Goal: Feedback & Contribution: Submit feedback/report problem

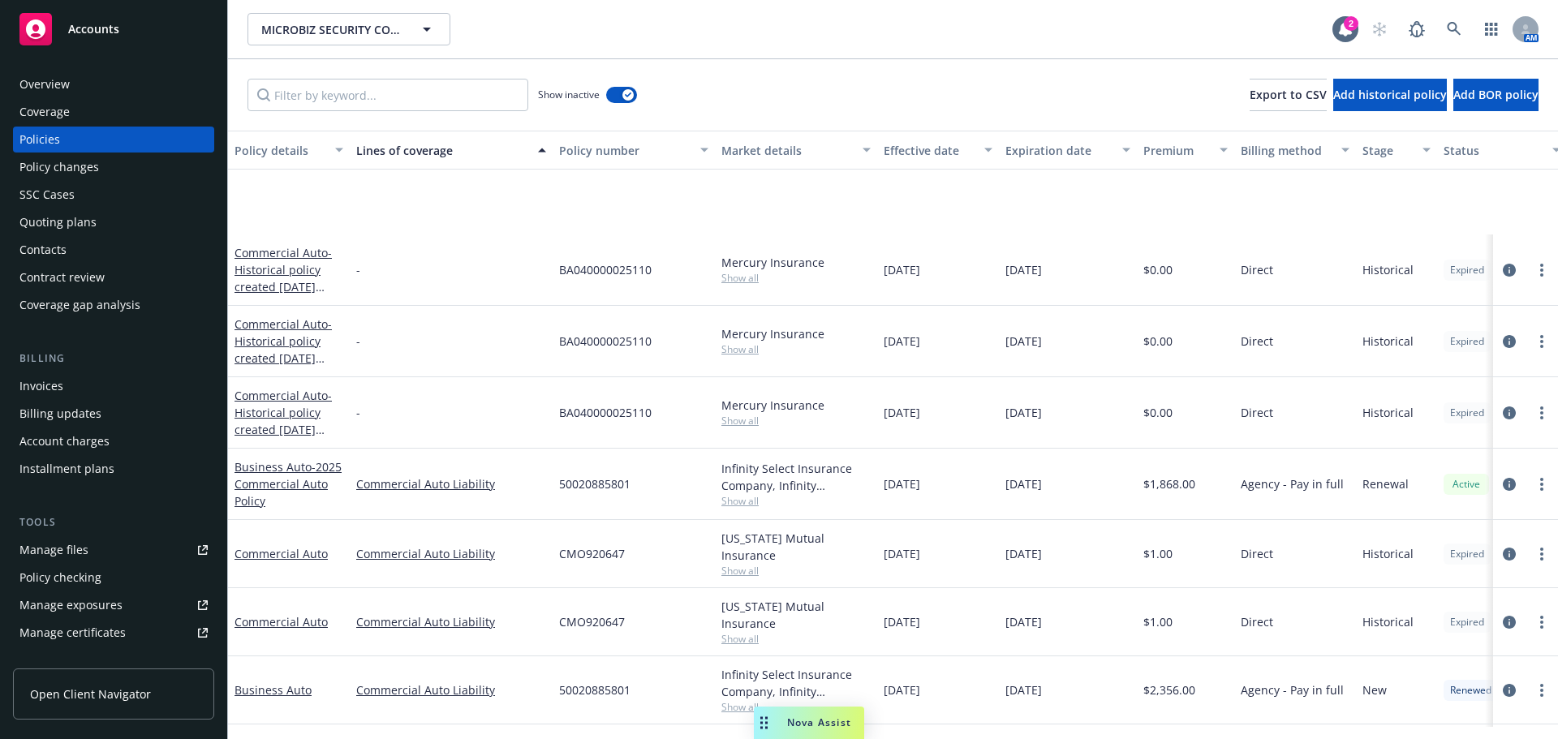
scroll to position [136, 0]
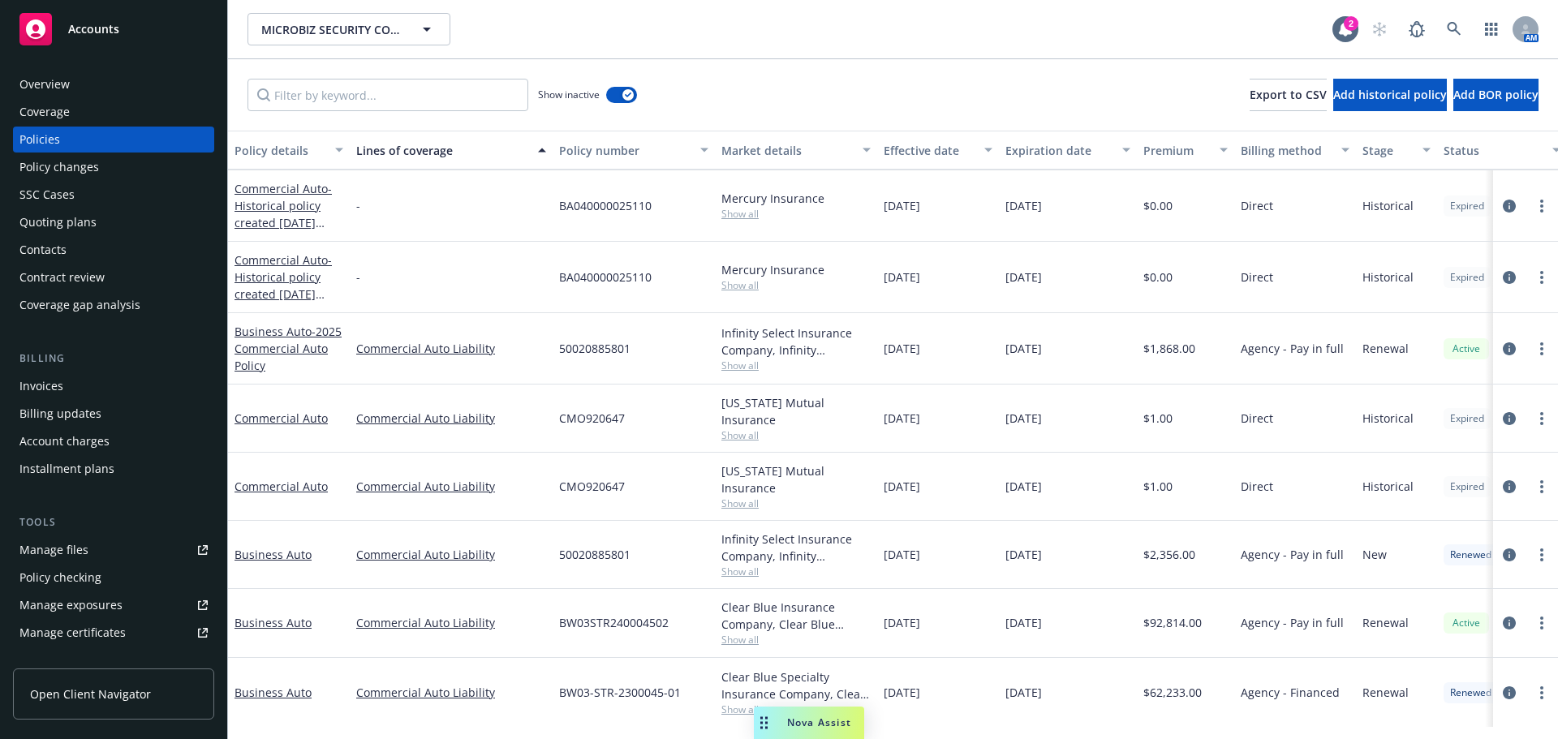
click at [88, 235] on div "Quoting plans" at bounding box center [57, 222] width 77 height 26
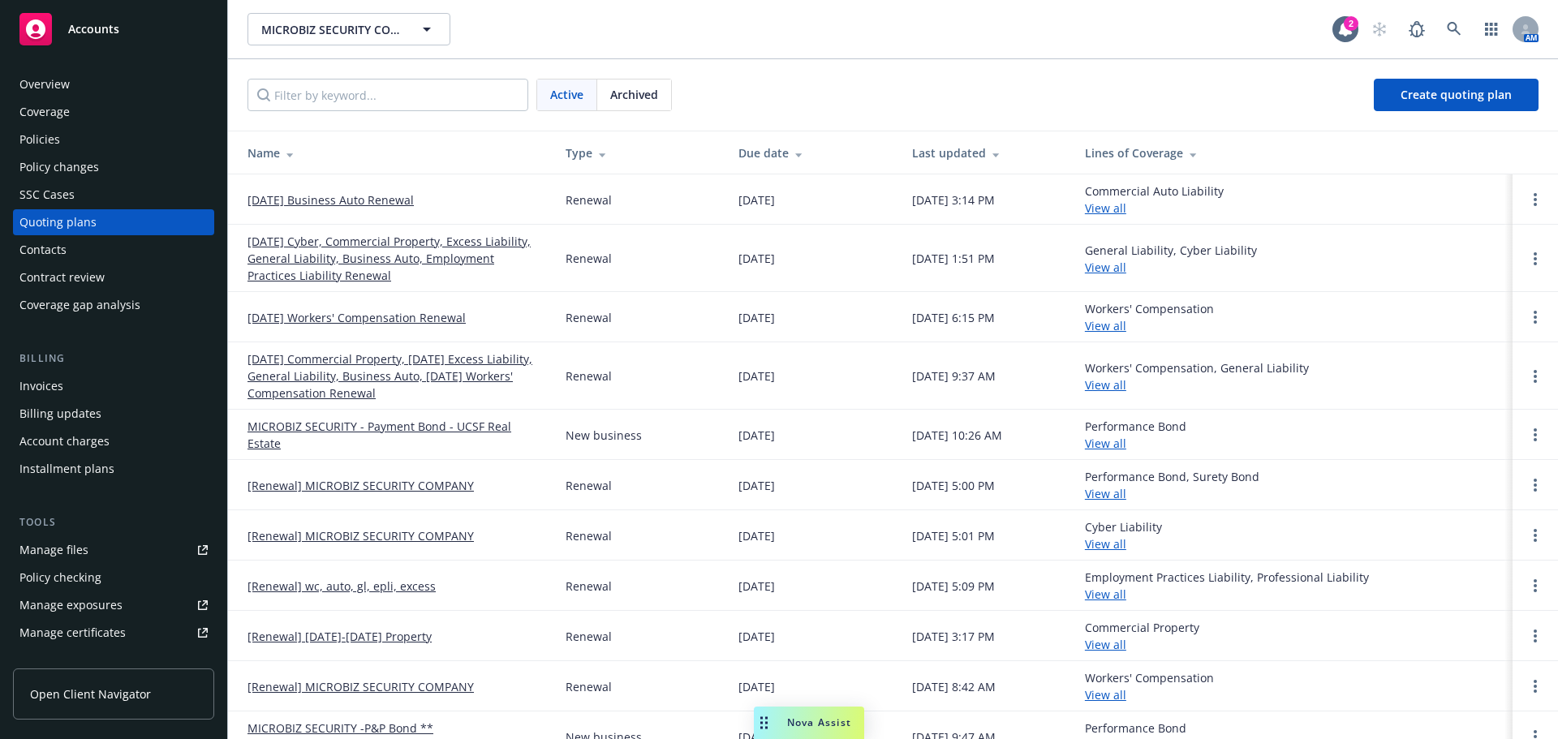
click at [316, 209] on link "01/09/26 Business Auto Renewal" at bounding box center [330, 199] width 166 height 17
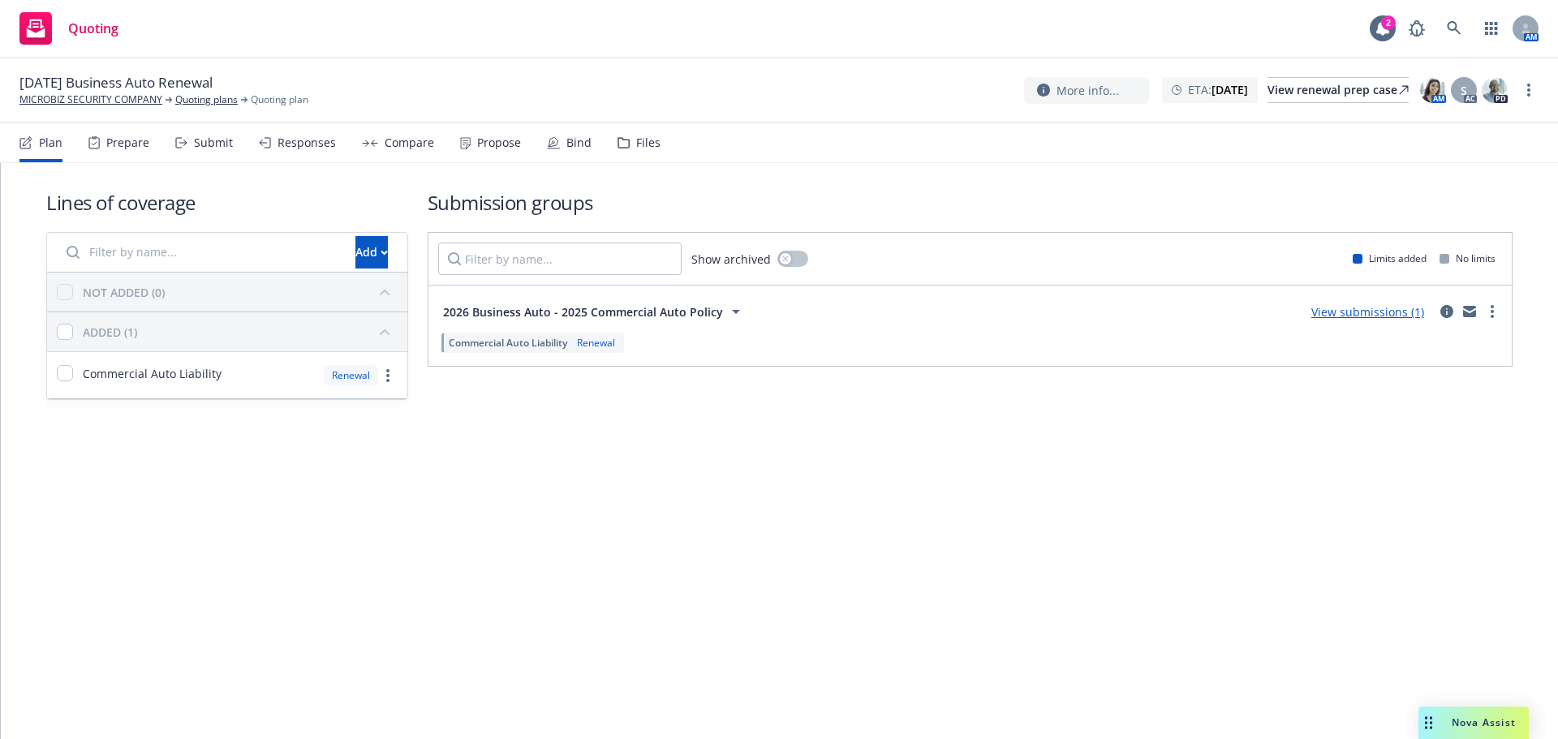
click at [660, 145] on div "Files" at bounding box center [648, 142] width 24 height 13
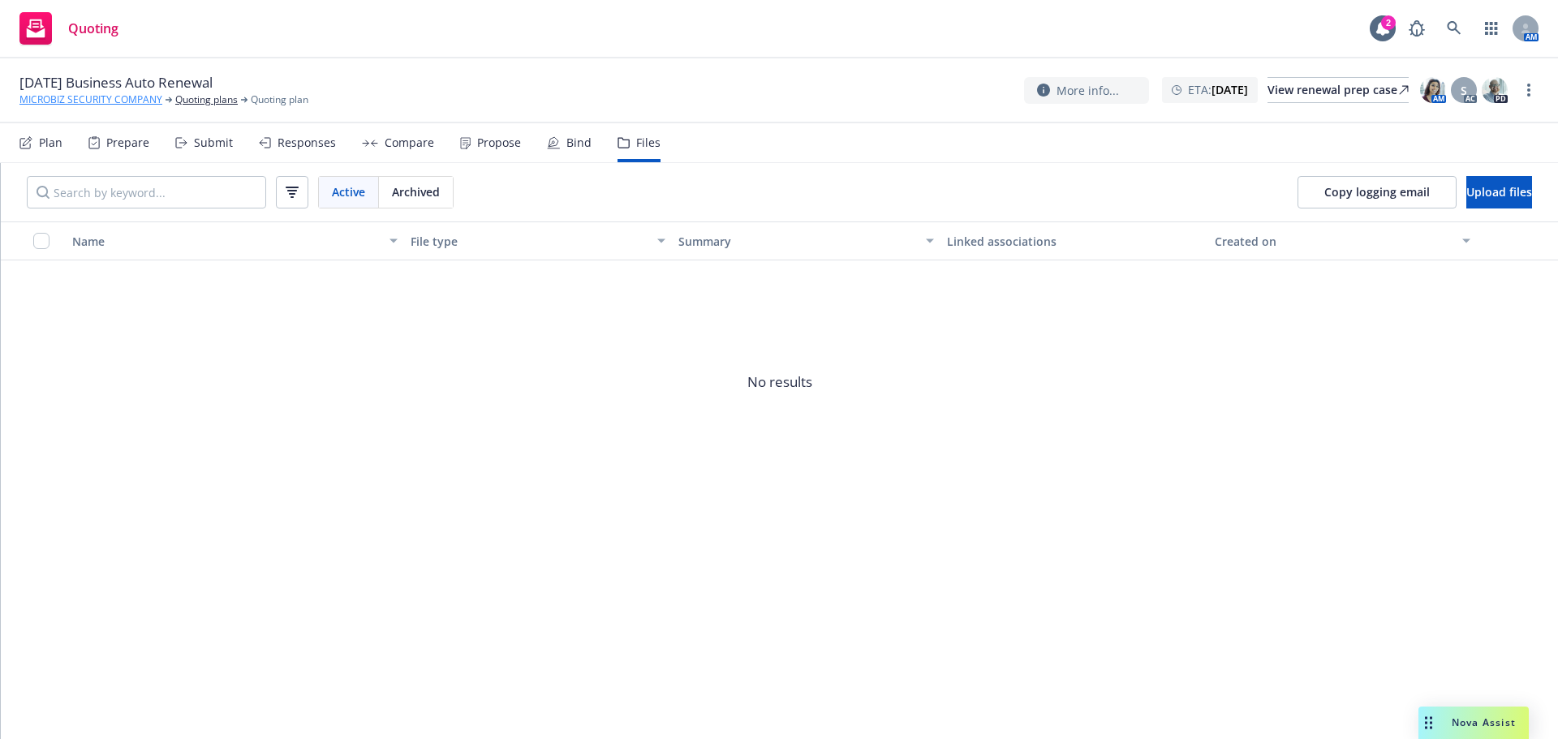
click at [86, 101] on link "MICROBIZ SECURITY COMPANY" at bounding box center [90, 100] width 143 height 15
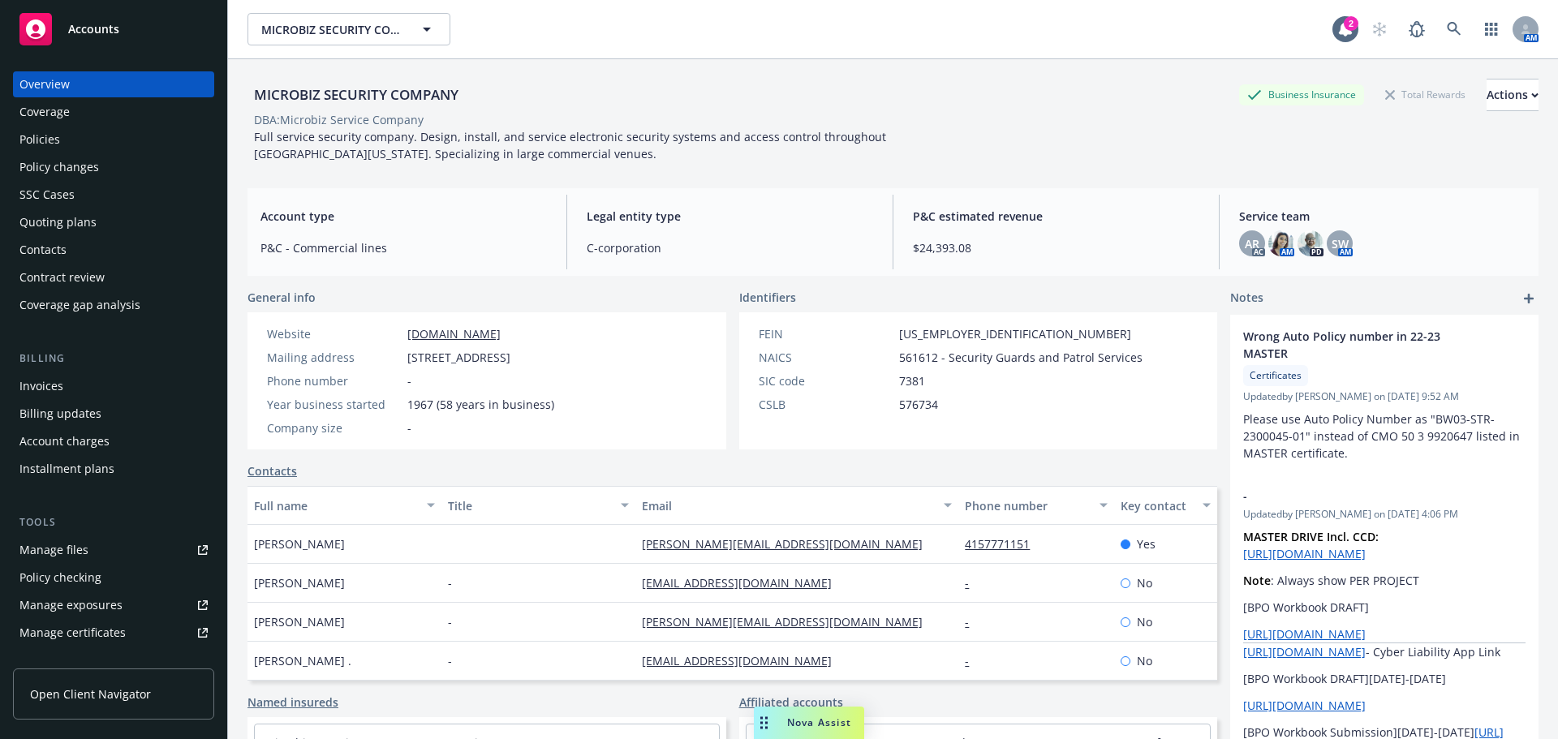
click at [73, 153] on div "Policies" at bounding box center [113, 140] width 188 height 26
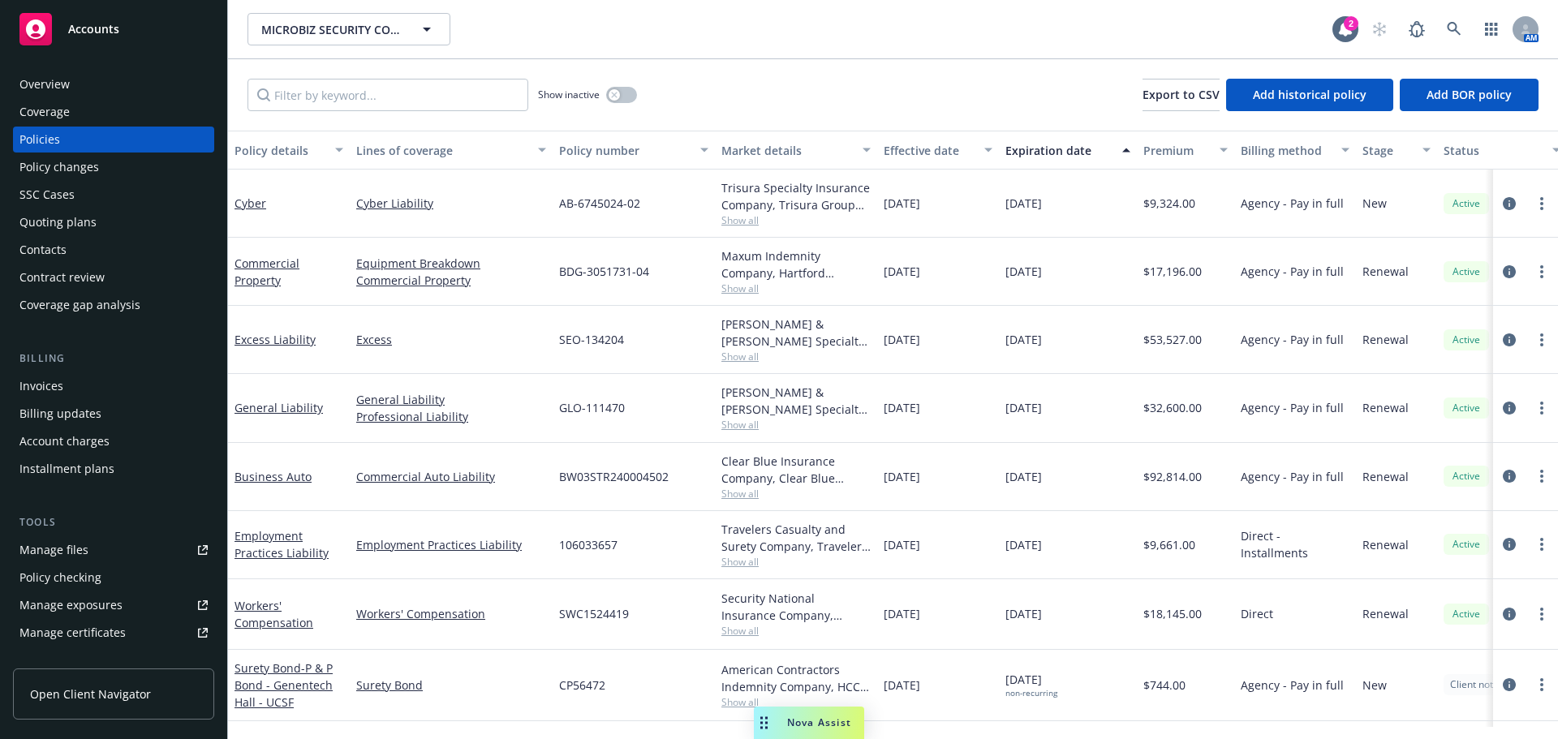
click at [75, 235] on div "Quoting plans" at bounding box center [57, 222] width 77 height 26
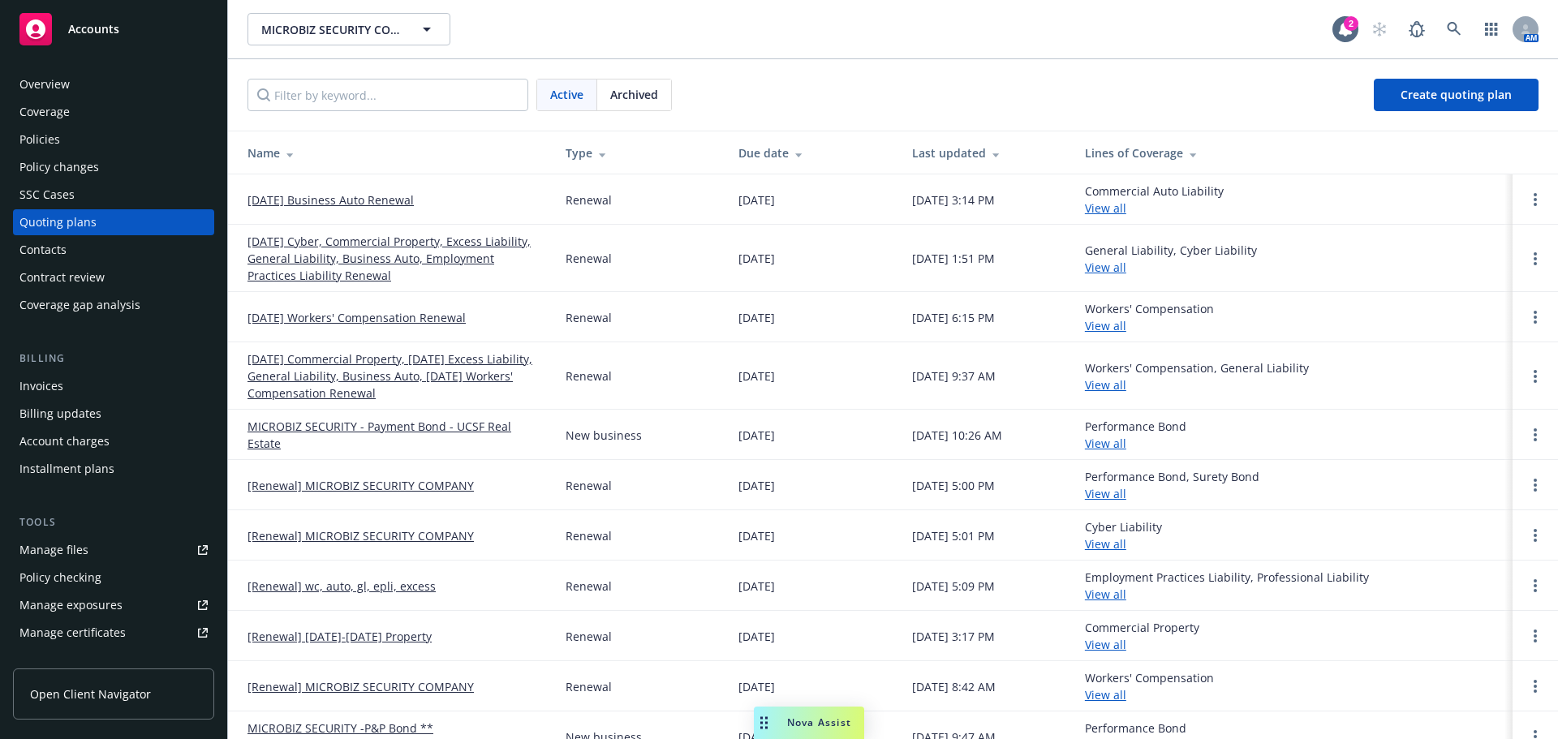
click at [367, 207] on link "[DATE] Business Auto Renewal" at bounding box center [330, 199] width 166 height 17
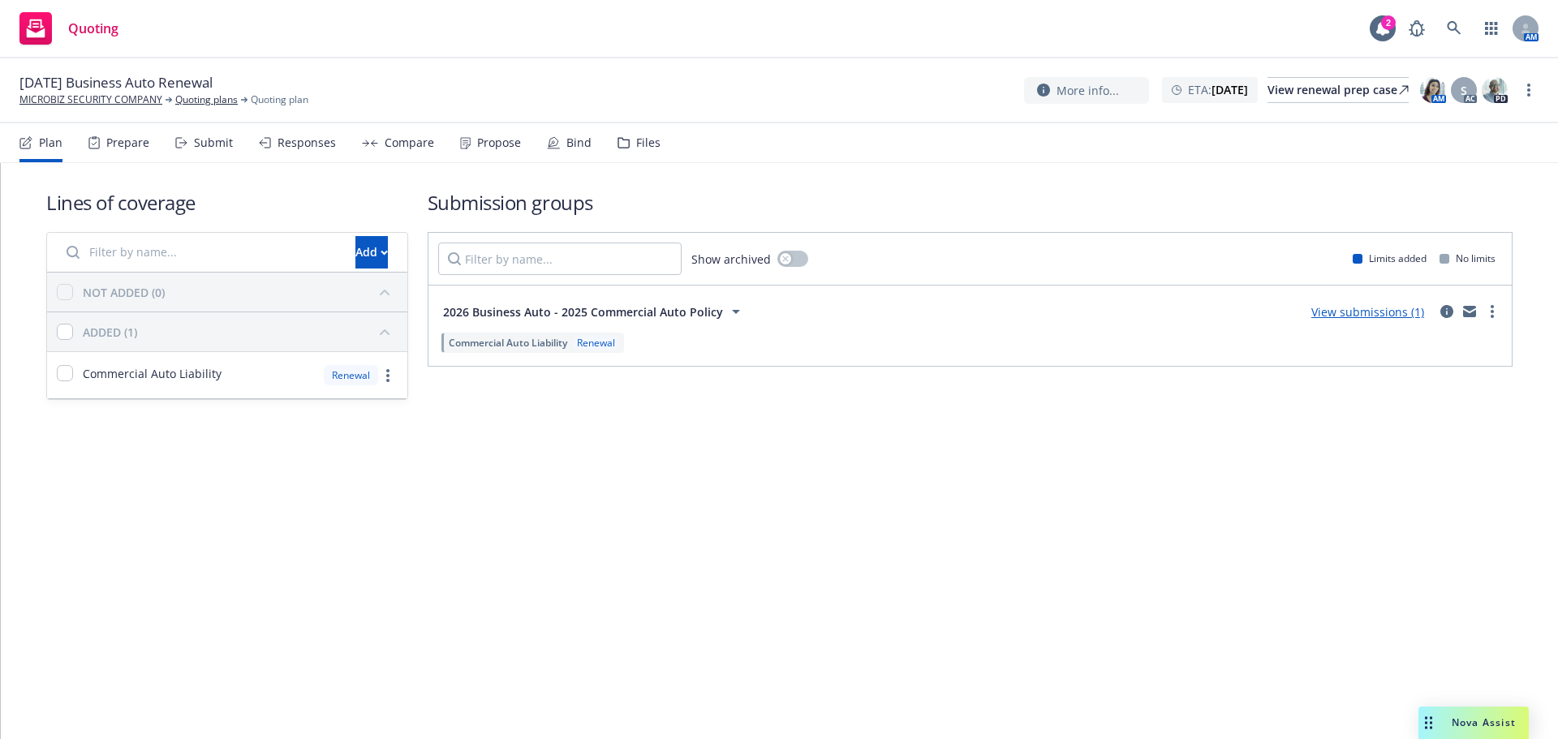
click at [660, 161] on div "Files" at bounding box center [638, 142] width 43 height 39
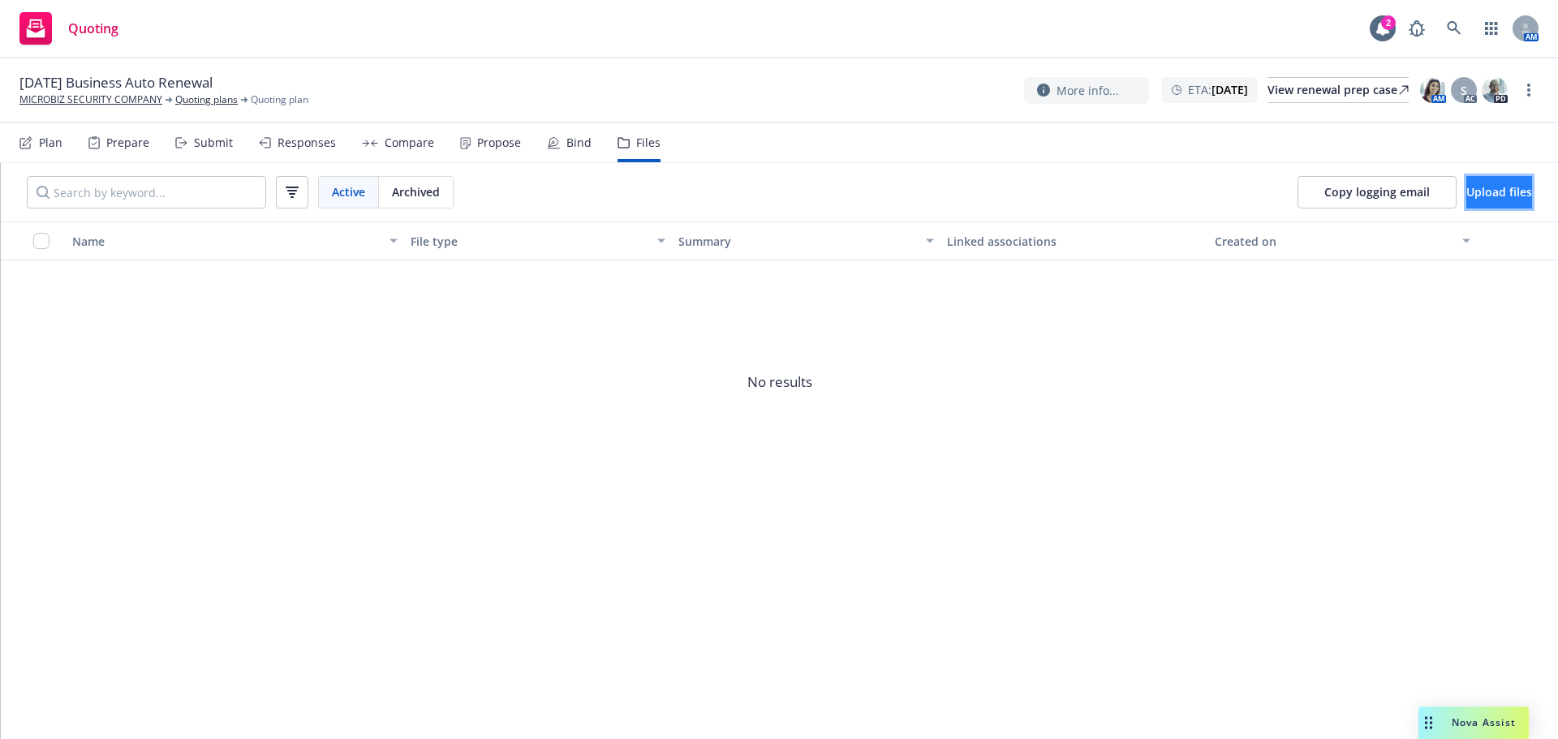
click at [1466, 198] on span "Upload files" at bounding box center [1499, 191] width 66 height 15
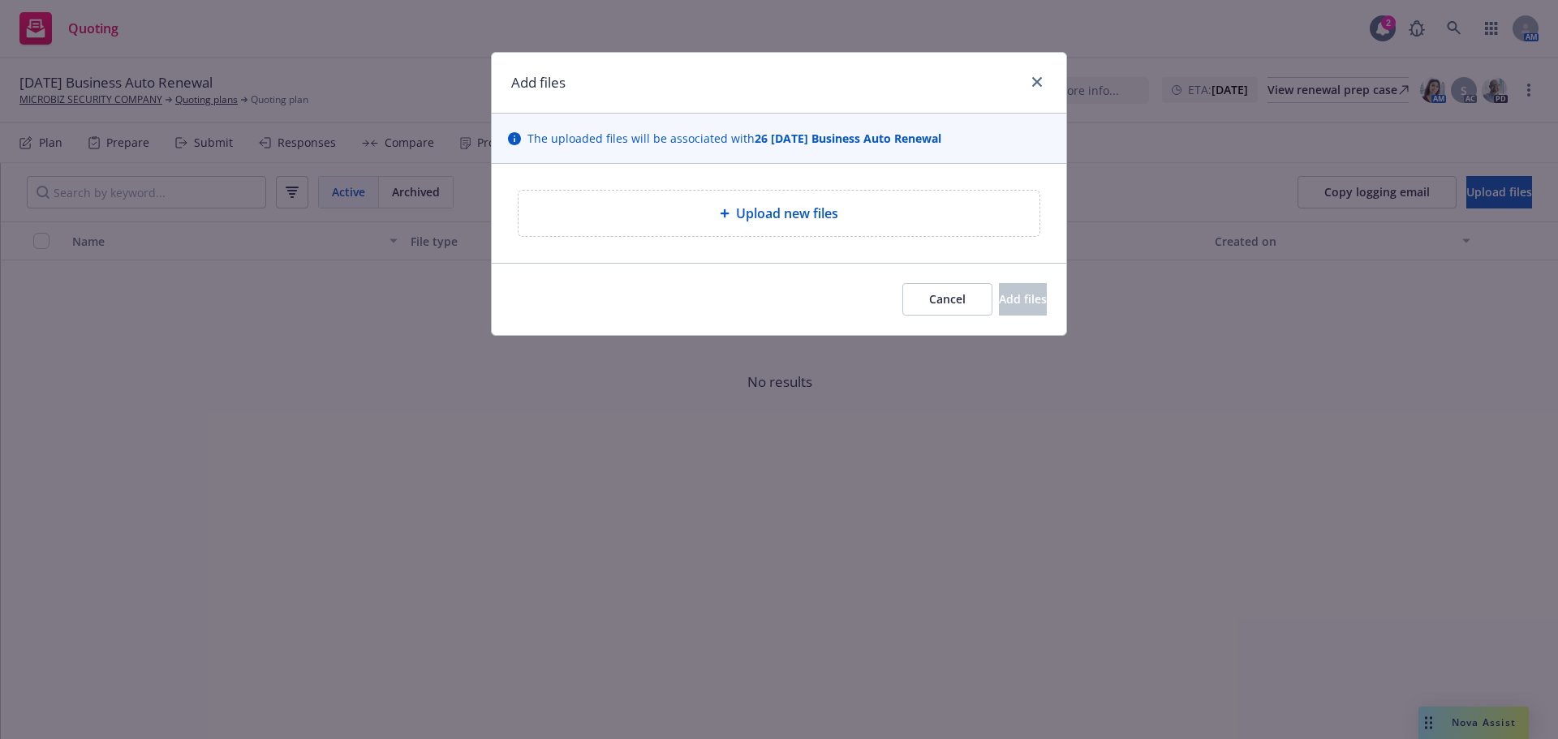
click at [818, 223] on span "Upload new files" at bounding box center [787, 213] width 102 height 19
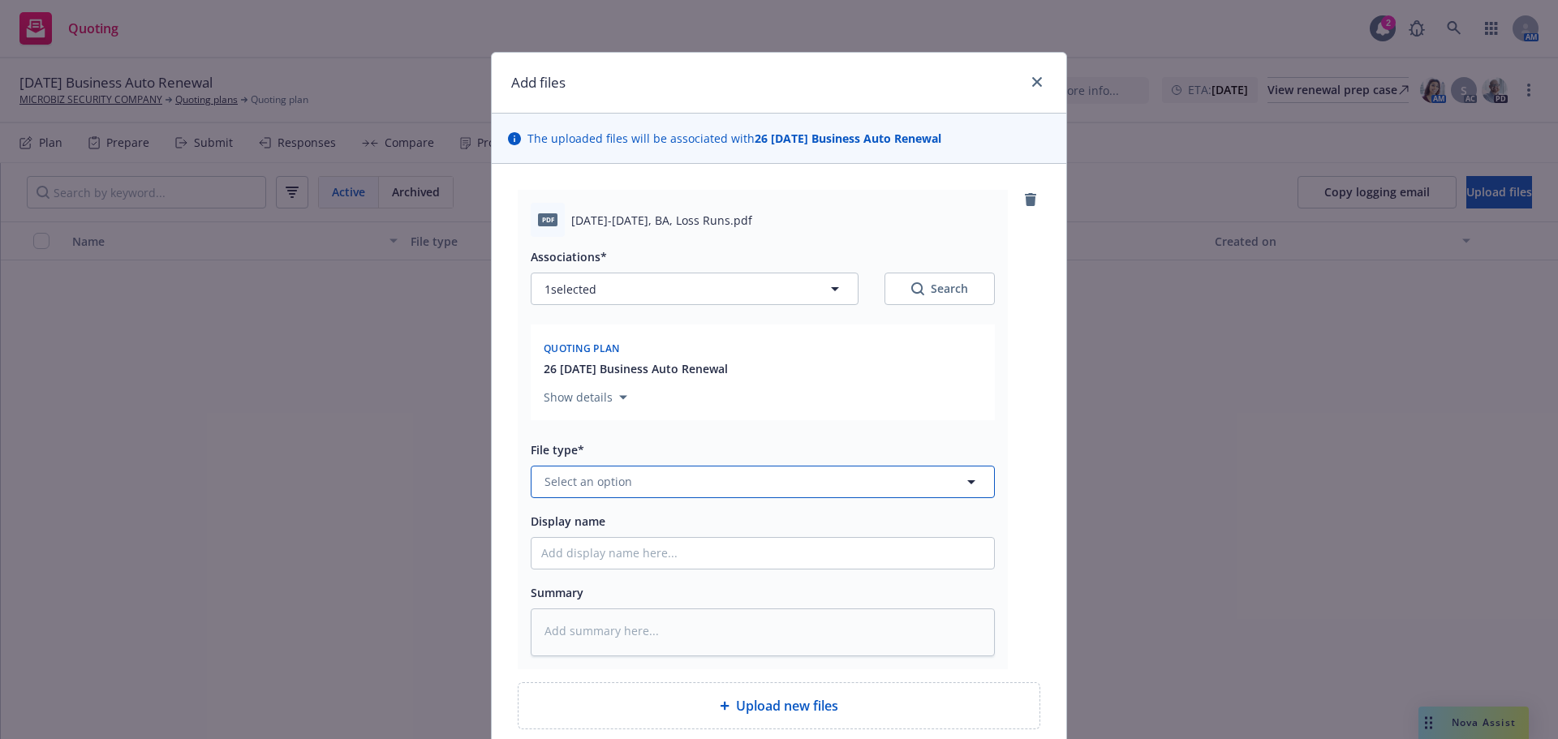
click at [587, 490] on span "Select an option" at bounding box center [588, 481] width 88 height 17
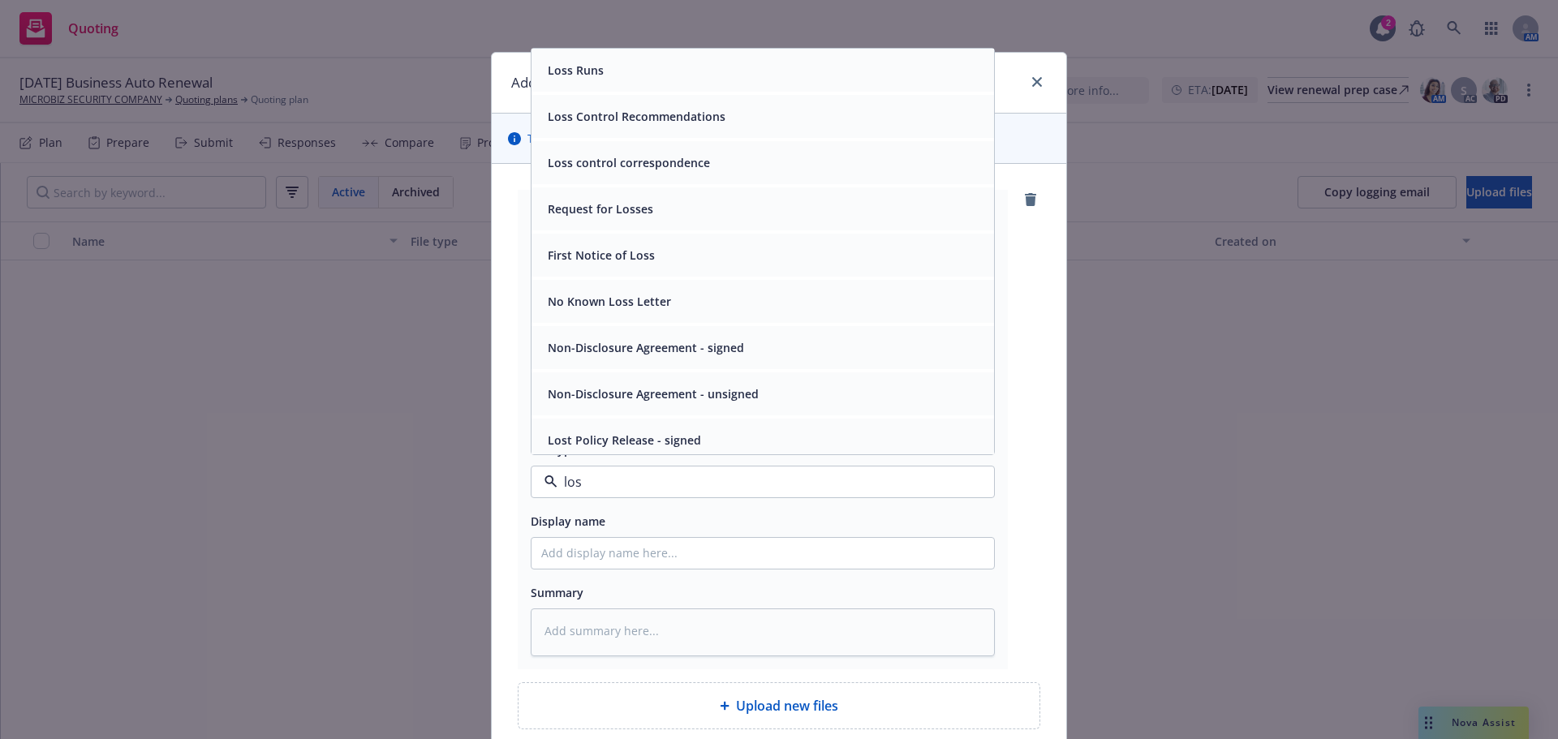
type input "loss"
click at [611, 82] on div "Loss Runs" at bounding box center [762, 70] width 443 height 24
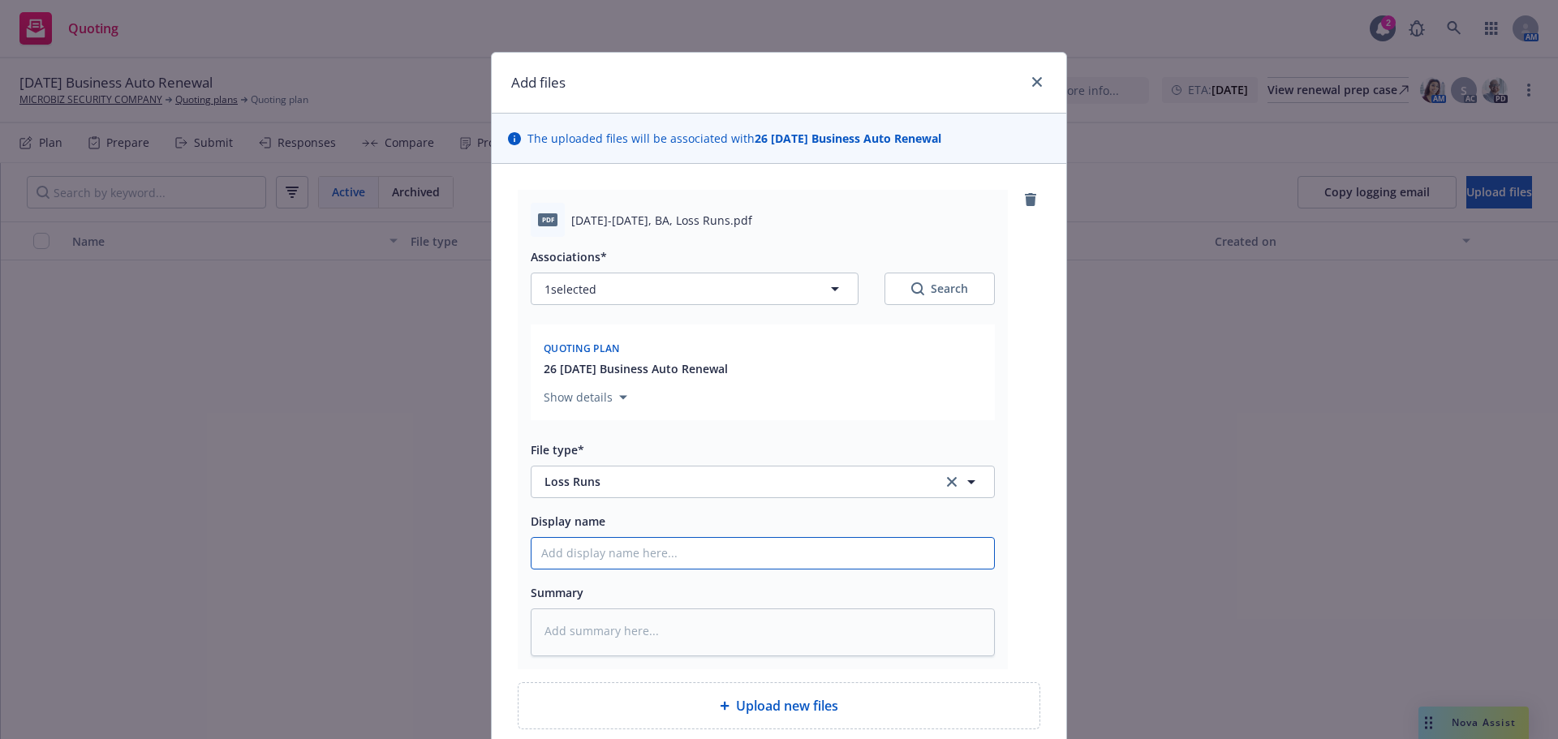
click at [594, 569] on input "Display name" at bounding box center [762, 553] width 463 height 31
type textarea "x"
type input "2"
type textarea "x"
type input "20"
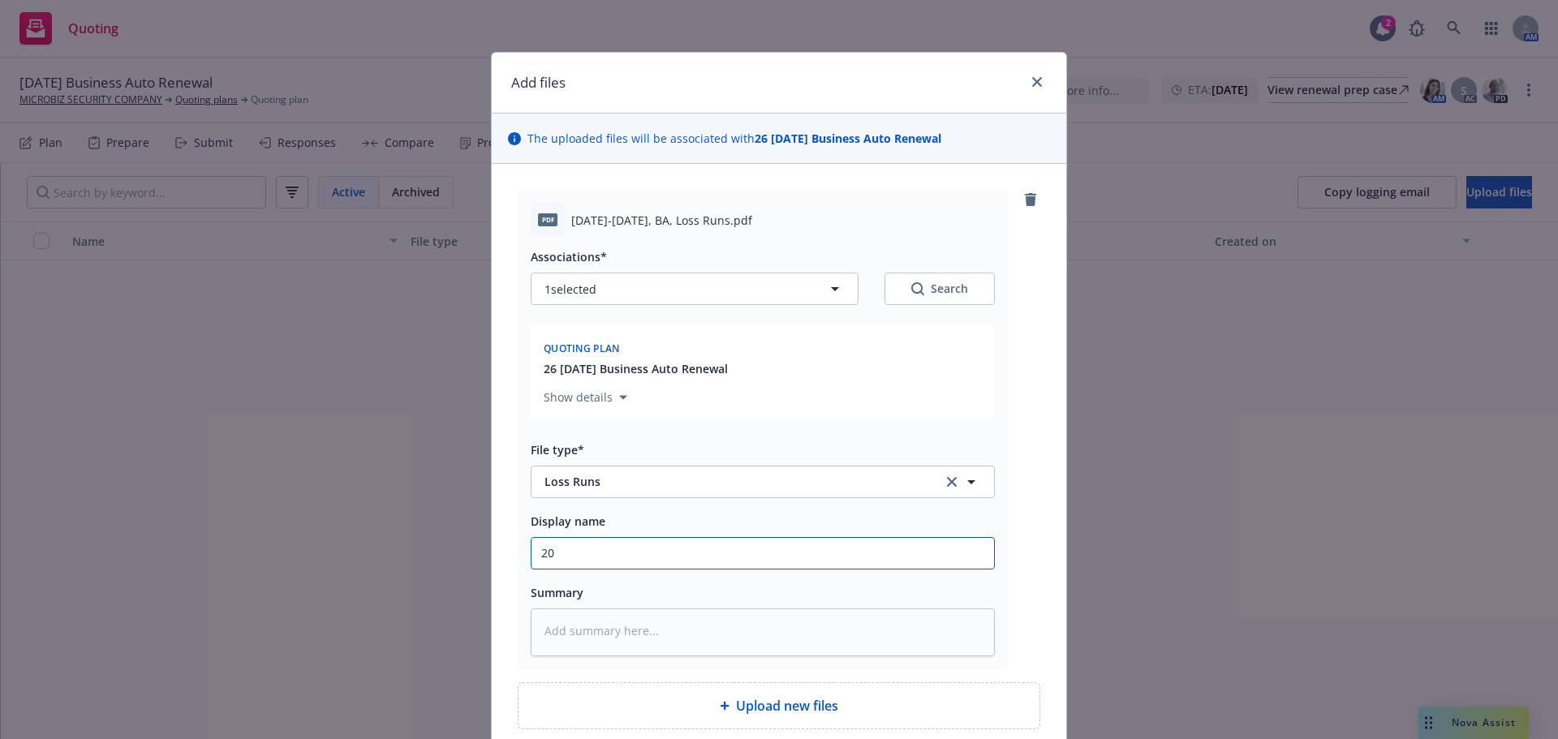
type textarea "x"
type input "202"
type textarea "x"
type input "2020"
type textarea "x"
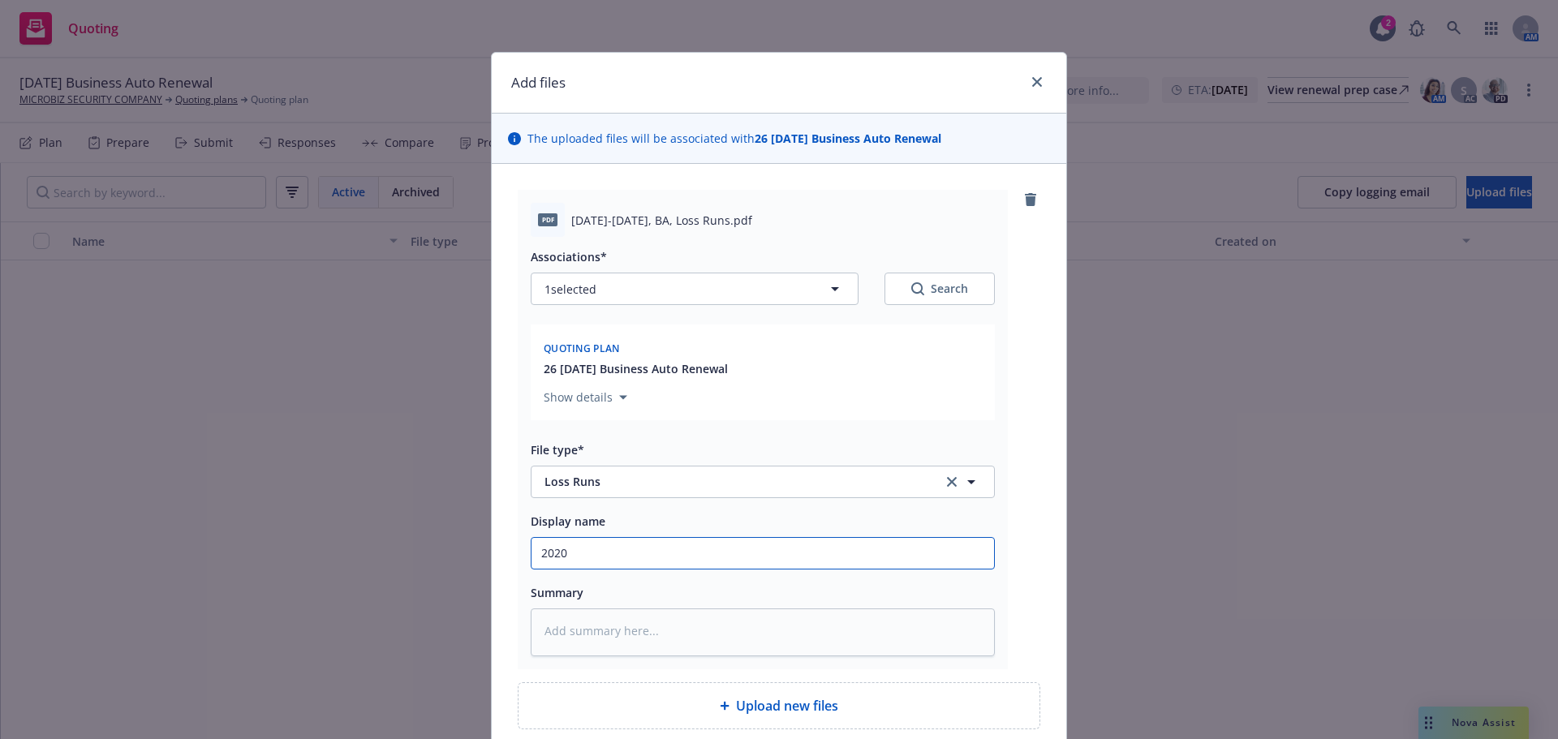
type input "2020-"
type textarea "x"
type input "2020-2"
type textarea "x"
type input "2020-20"
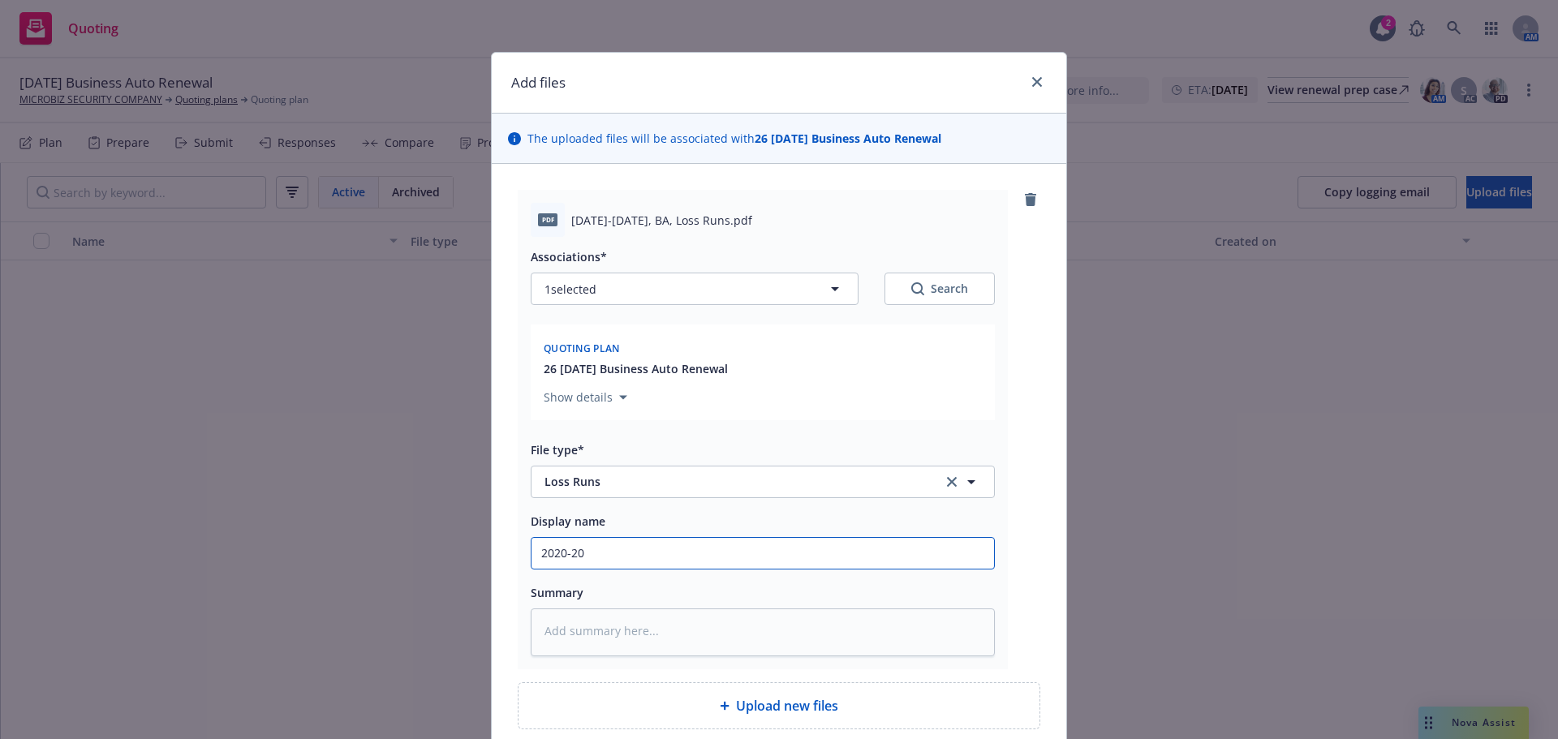
type textarea "x"
type input "2020-202"
type textarea "x"
type input "2020-2022"
type textarea "x"
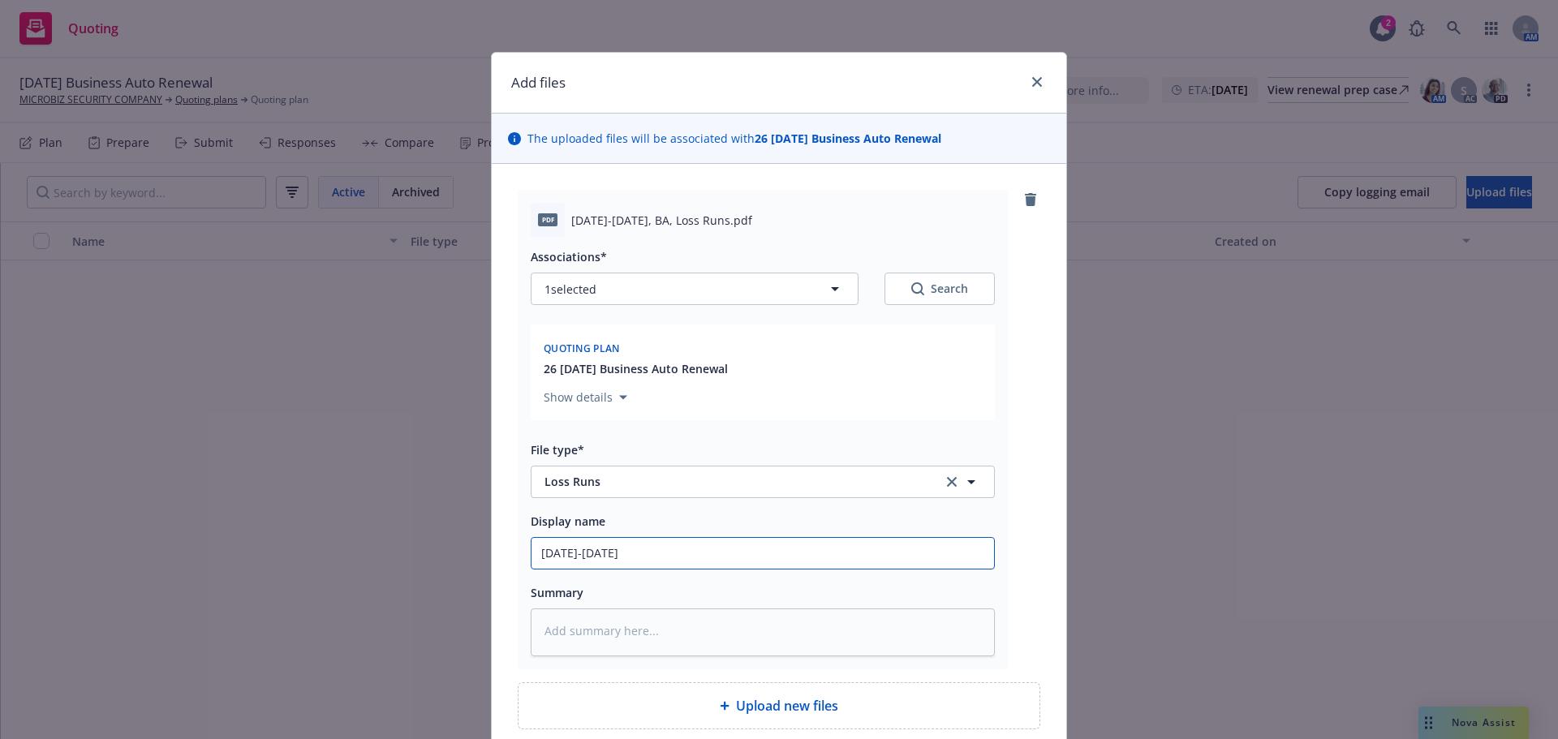
type input "2020-2022,"
type textarea "x"
type input "2020-2022,"
type textarea "x"
type input "2020-2022, B"
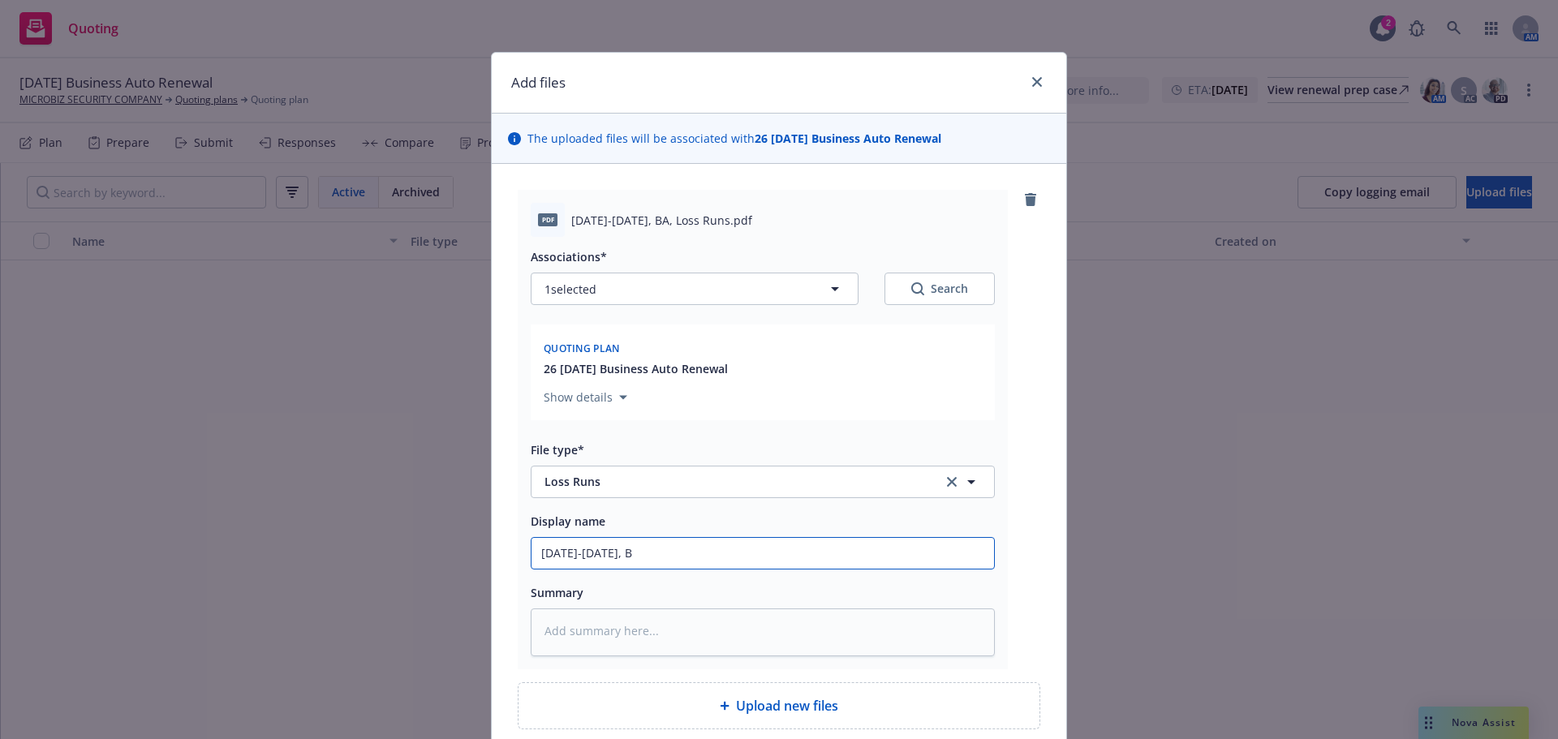
type textarea "x"
type input "2020-2022, BA"
type textarea "x"
type input "2020-2022, BA,"
type textarea "x"
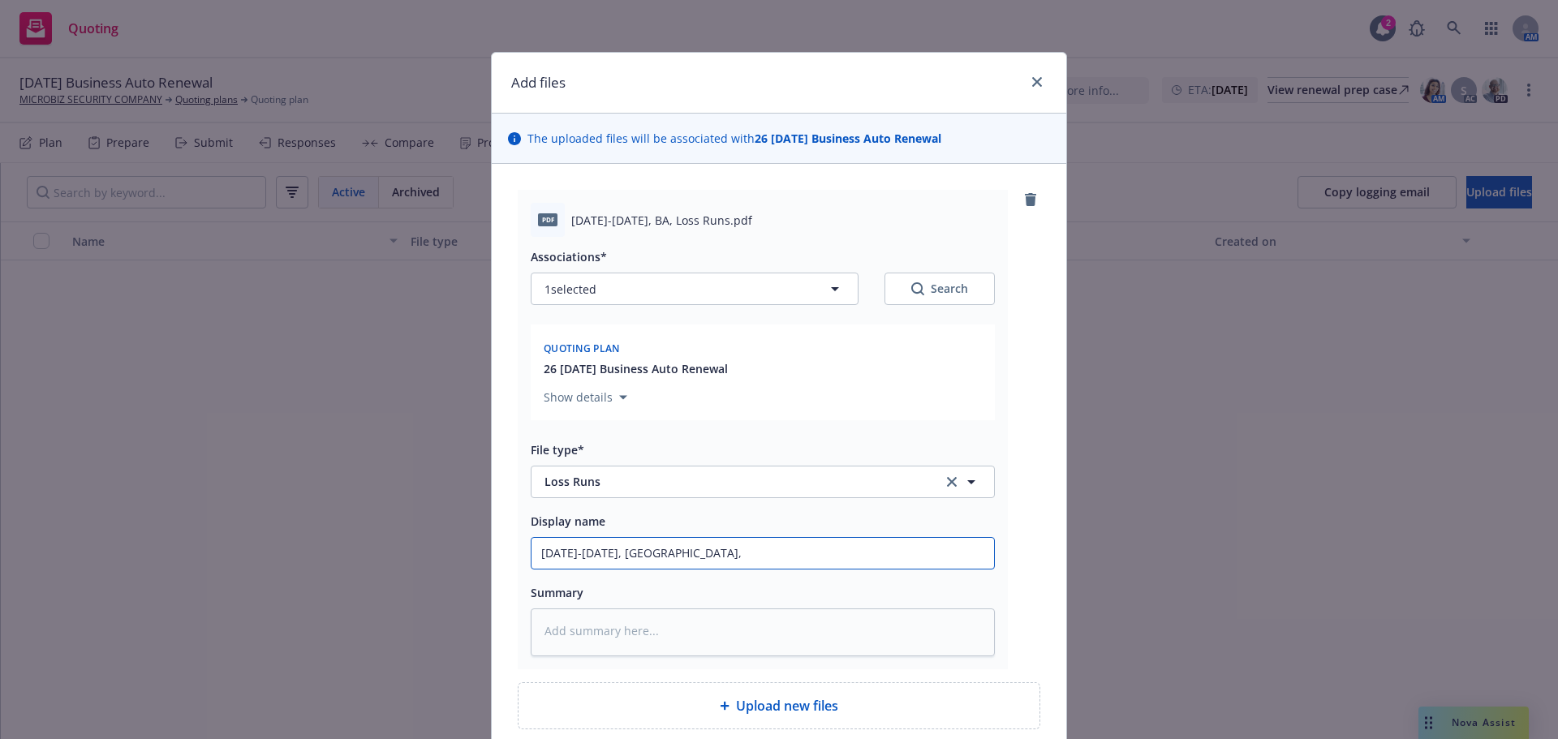
type input "2020-2022, BA,"
type textarea "x"
type input "2020-2022, BA, O"
type textarea "x"
type input "2020-2022, BA, OR"
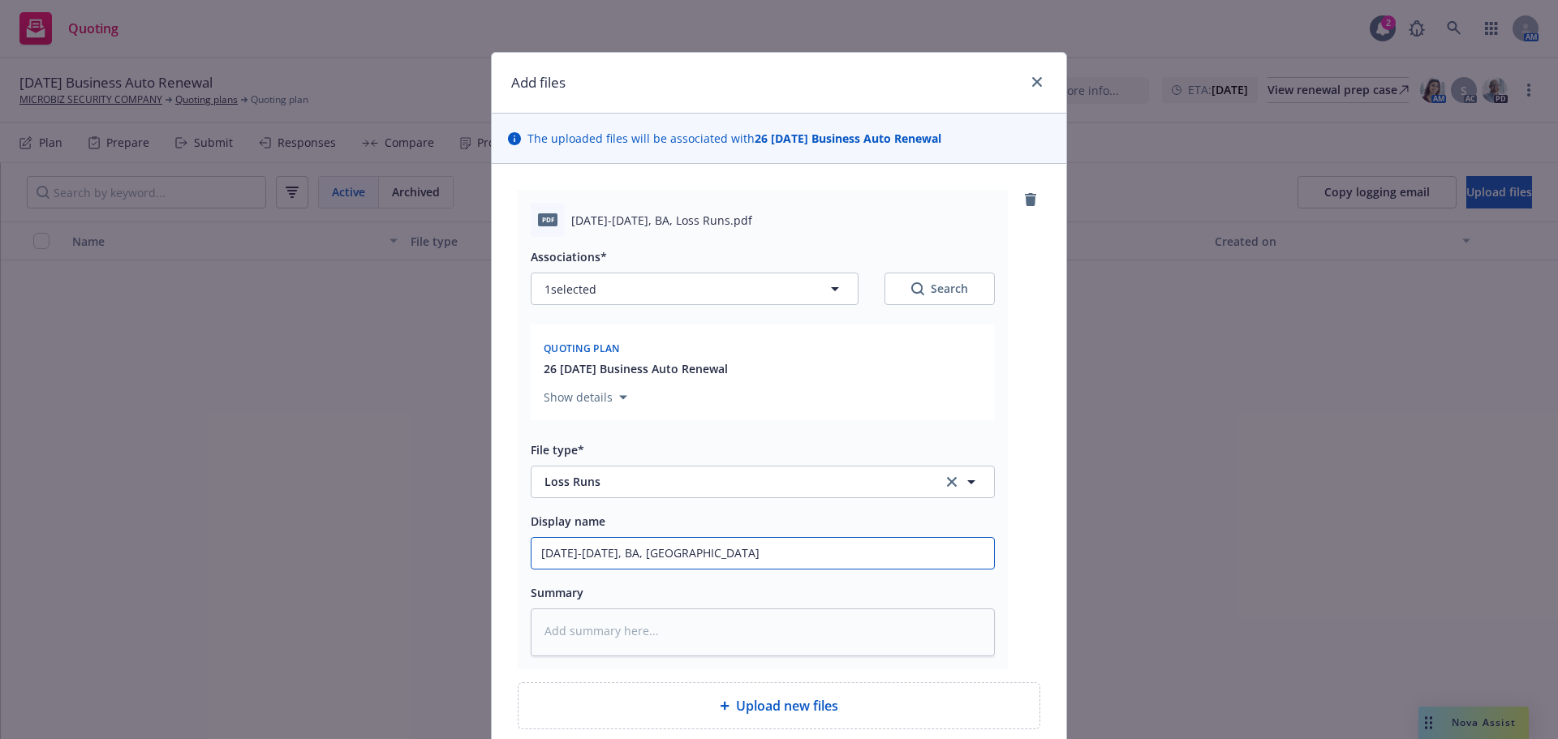
type textarea "x"
type input "2020-2022, BA, ORG"
type textarea "x"
type input "2020-2022, BA, ORGM"
type textarea "x"
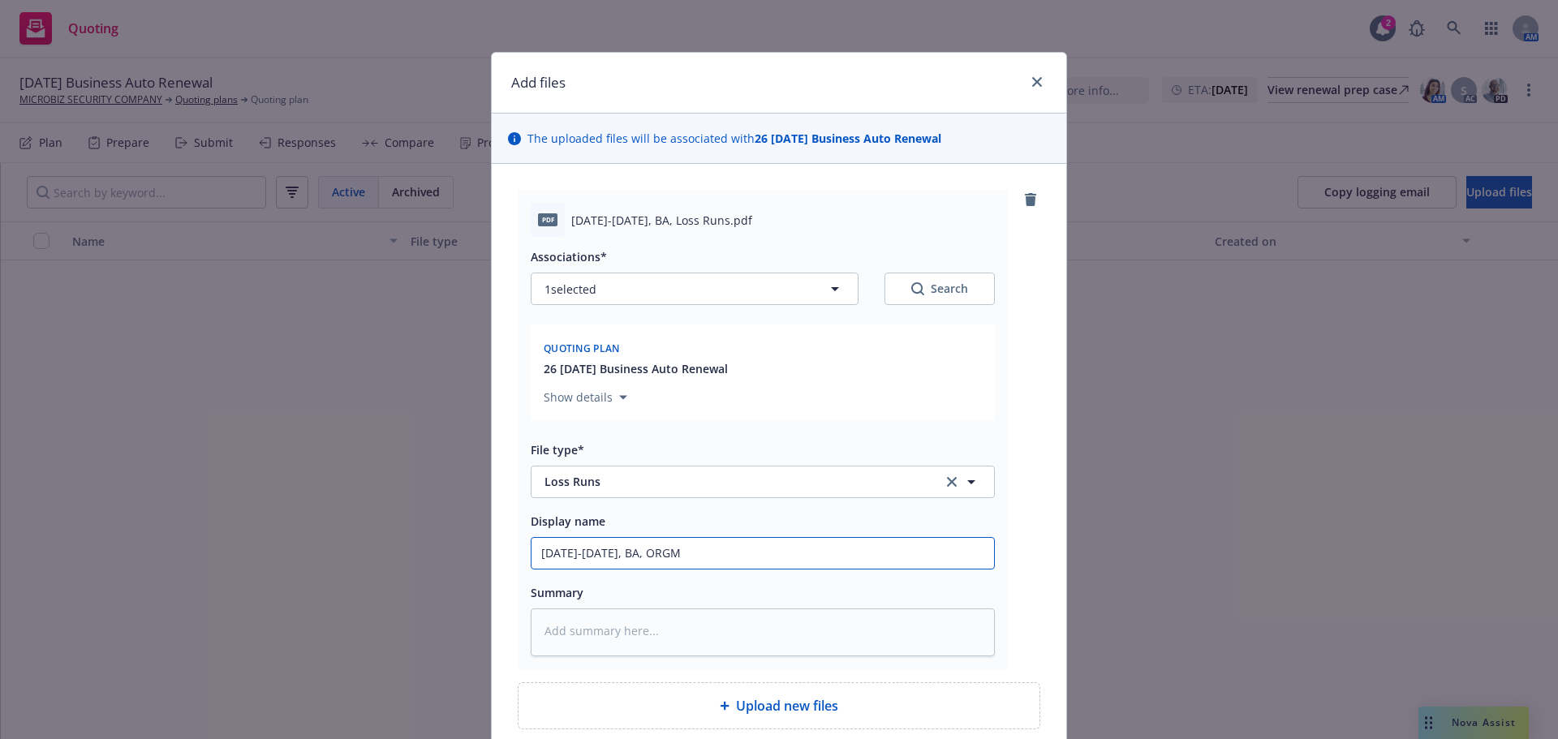
type input "2020-2022, BA, ORGM,"
type textarea "x"
type input "2020-2022, BA, ORGM,"
type textarea "x"
type input "2020-2022, BA, ORGM, L"
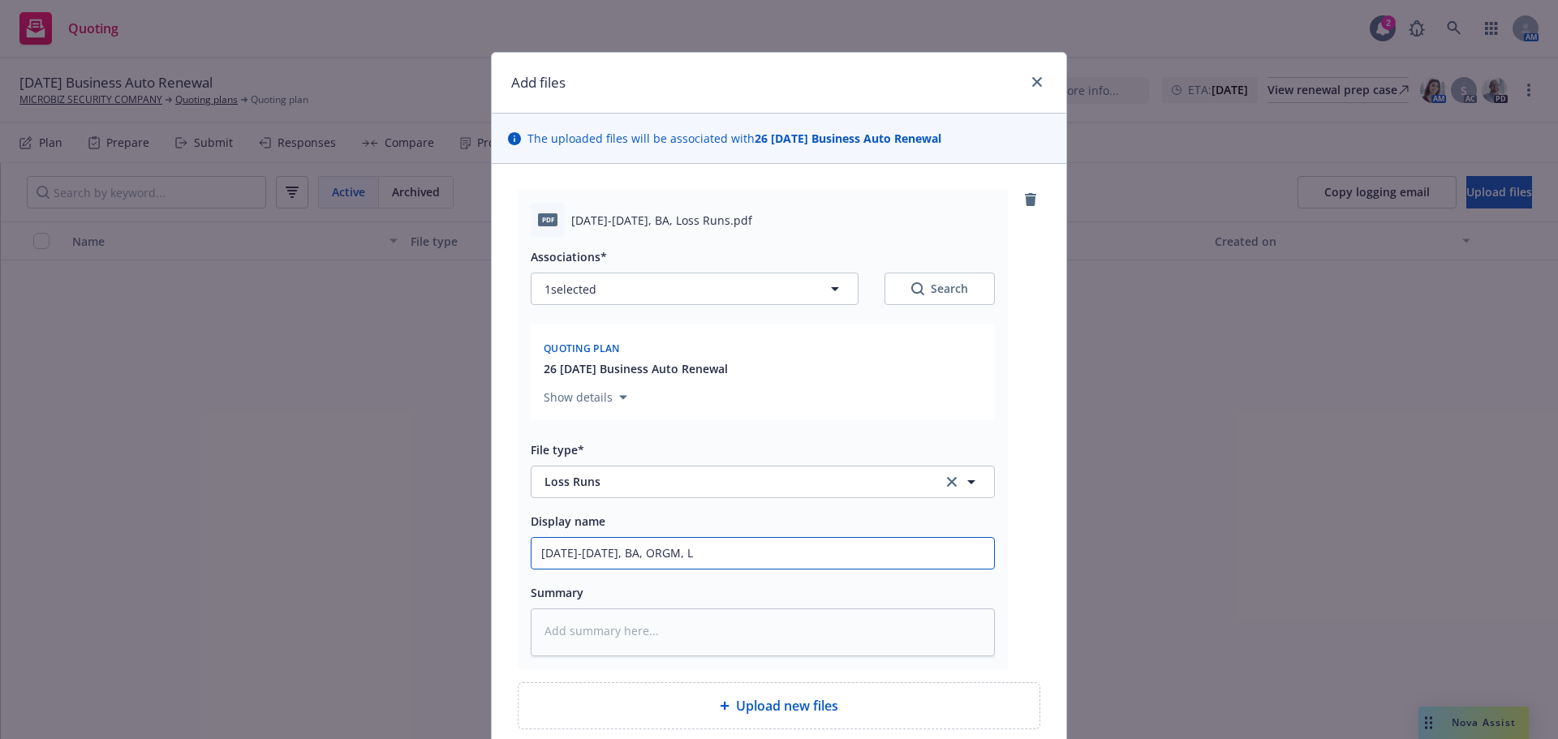
type textarea "x"
type input "2020-2022, BA, ORGM, Li"
type textarea "x"
type input "2020-2022, BA, ORGM, Lio"
type textarea "x"
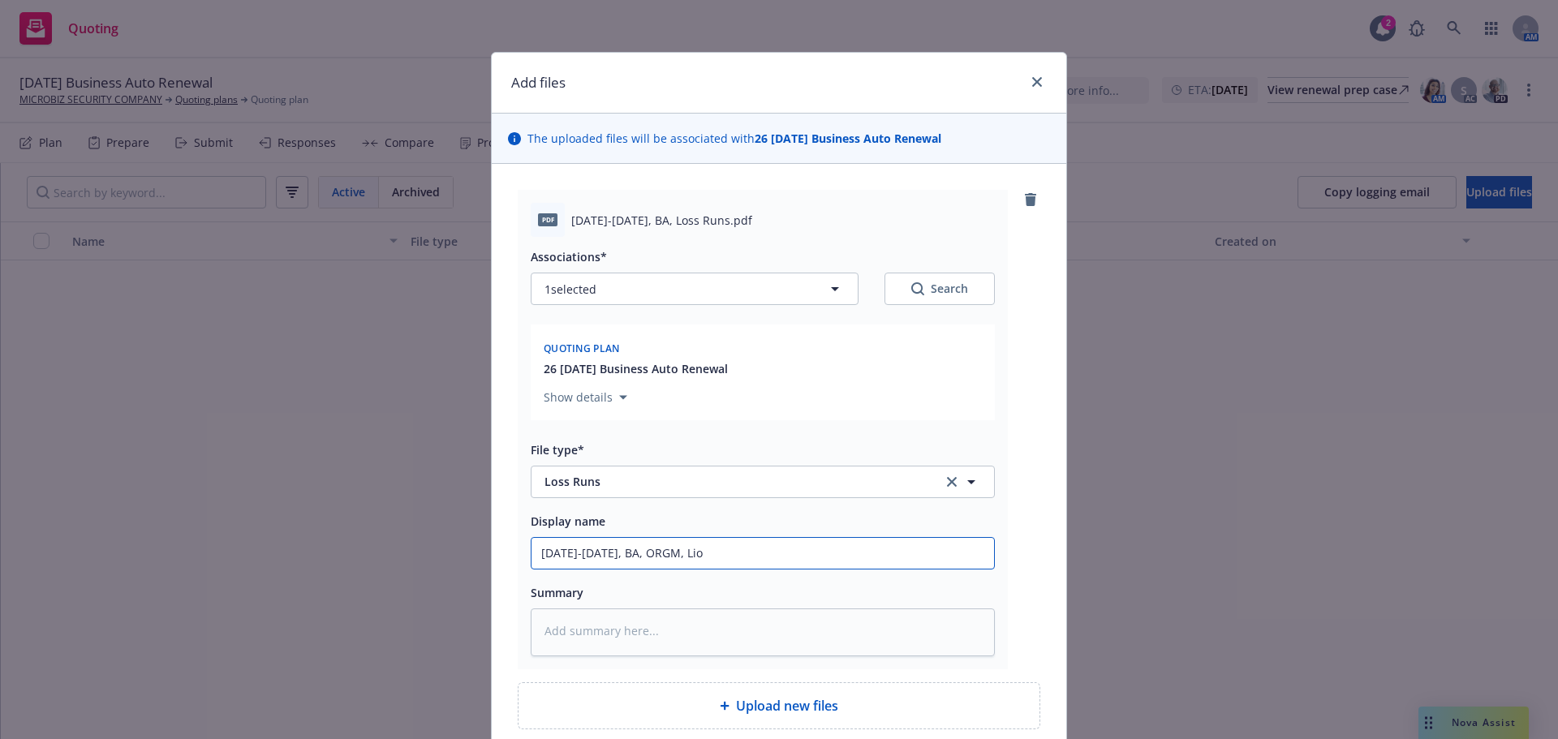
type input "2020-2022, BA, ORGM, Lios"
type textarea "x"
type input "2020-2022, BA, ORGM, Lioss"
type textarea "x"
type input "2020-2022, BA, ORGM, Lioss"
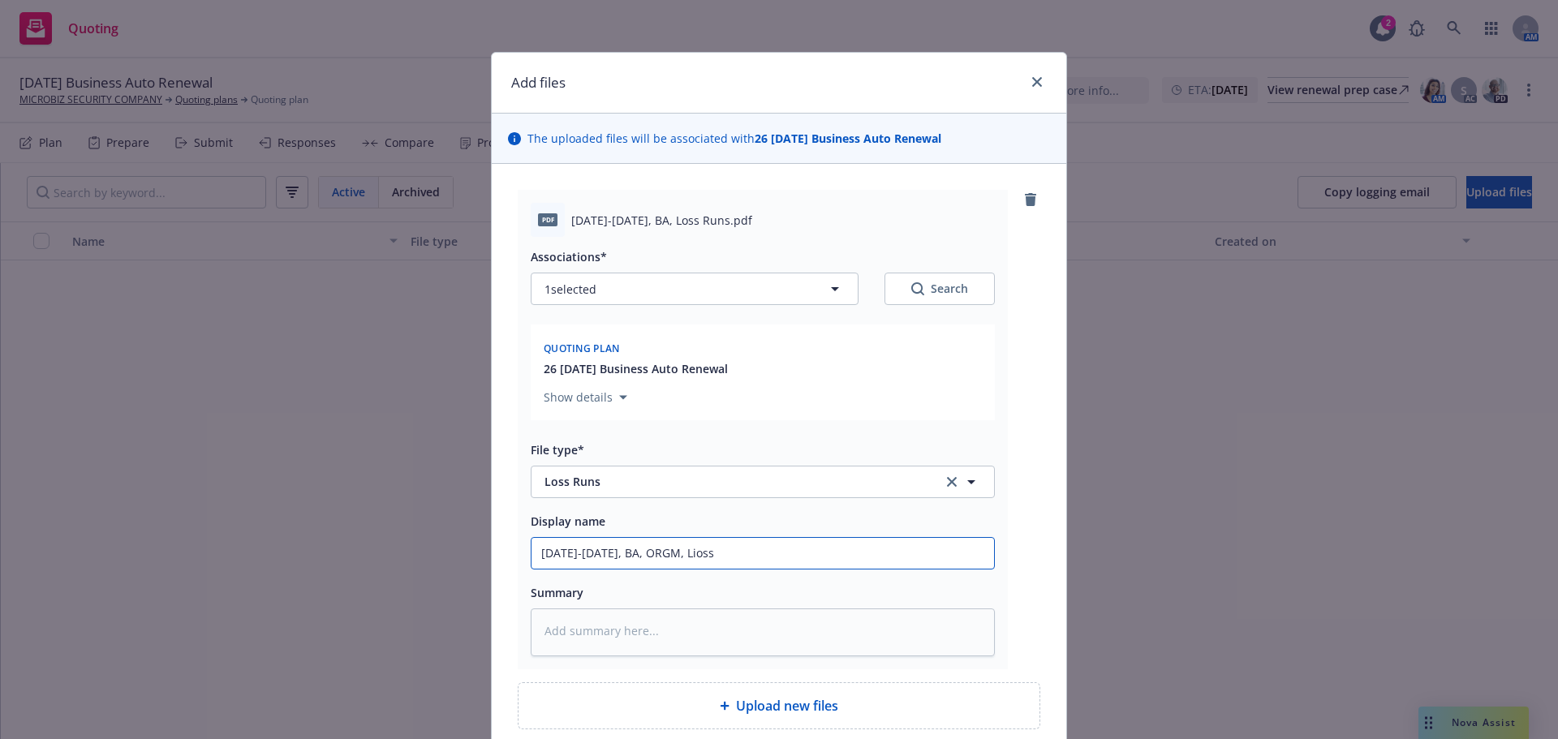
type textarea "x"
type input "2020-2022, BA, ORGM, Lioss R"
type textarea "x"
type input "2020-2022, BA, ORGM, Lioss Ru"
type textarea "x"
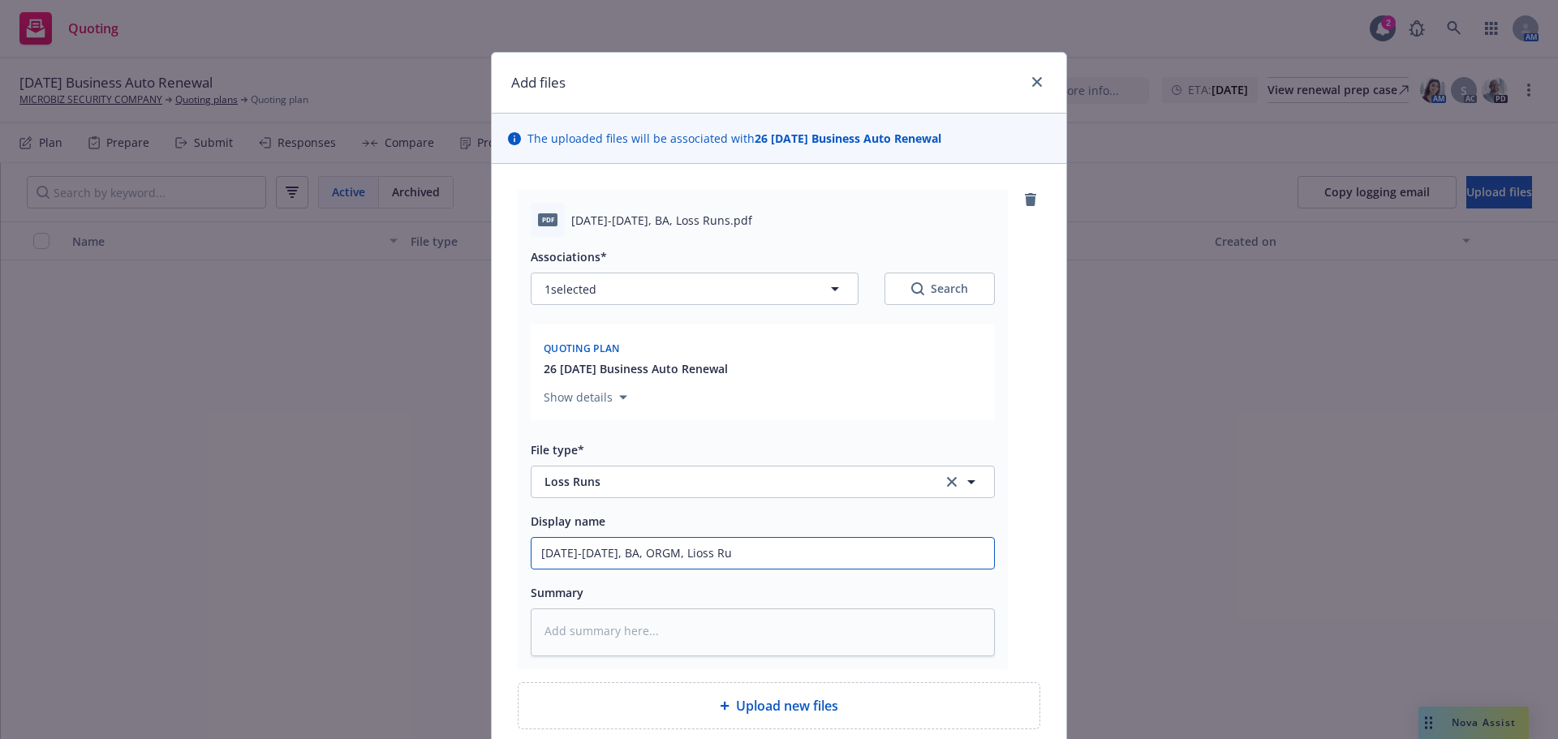
type input "2020-2022, BA, ORGM, Lioss Run"
type textarea "x"
type input "2020-2022, BA, ORGM, Lioss Runs"
type textarea "x"
type input "2020-2022, BA, ORGM, Lioss Run"
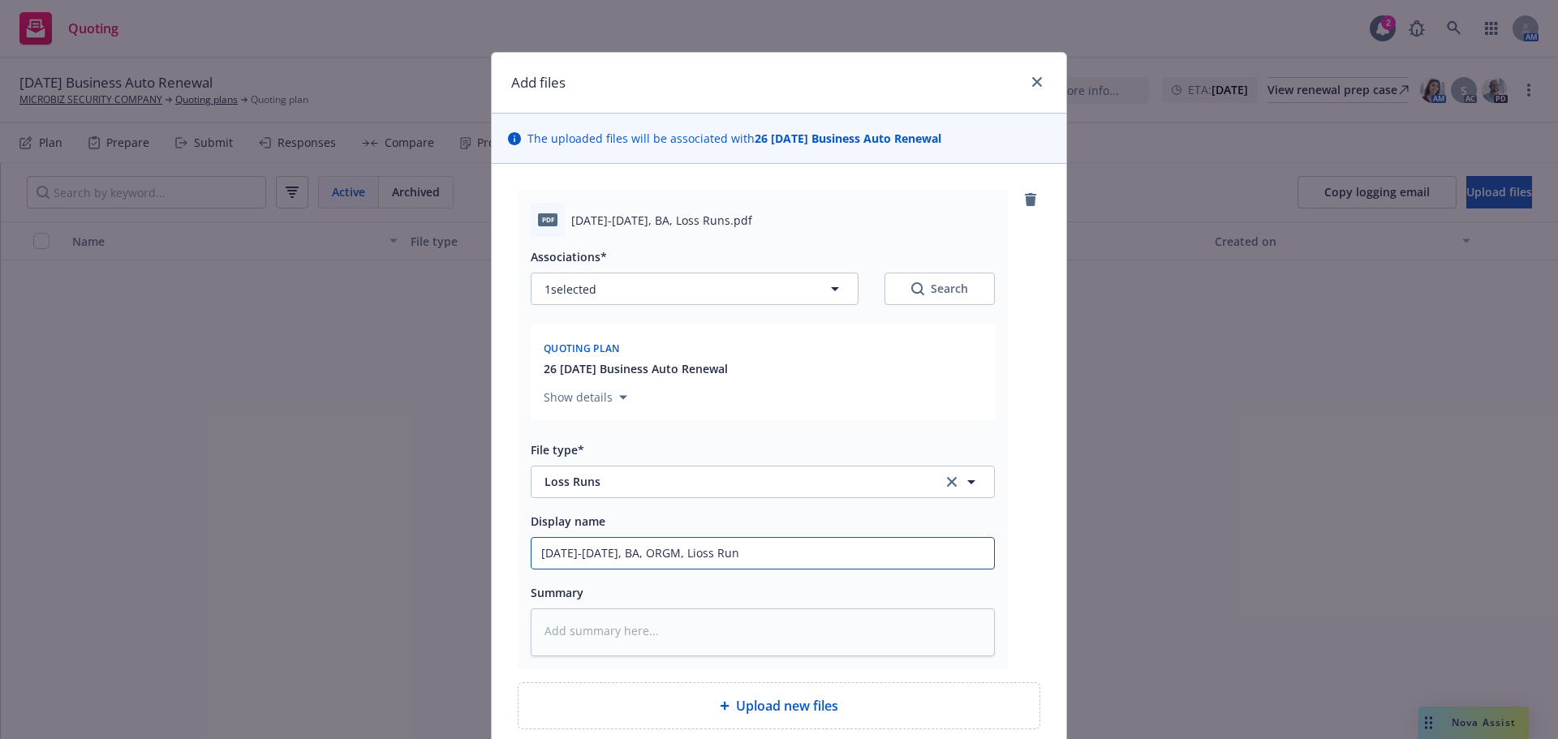
type textarea "x"
type input "2020-2022, BA, ORGM, Lioss Ru"
type textarea "x"
type input "2020-2022, BA, ORGM, Lioss R"
type textarea "x"
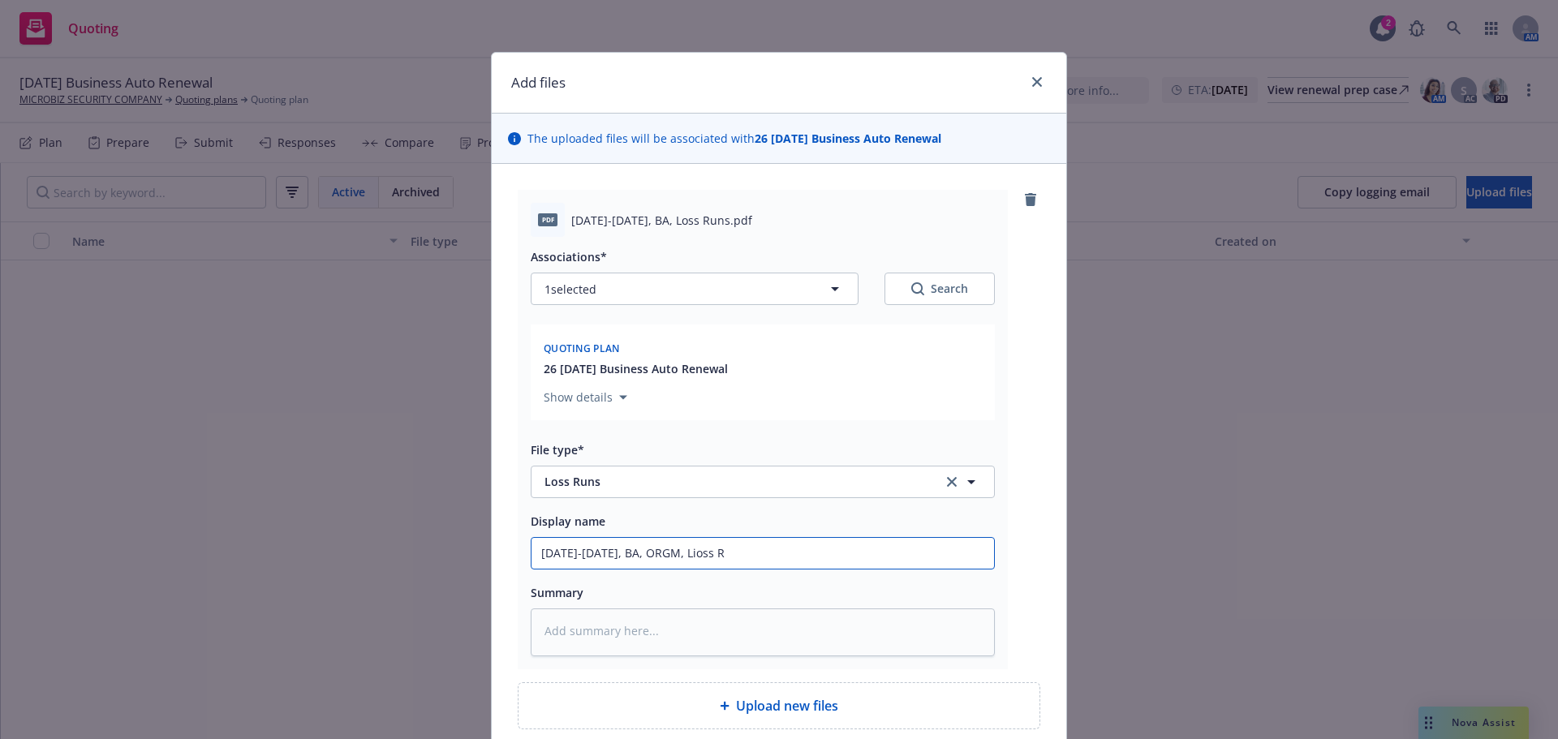
type input "2020-2022, BA, ORGM, Lioss"
type textarea "x"
type input "2020-2022, BA, ORGM, Lioss"
type textarea "x"
type input "2020-2022, BA, ORGM, Lios"
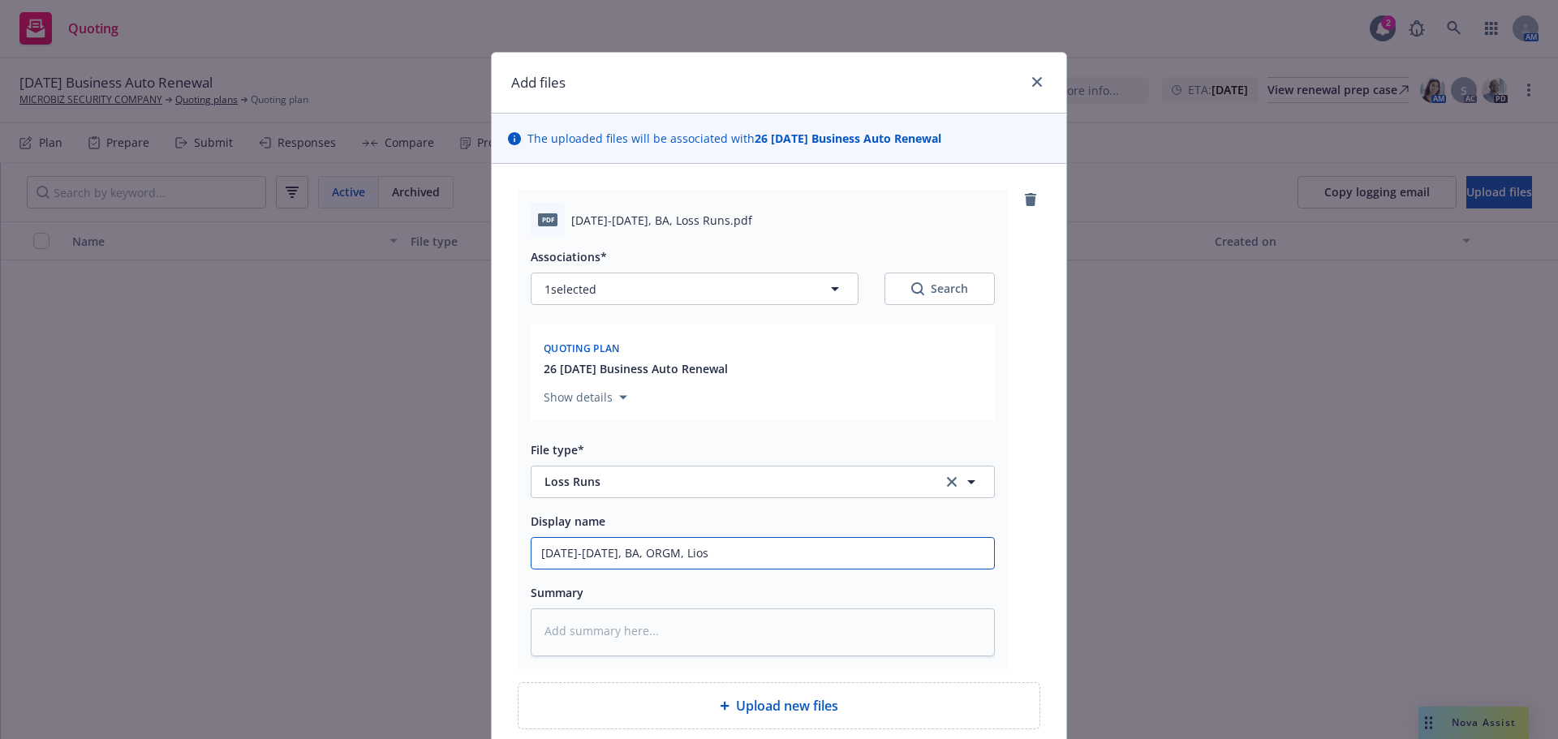
type textarea "x"
type input "2020-2022, BA, ORGM, Lio"
type textarea "x"
type input "2020-2022, BA, ORGM, Li"
type textarea "x"
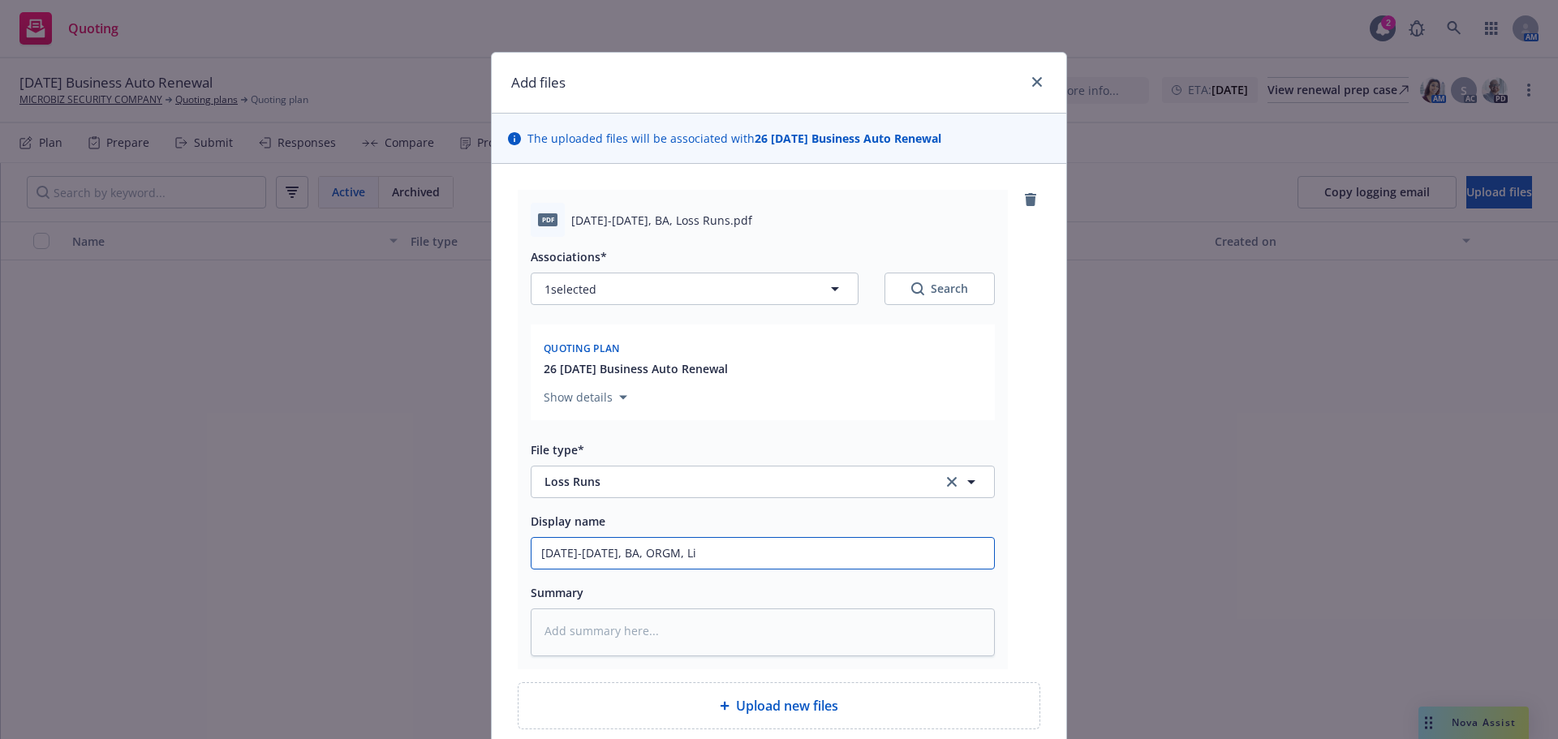
type input "2020-2022, BA, ORGM, L"
type textarea "x"
type input "2020-2022, BA, ORGM, Lo"
type textarea "x"
type input "2020-2022, BA, ORGM, Los"
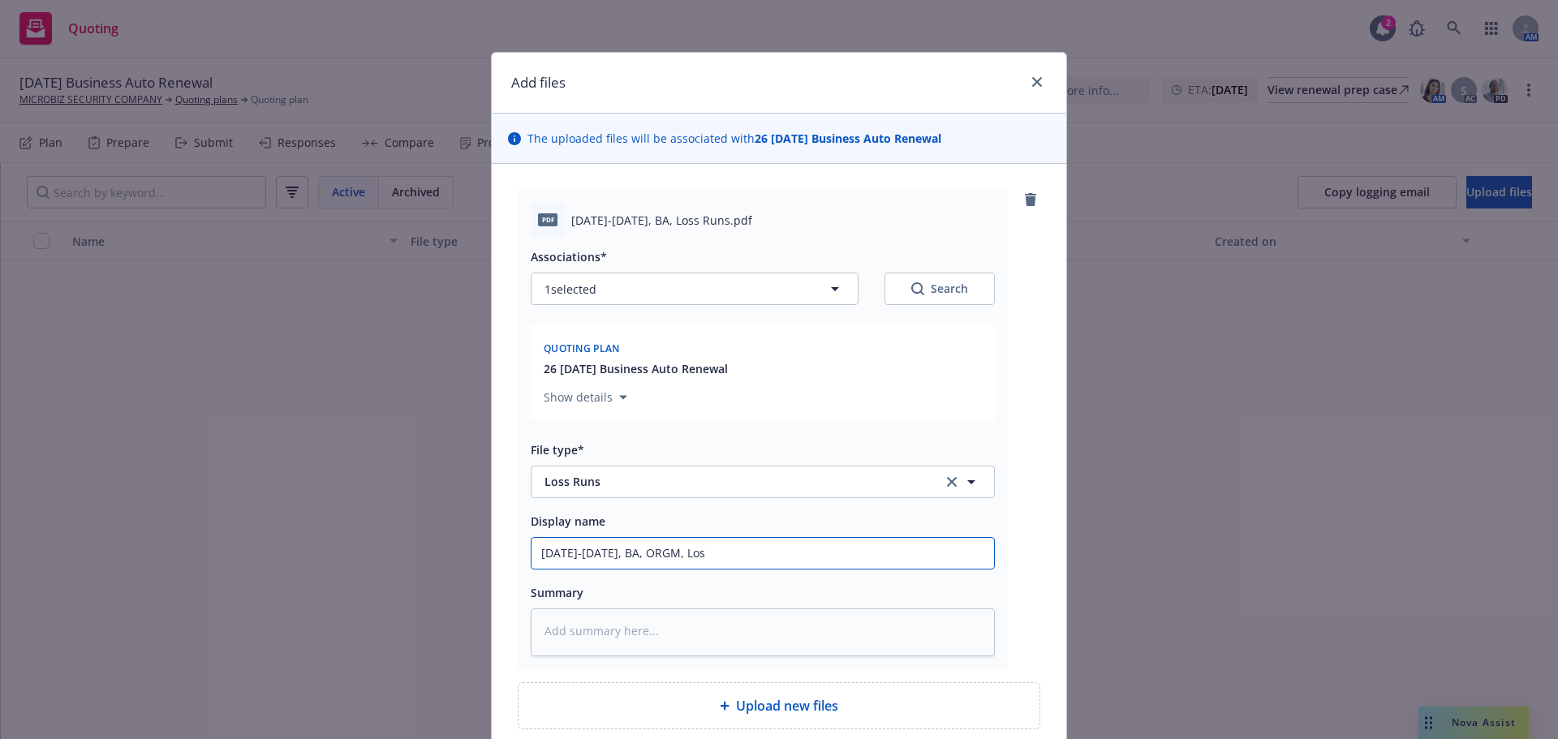
type textarea "x"
type input "2020-2022, BA, ORGM, Loss"
type textarea "x"
type input "2020-2022, BA, ORGM, Loss"
type textarea "x"
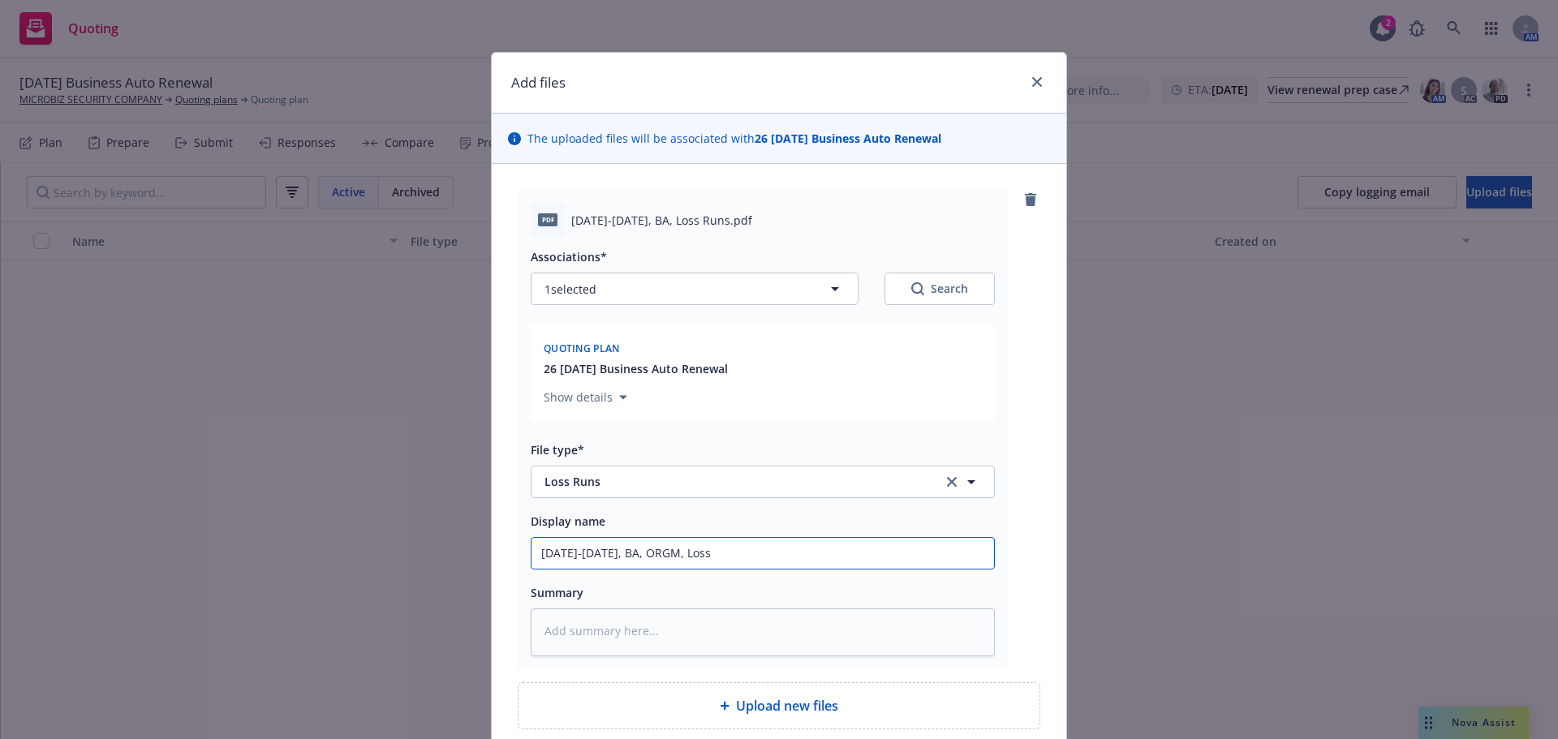
type input "2020-2022, BA, ORGM, Loss R"
type textarea "x"
type input "2020-2022, BA, ORGM, Loss Ru"
type textarea "x"
type input "2020-2022, BA, ORGM, Loss Run"
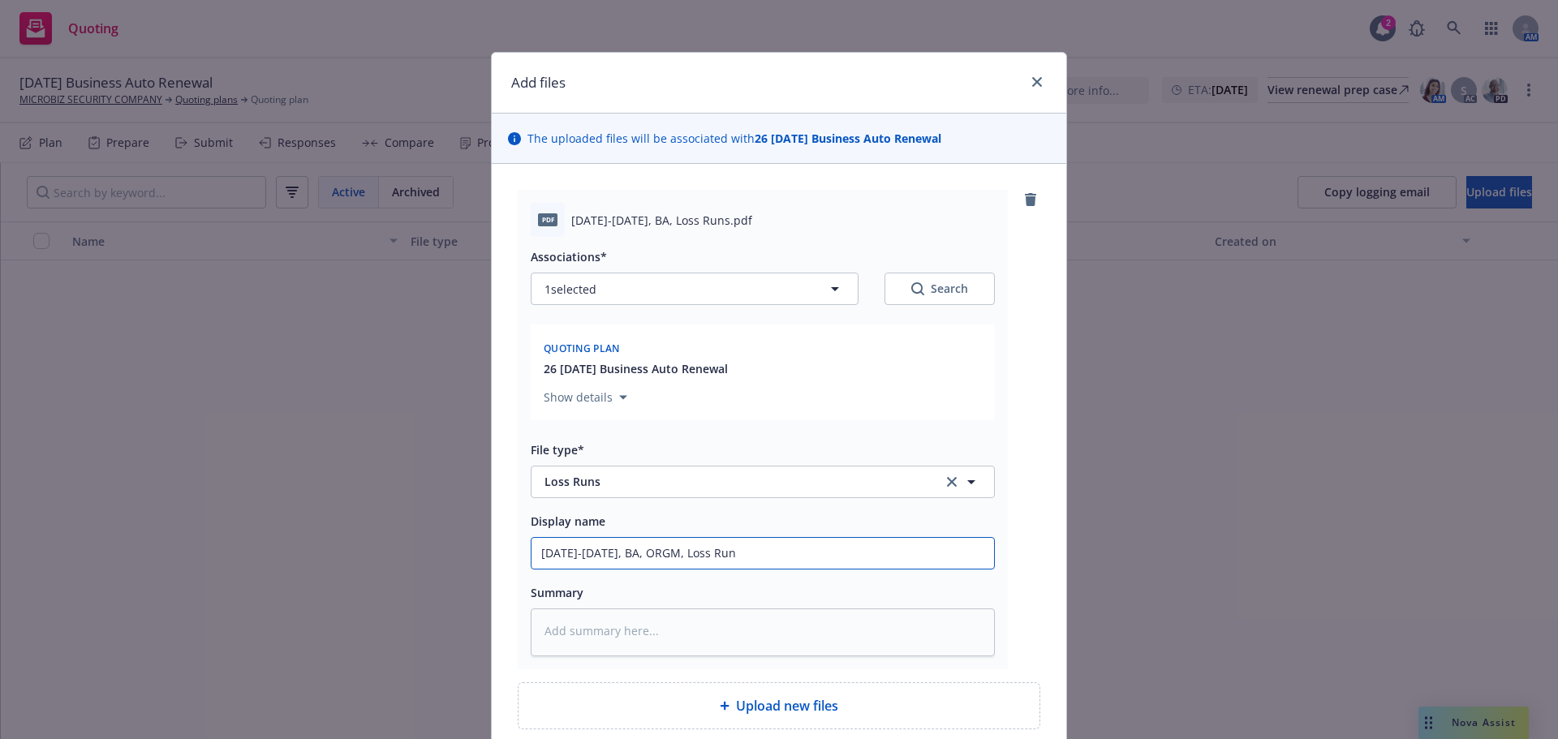
type textarea "x"
type input "2020-2022, BA, ORGM, Loss Runs"
type textarea "x"
type input "2020-2022, BA, ORGM, Loss Runs,"
type textarea "x"
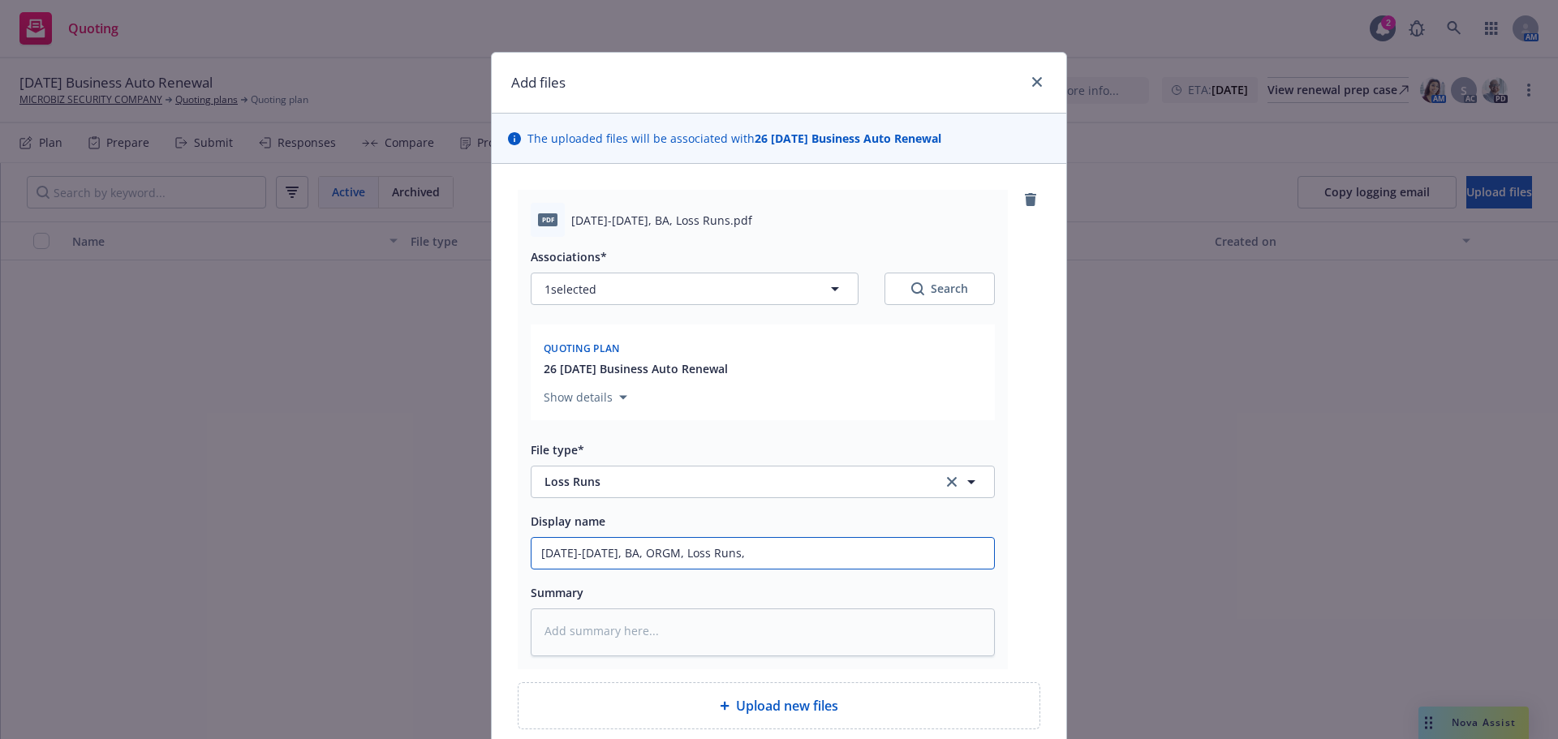
type input "2020-2022, BA, ORGM, Loss Runs,"
type textarea "x"
type input "2020-2022, BA, ORGM, Loss Runs, V"
type textarea "x"
type input "2020-2022, BA, ORGM, Loss Runs, Va"
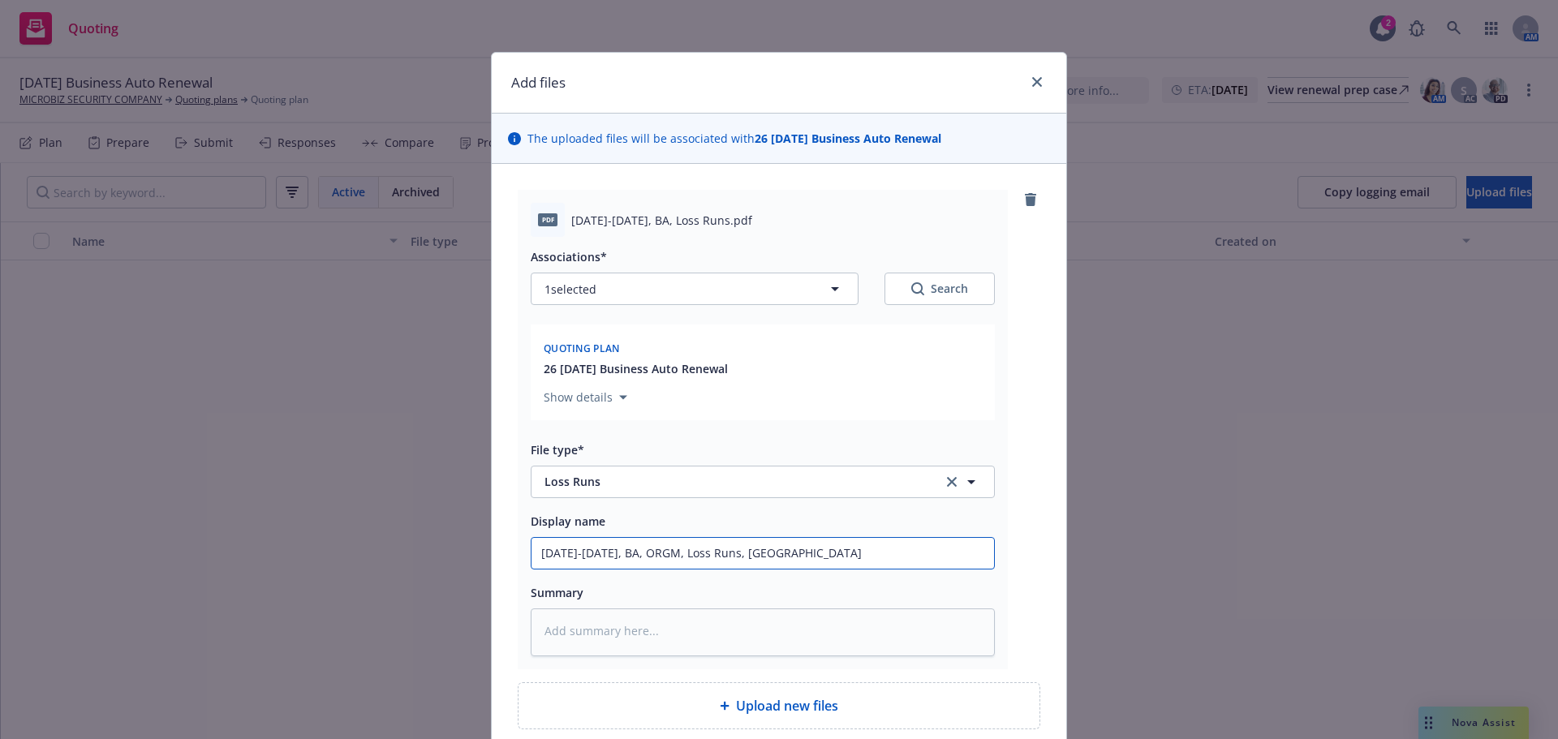
type textarea "x"
type input "2020-2022, BA, ORGM, Loss Runs, Val"
type textarea "x"
type input "2020-2022, BA, ORGM, Loss Runs, Valy"
type textarea "x"
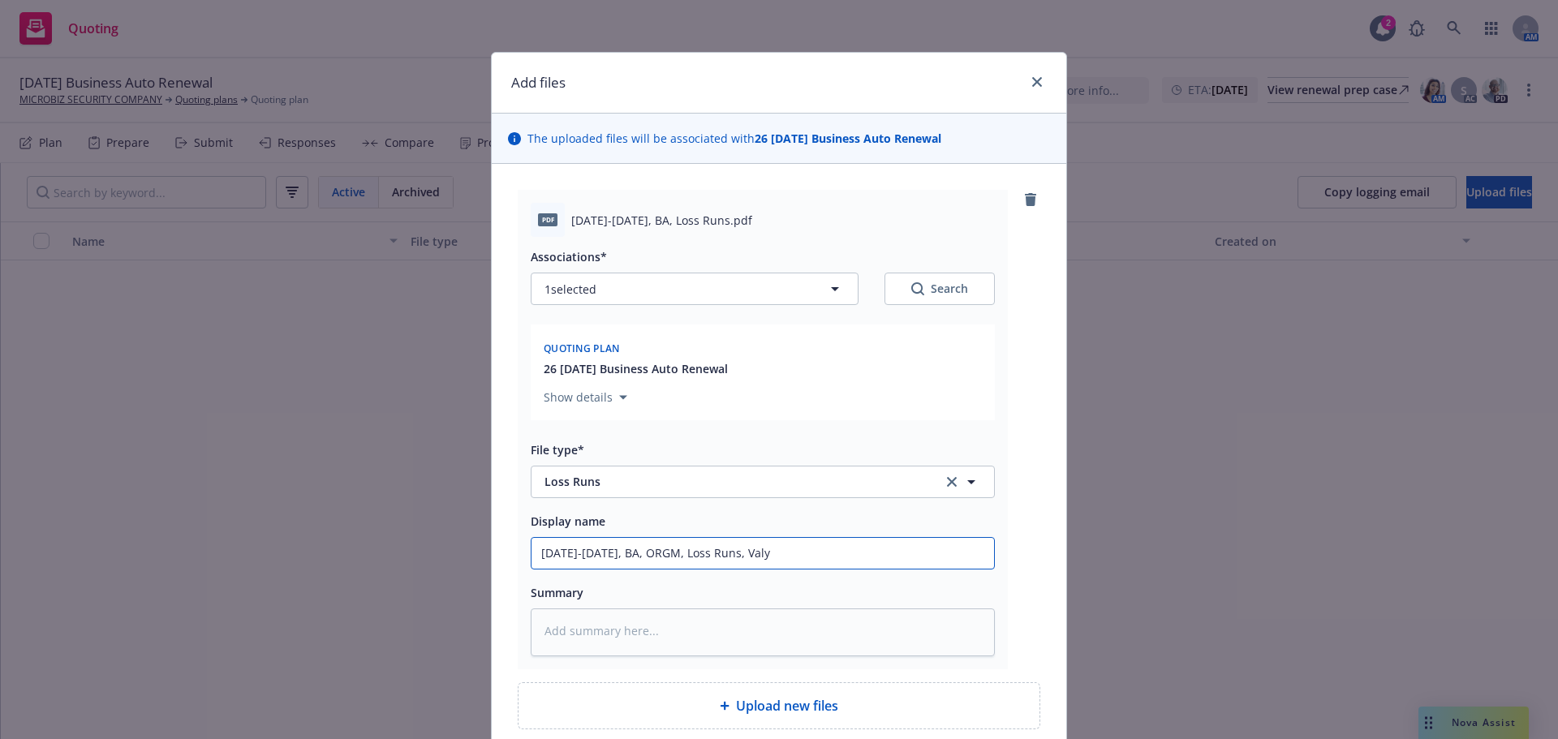
type input "2020-2022, BA, ORGM, Loss Runs, Val"
type textarea "x"
type input "2020-2022, BA, ORGM, Loss Runs, Vali"
type textarea "x"
type input "2020-2022, BA, ORGM, Loss Runs, Valie"
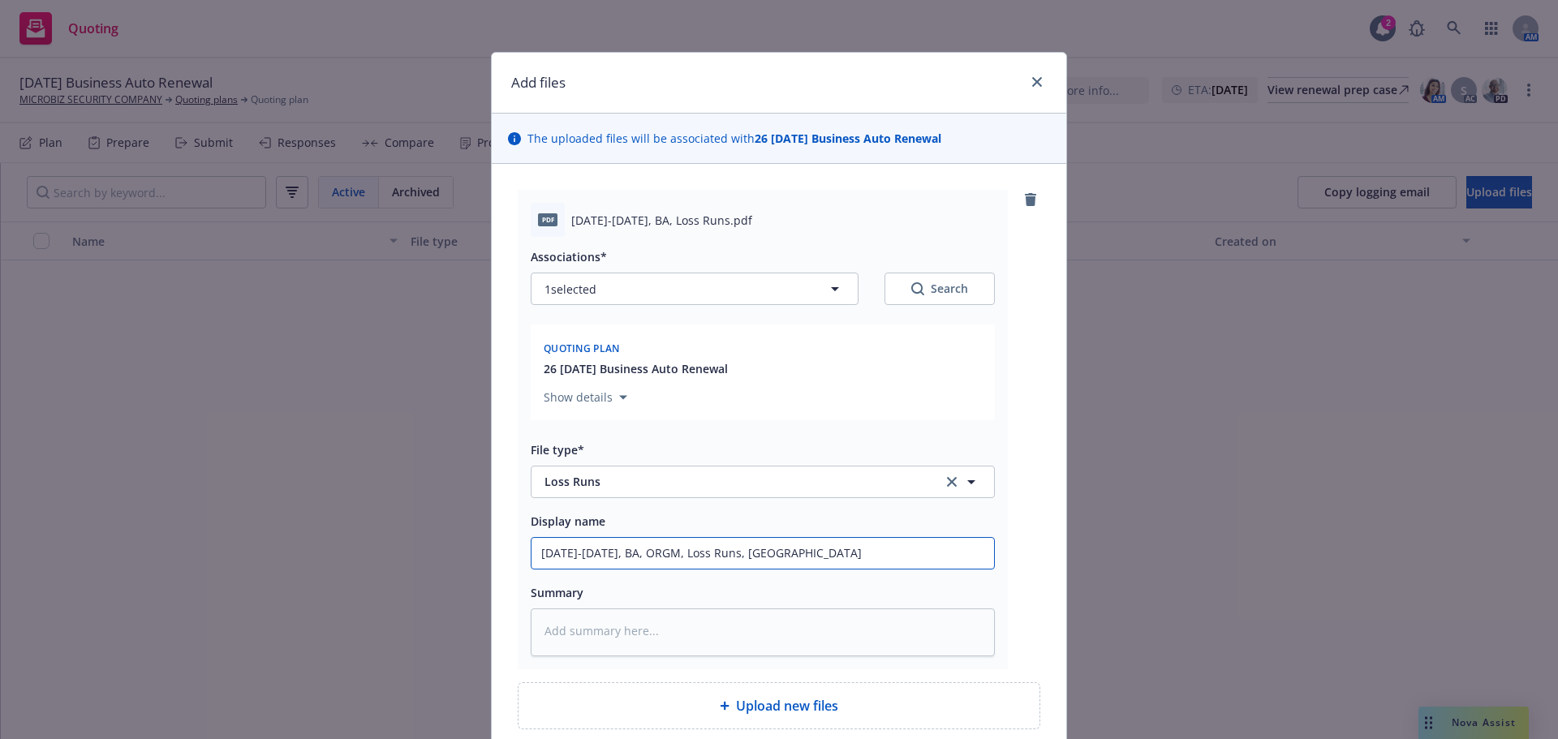
type textarea "x"
type input "2020-2022, BA, ORGM, Loss Runs, Valies"
type textarea "x"
type input "2020-2022, BA, ORGM, Loss Runs, Valiesd"
type textarea "x"
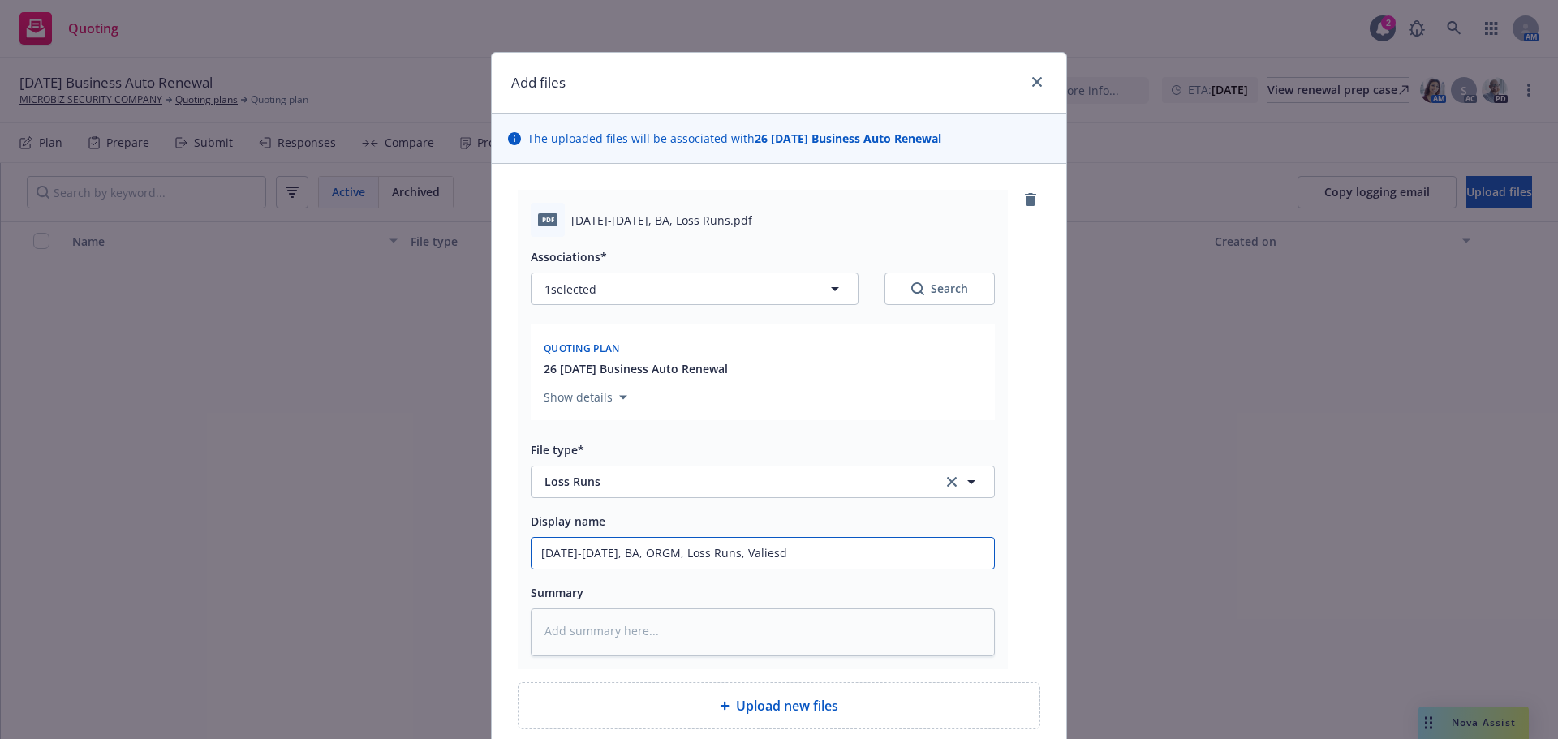
type input "2020-2022, BA, ORGM, Loss Runs, Valiesd"
type textarea "x"
type input "2020-2022, BA, ORGM, Loss Runs, Valiesd"
type textarea "x"
type input "2020-2022, BA, ORGM, Loss Runs, Valies"
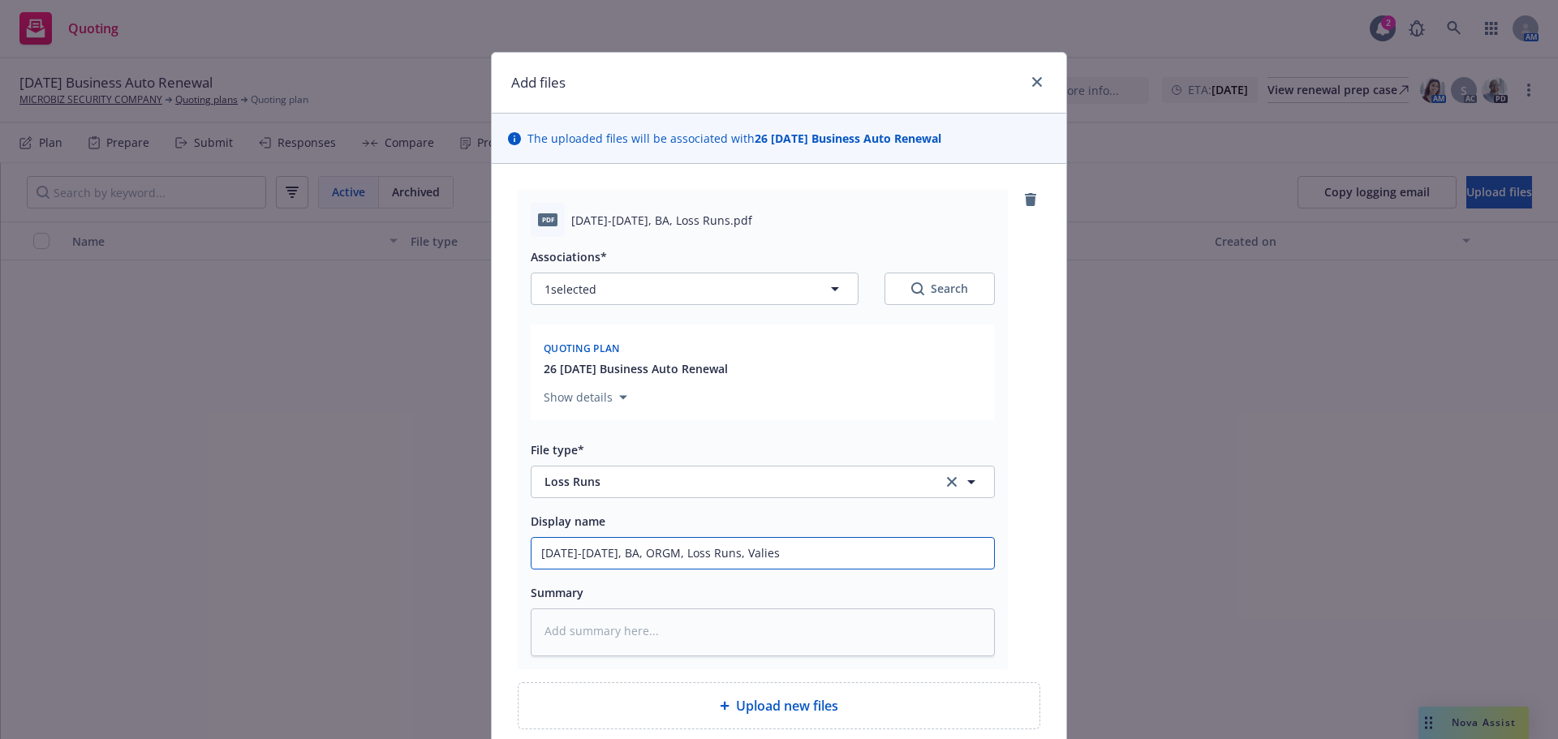
type textarea "x"
type input "2020-2022, BA, ORGM, Loss Runs, Valie"
type textarea "x"
type input "2020-2022, BA, ORGM, Loss Runs, Vali"
type textarea "x"
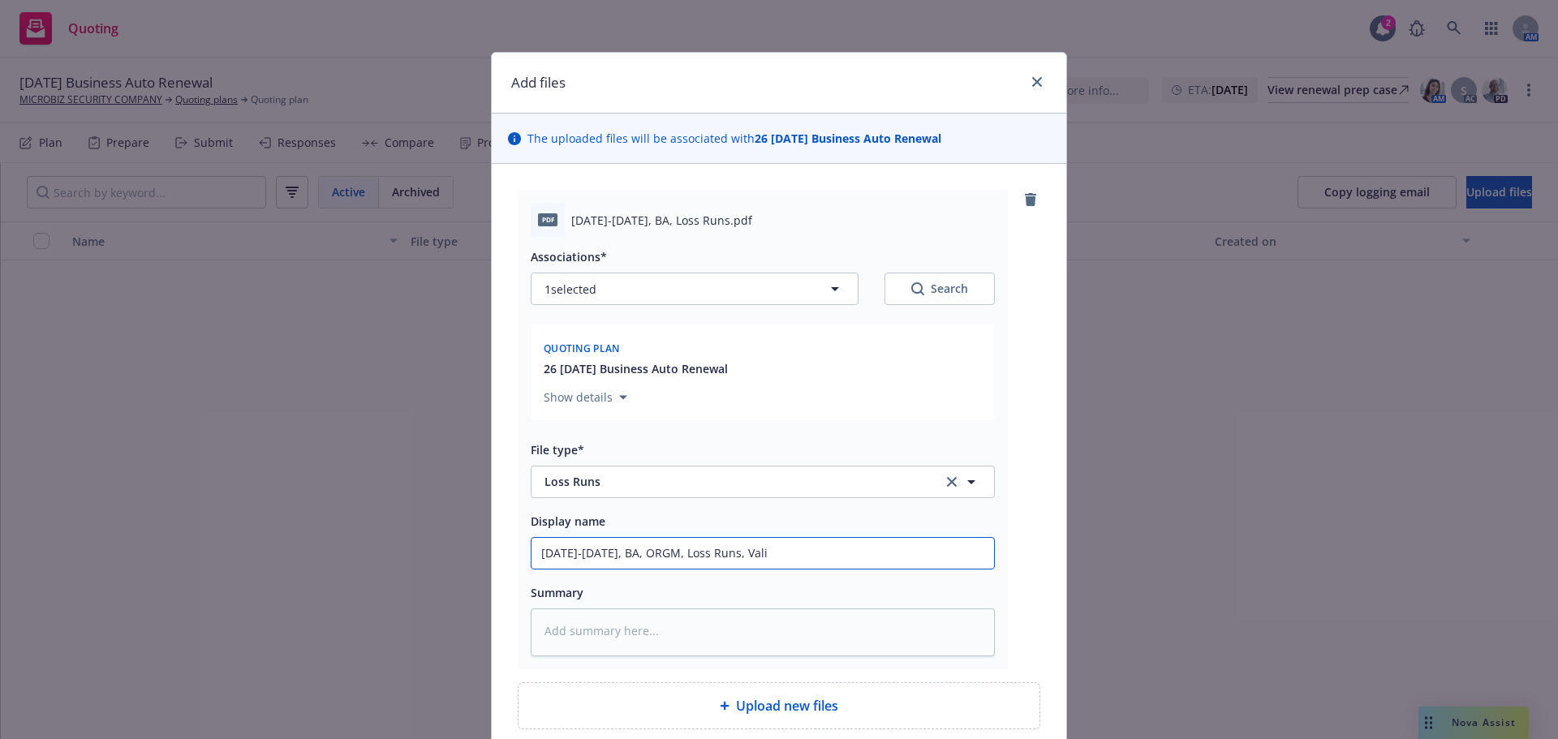
type input "2020-2022, BA, ORGM, Loss Runs, Val"
type textarea "x"
type input "2020-2022, BA, ORGM, Loss Runs, Valu"
type textarea "x"
type input "2020-2022, BA, ORGM, Loss Runs, Value"
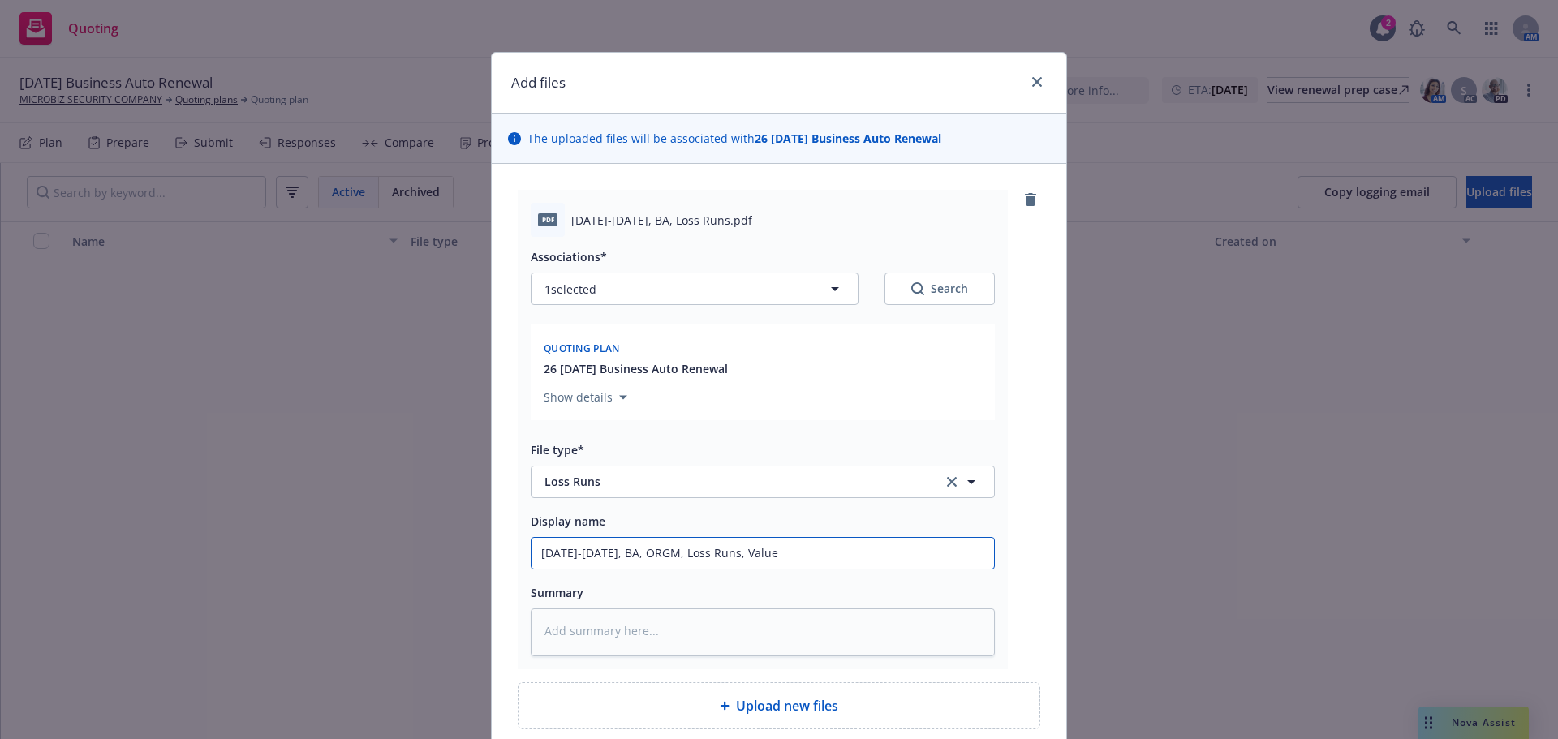
type textarea "x"
type input "2020-2022, BA, ORGM, Loss Runs, Values"
type textarea "x"
type input "2020-2022, BA, ORGM, Loss Runs, Value"
type textarea "x"
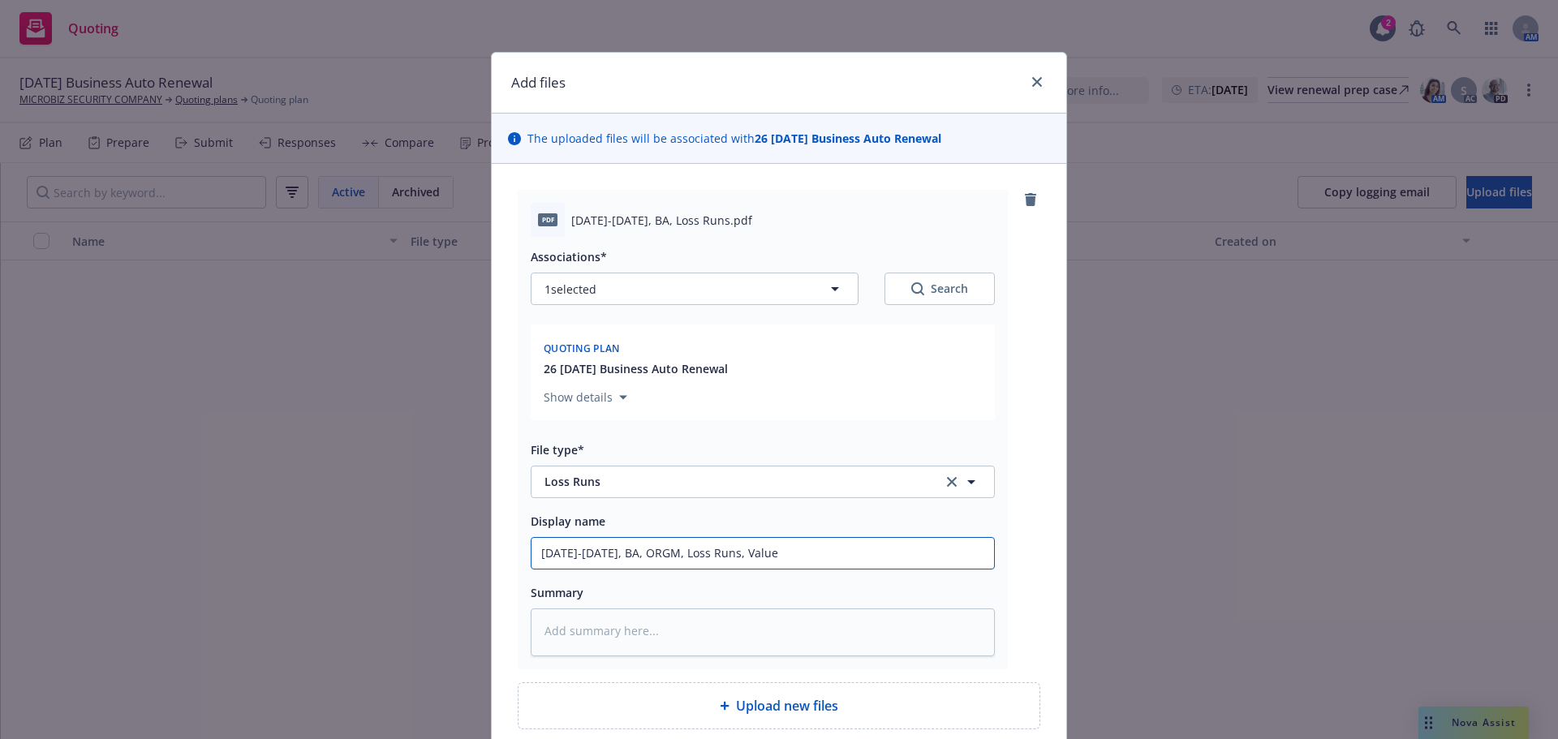
type input "2020-2022, BA, ORGM, Loss Runs, Valued"
type textarea "x"
type input "2020-2022, BA, ORGM, Loss Runs, Valued"
type textarea "x"
type input "2020-2022, BA, ORGM, Loss Runs, Valued 1"
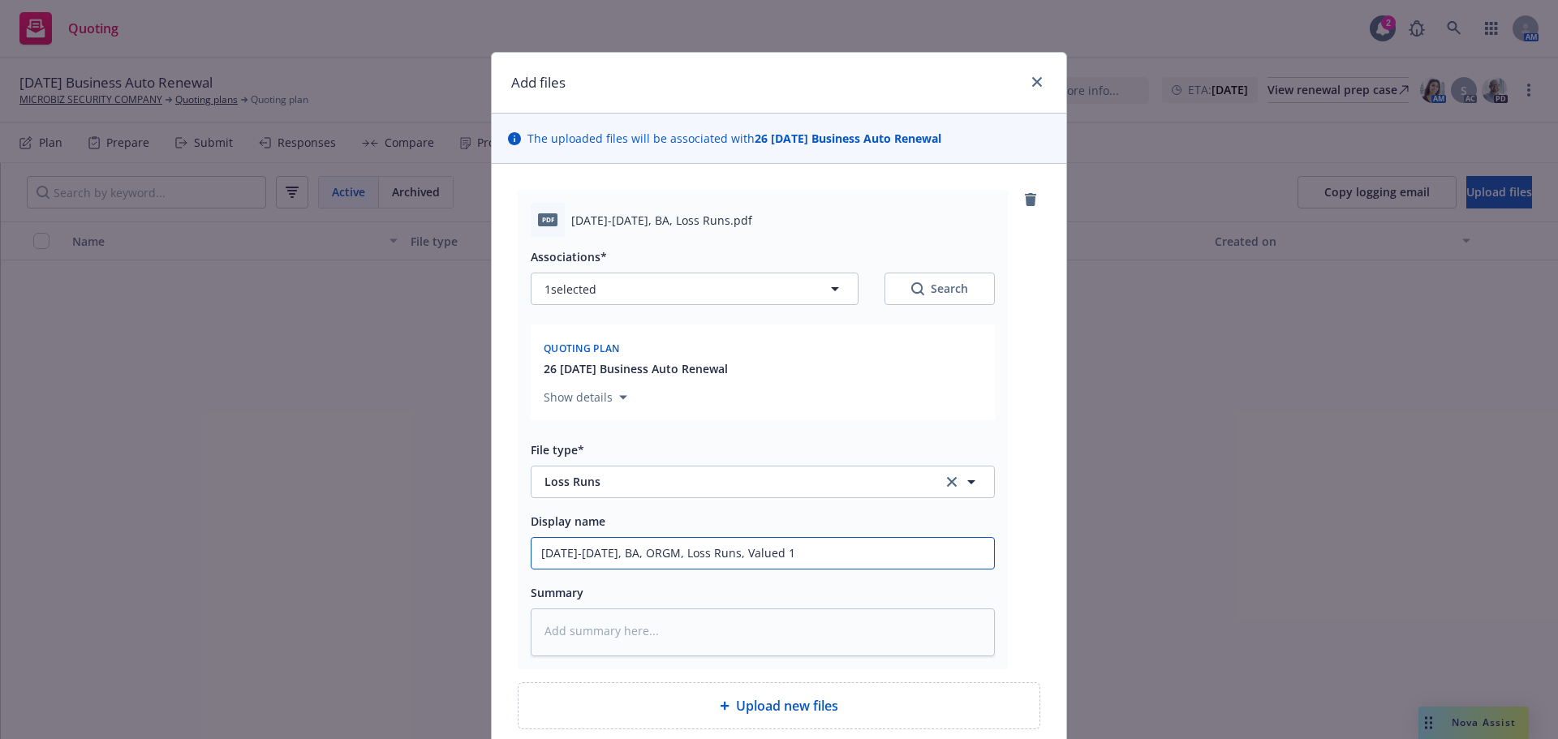
type textarea "x"
type input "2020-2022, BA, ORGM, Loss Runs, Valued 10"
type textarea "x"
type input "2020-2022, BA, ORGM, Loss Runs, Valued 10."
type textarea "x"
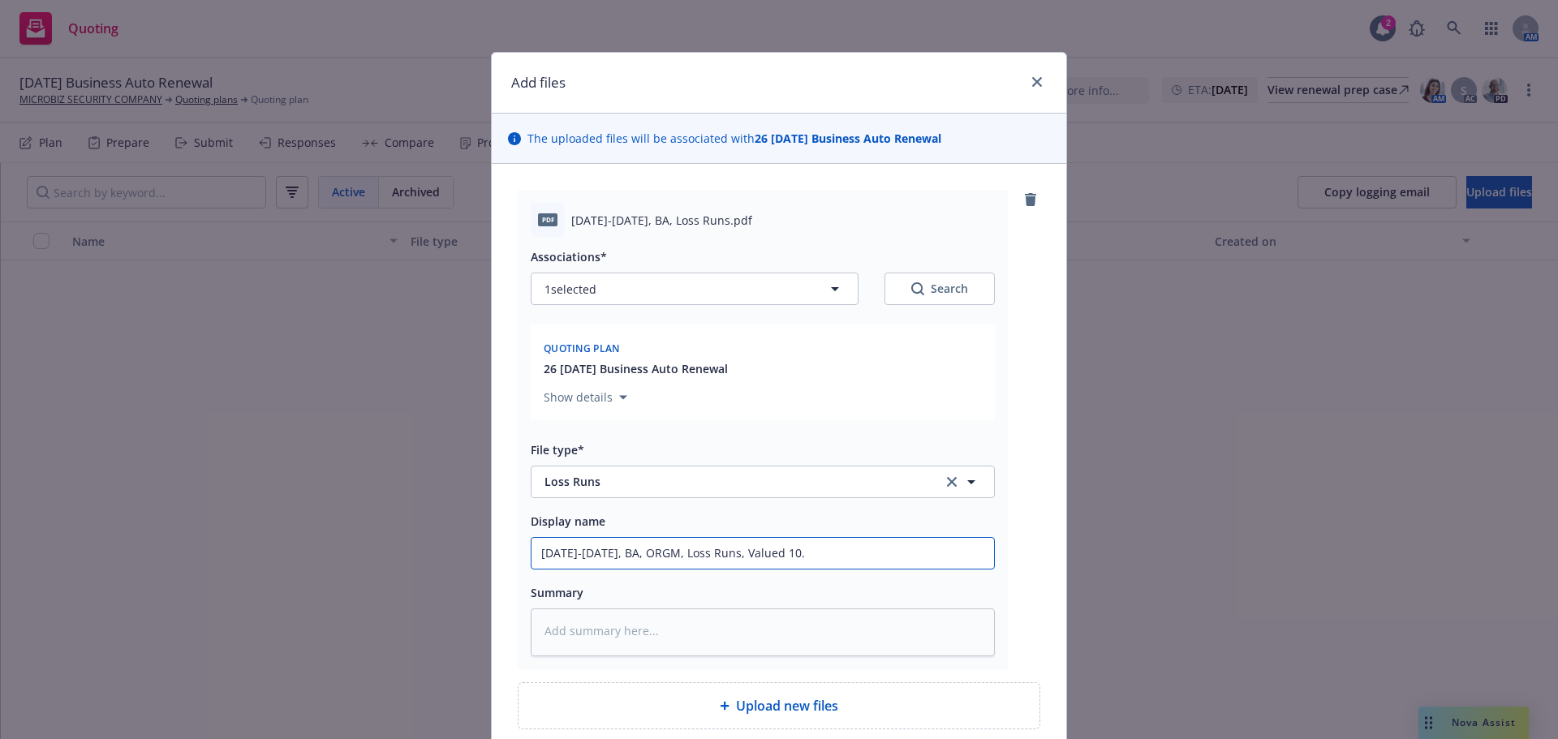
type input "2020-2022, BA, ORGM, Loss Runs, Valued 10.1"
type textarea "x"
type input "2020-2022, BA, ORGM, Loss Runs, Valued 10.11"
type textarea "x"
type input "2020-2022, BA, ORGM, Loss Runs, Valued 10.11."
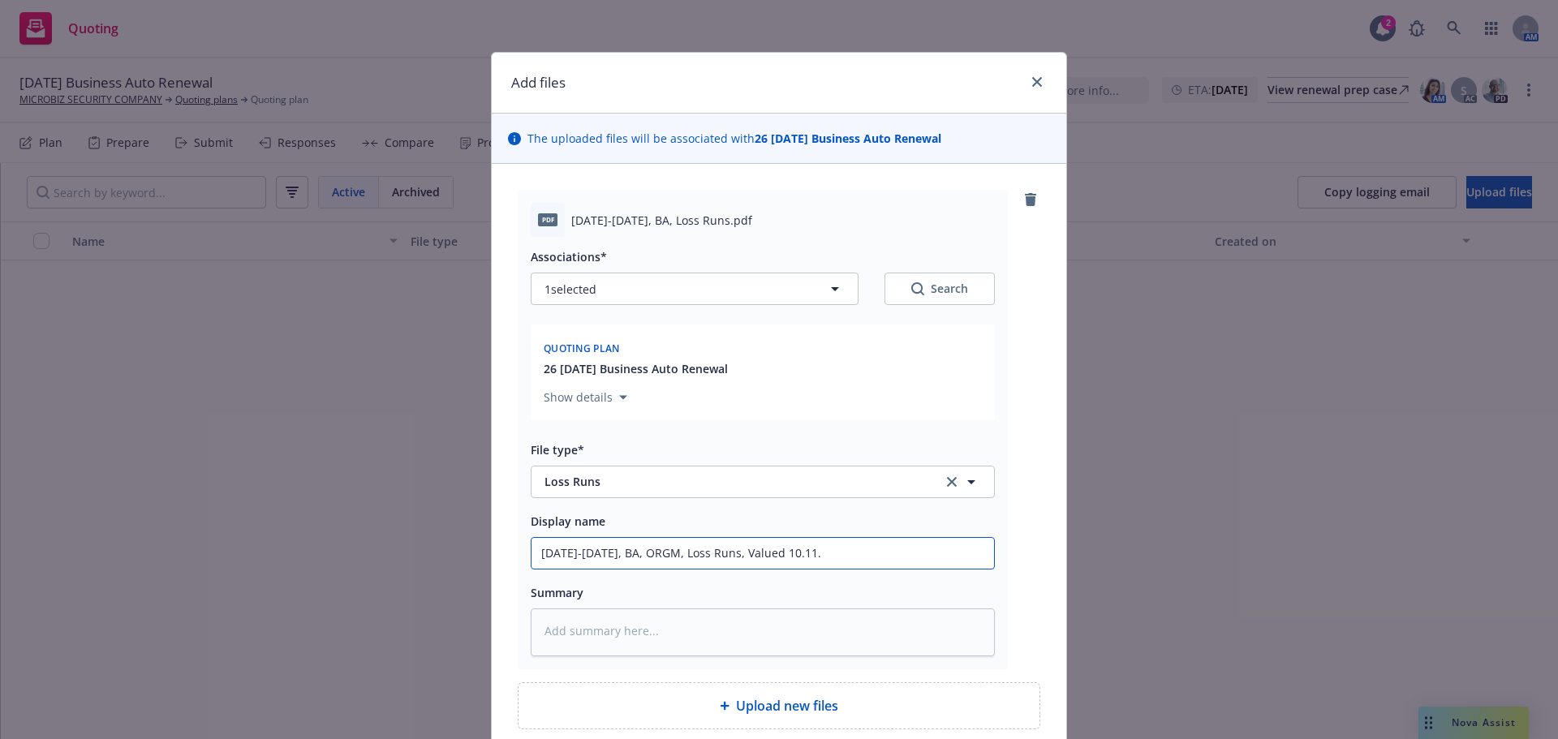
type textarea "x"
type input "2020-2022, BA, ORGM, Loss Runs, Valued 10.11.2"
type textarea "x"
type input "2020-2022, BA, ORGM, Loss Runs, Valued 10.11.20"
type textarea "x"
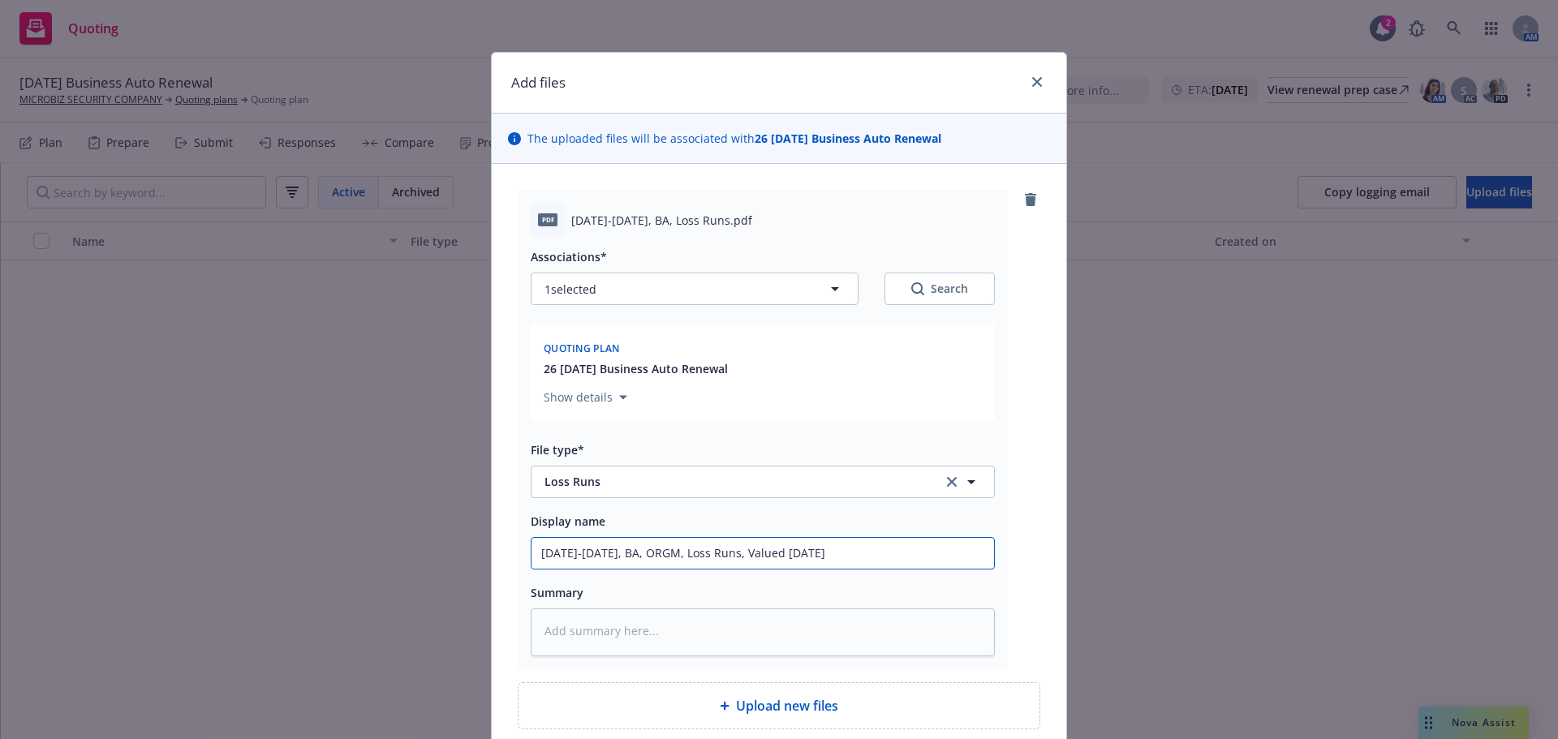
type input "2020-2022, BA, ORGM, Loss Runs, Valued 10.11.202"
type textarea "x"
drag, startPoint x: 827, startPoint y: 613, endPoint x: 490, endPoint y: 592, distance: 337.4
click at [461, 604] on div "Add files The uploaded files will be associated with 26 01/09/26 Business Auto …" at bounding box center [779, 369] width 1558 height 739
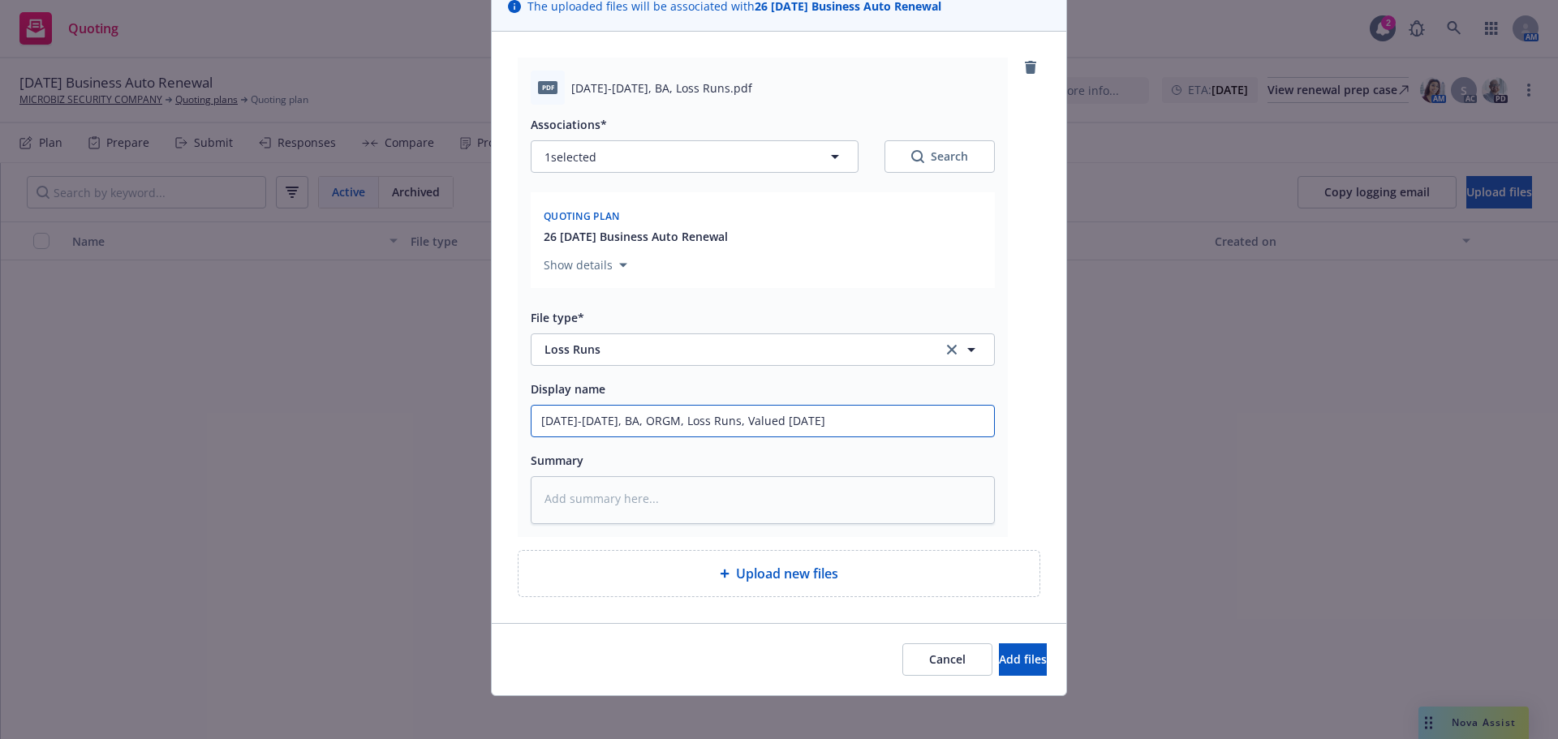
scroll to position [217, 0]
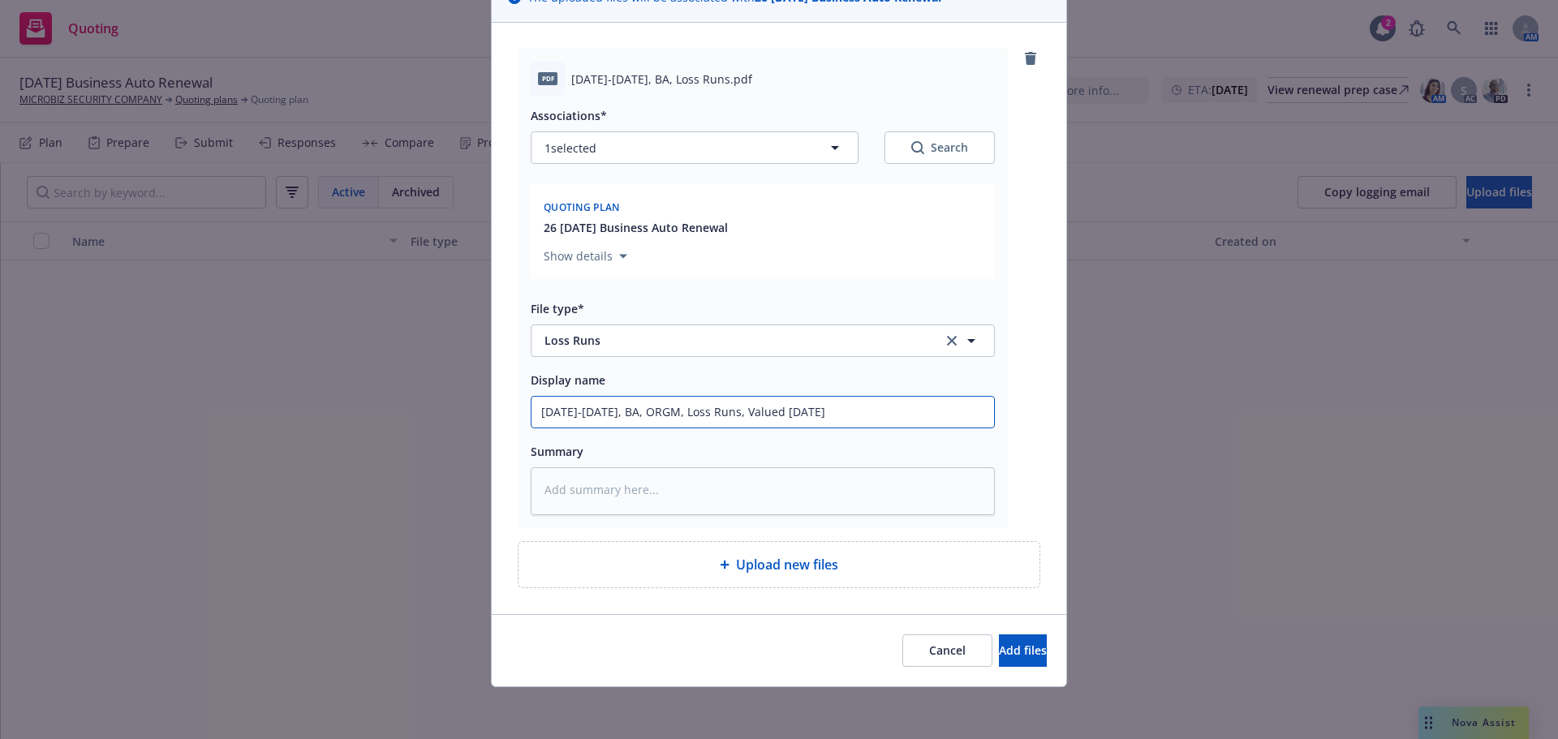
type input "2020-2022, BA, ORGM, Loss Runs, Valued 10.11.2025"
click at [827, 556] on span "Upload new files" at bounding box center [787, 564] width 102 height 19
type textarea "x"
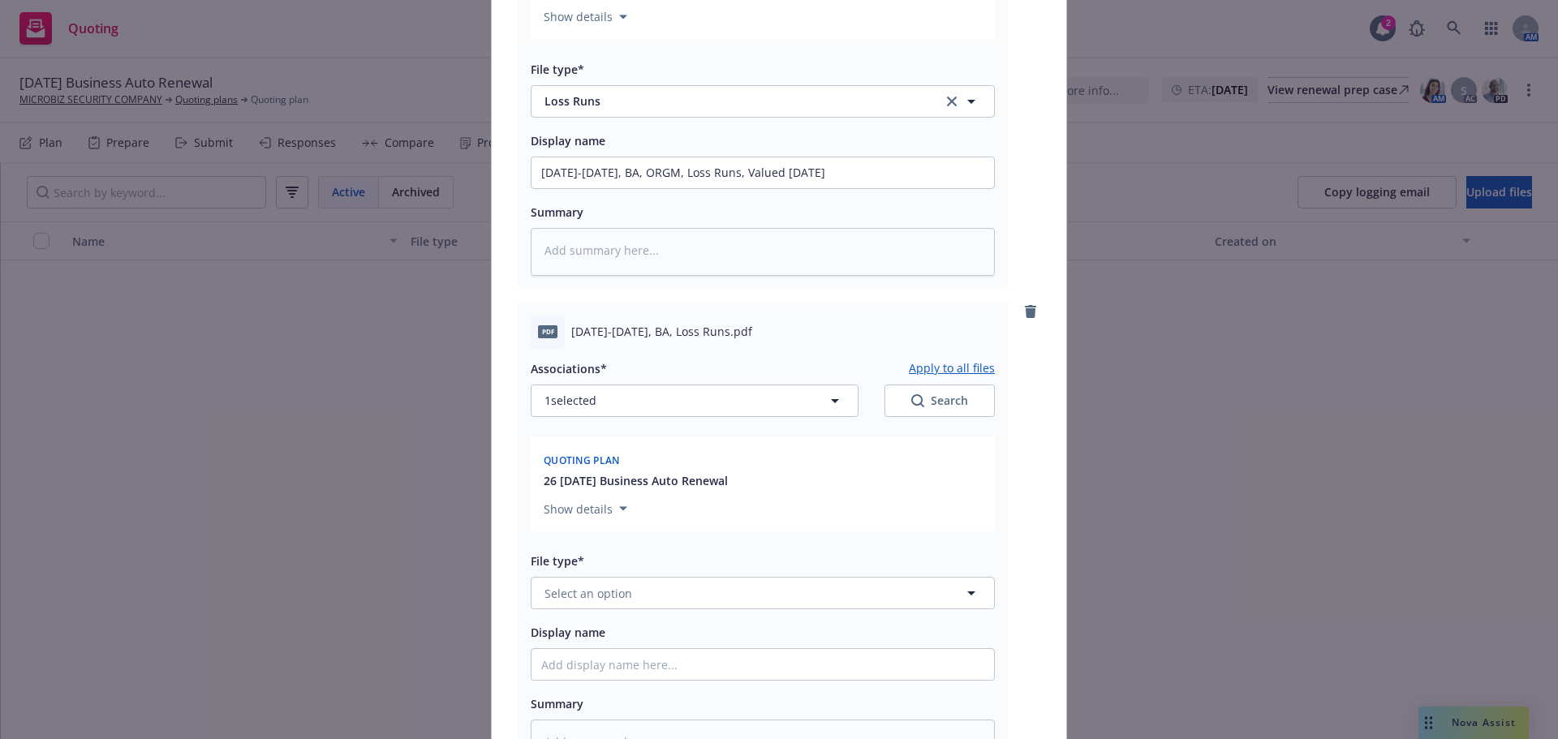
scroll to position [487, 0]
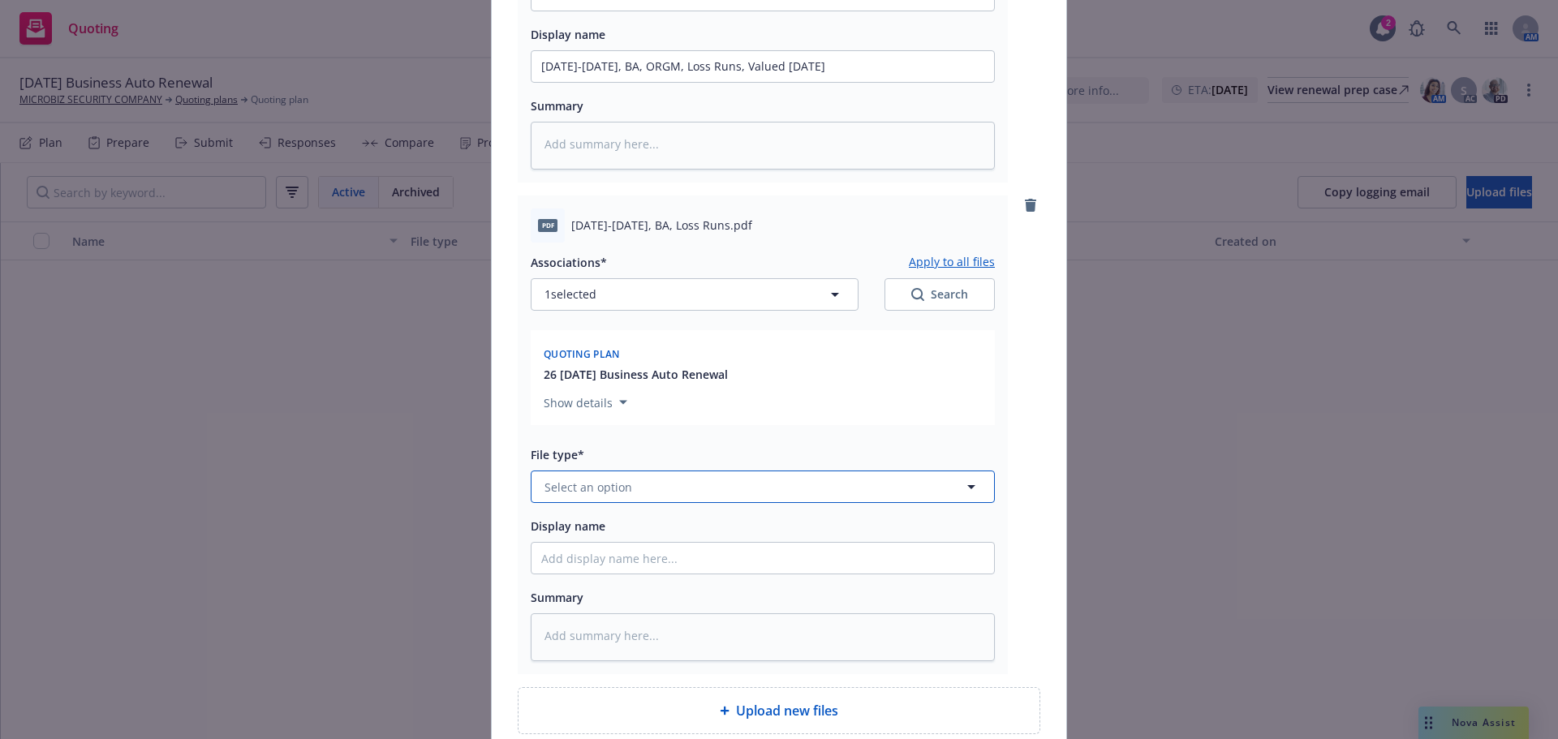
click at [603, 496] on span "Select an option" at bounding box center [588, 487] width 88 height 17
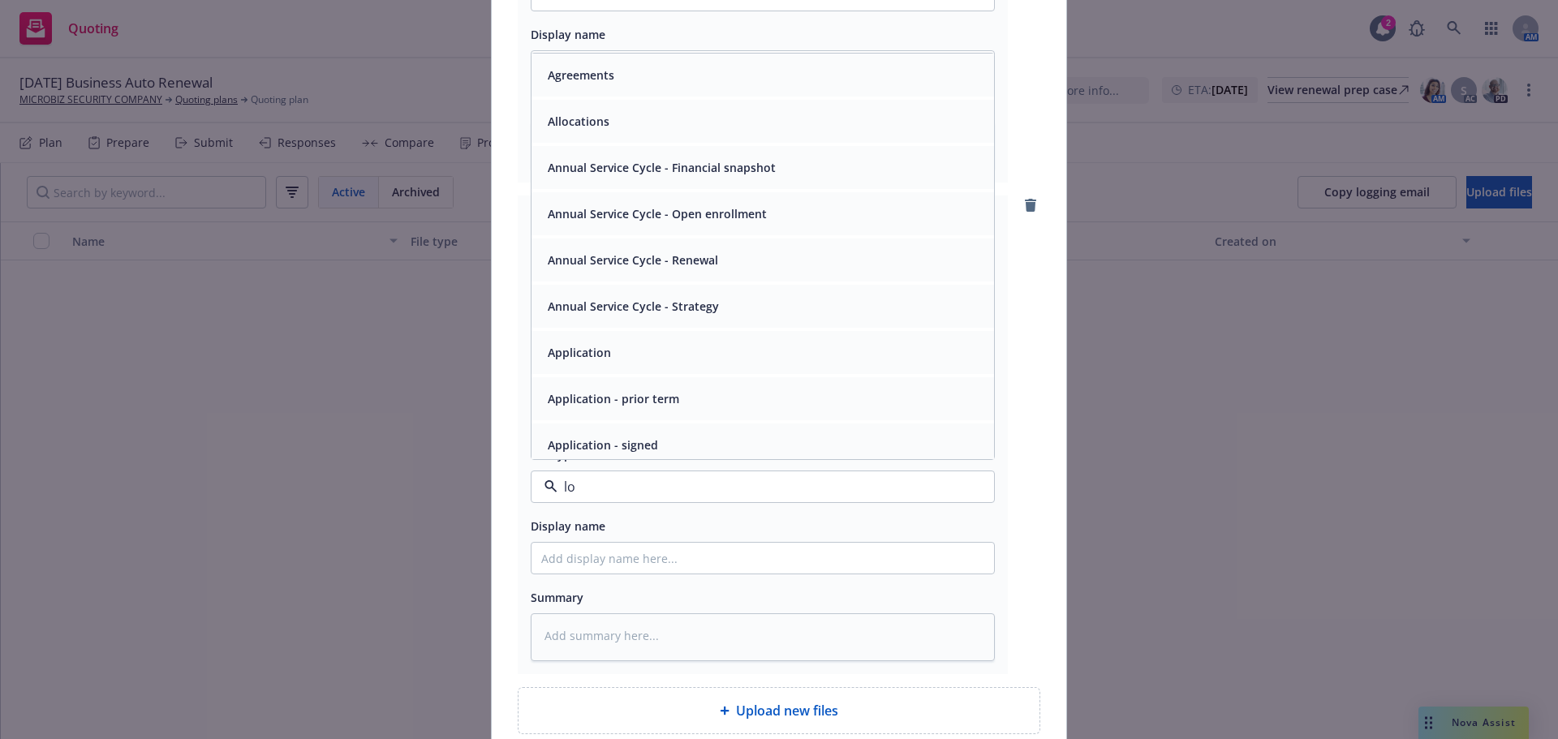
type input "lod"
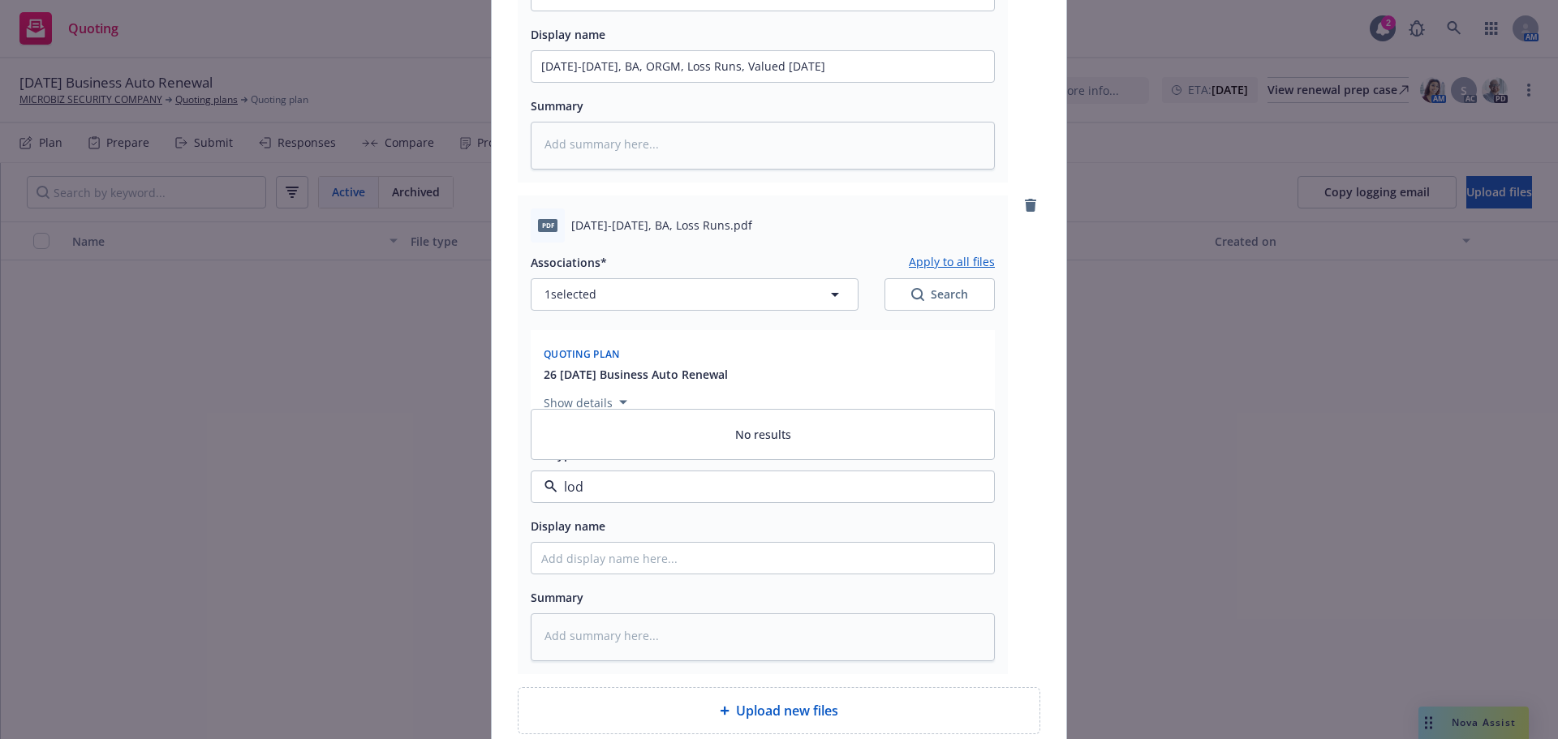
type textarea "x"
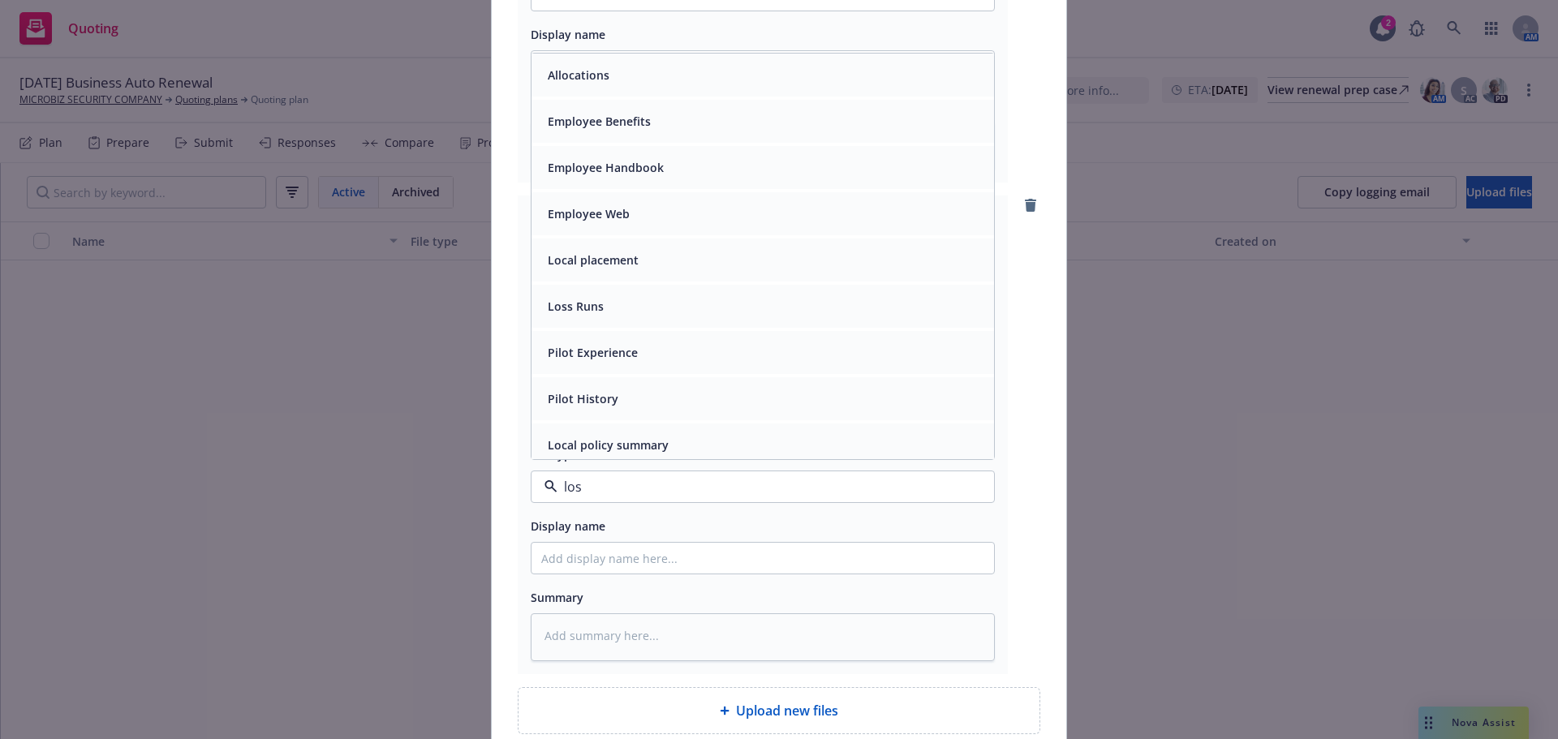
type input "loss"
click at [641, 87] on div "Loss Runs" at bounding box center [762, 75] width 443 height 24
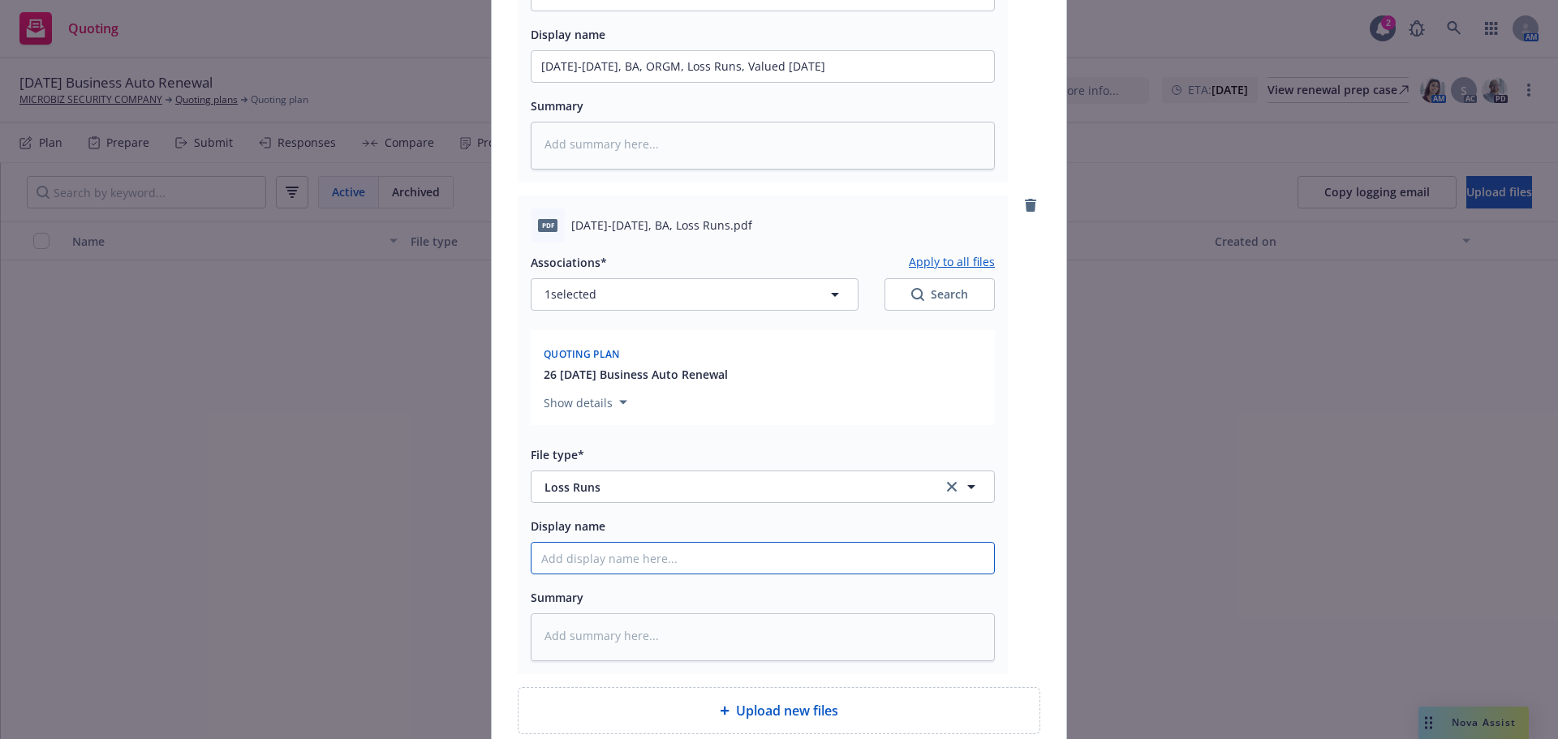
click at [561, 574] on input "Display name" at bounding box center [762, 558] width 463 height 31
type textarea "x"
type input "2"
type textarea "x"
type input "20"
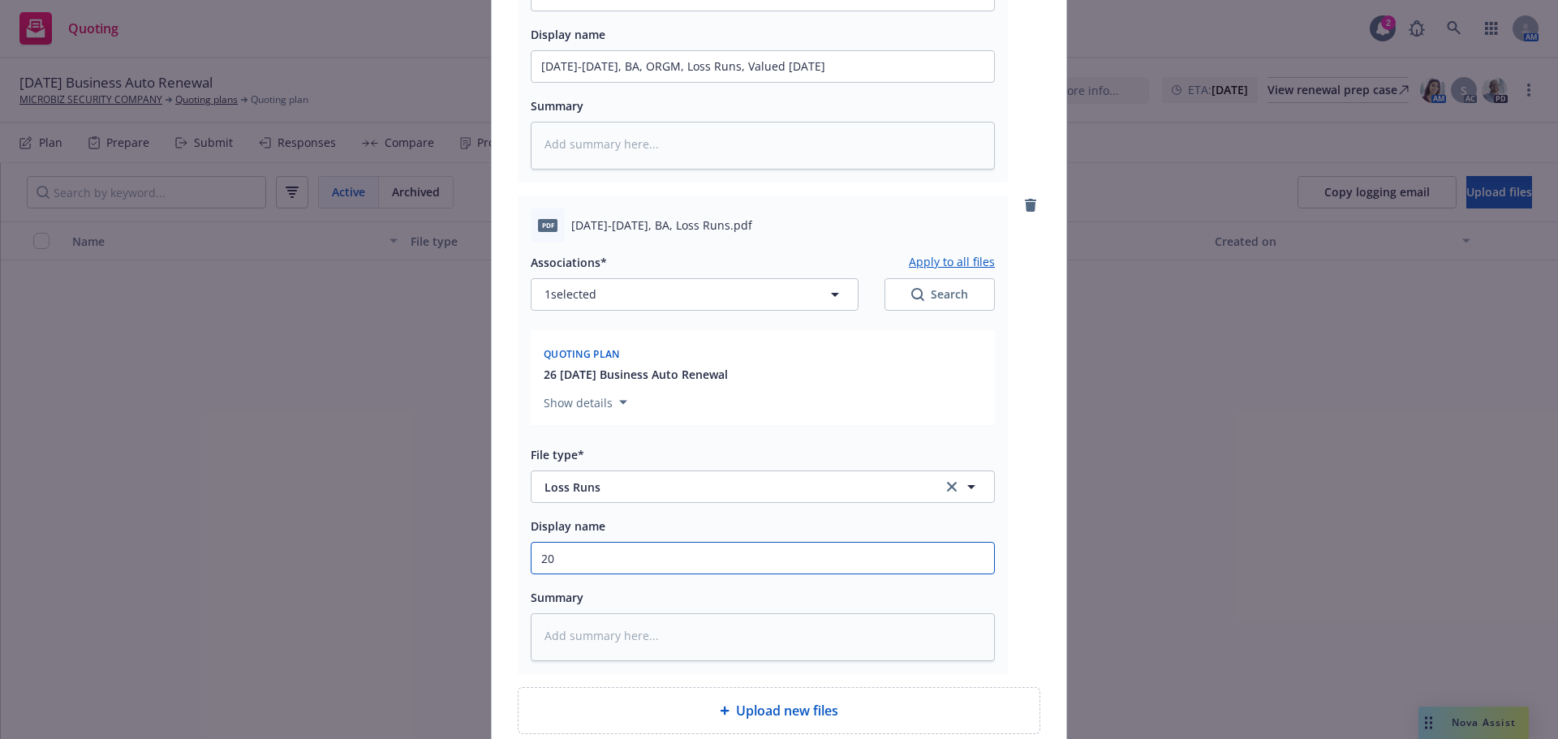
type textarea "x"
type input "202"
type textarea "x"
type input "2022-"
type textarea "x"
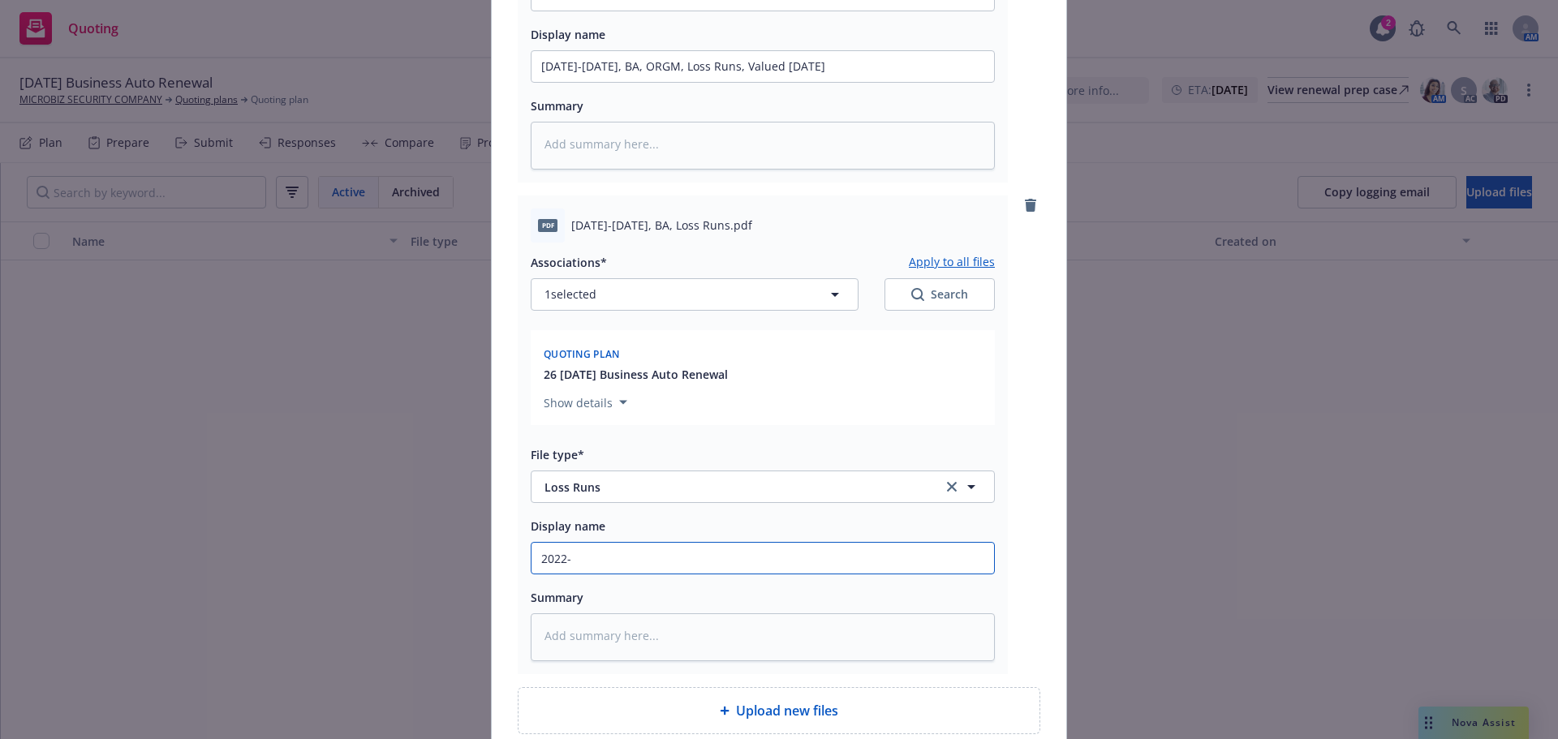
type input "2022-2"
type textarea "x"
type input "2022-20"
type textarea "x"
type input "2022-202"
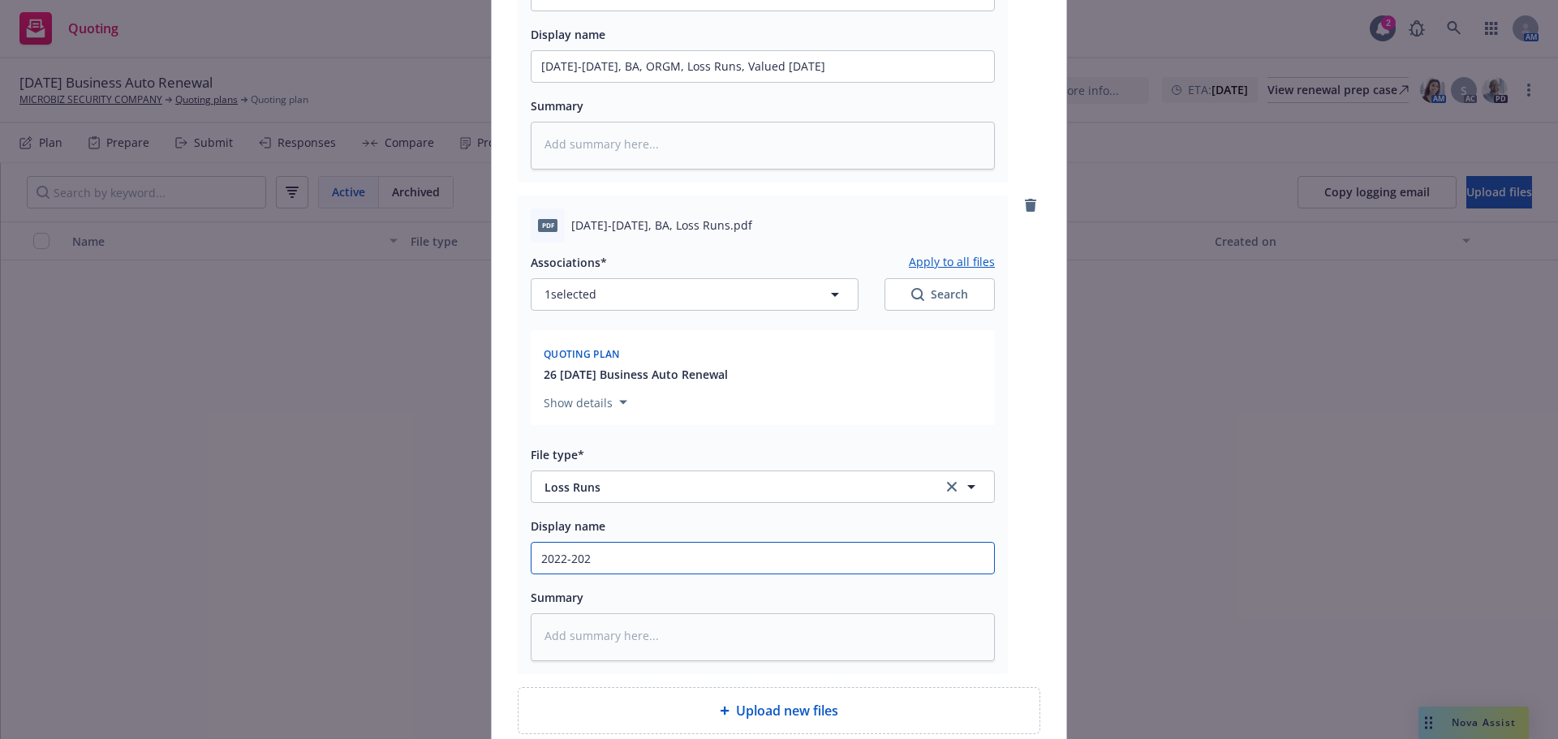
type textarea "x"
type input "2022-2025"
type textarea "x"
type input "2022-202"
click at [540, 82] on input "2020-2022, BA, ORGM, Loss Runs, Valued 10.11.2025" at bounding box center [762, 66] width 463 height 31
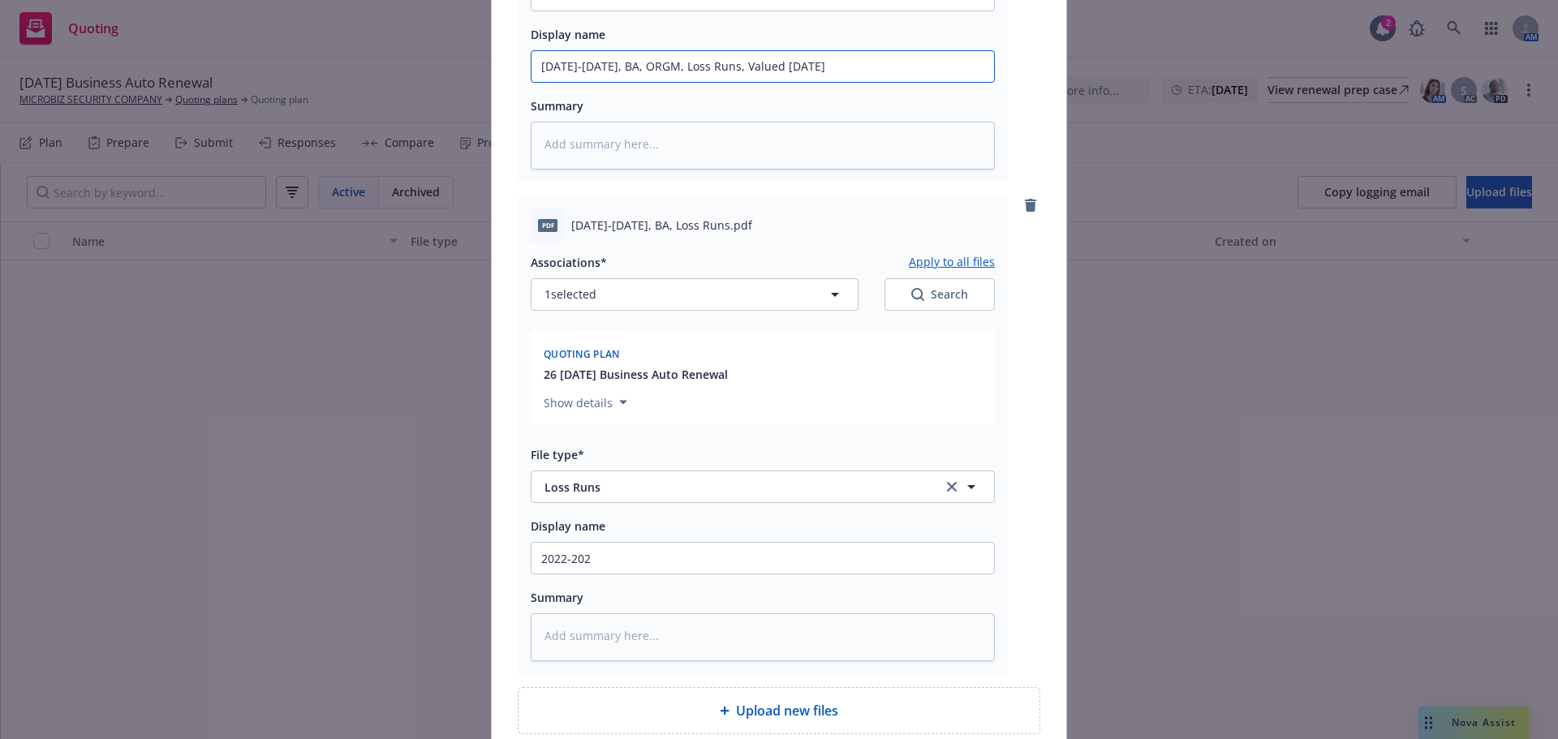
type textarea "x"
type input "020-2022, BA, ORGM, Loss Runs, Valued 10.11.2025"
type textarea "x"
type input "20-2022, BA, ORGM, Loss Runs, Valued 10.11.2025"
type textarea "x"
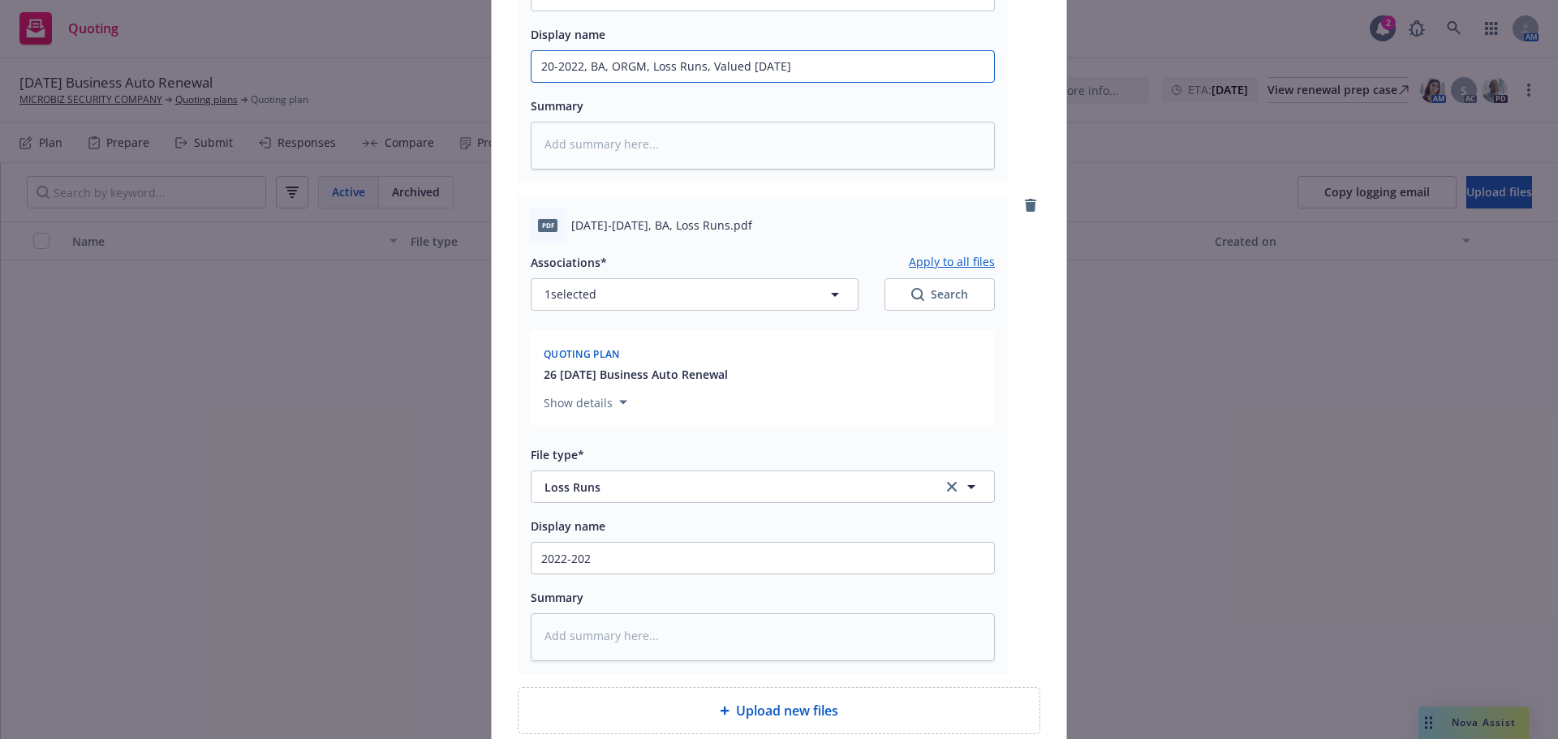
type input "0-2022, BA, ORGM, Loss Runs, Valued 10.11.2025"
type textarea "x"
type input "-2022, BA, ORGM, Loss Runs, Valued 10.11.2025"
type textarea "x"
type input "2022, BA, ORGM, Loss Runs, Valued 10.11.2025"
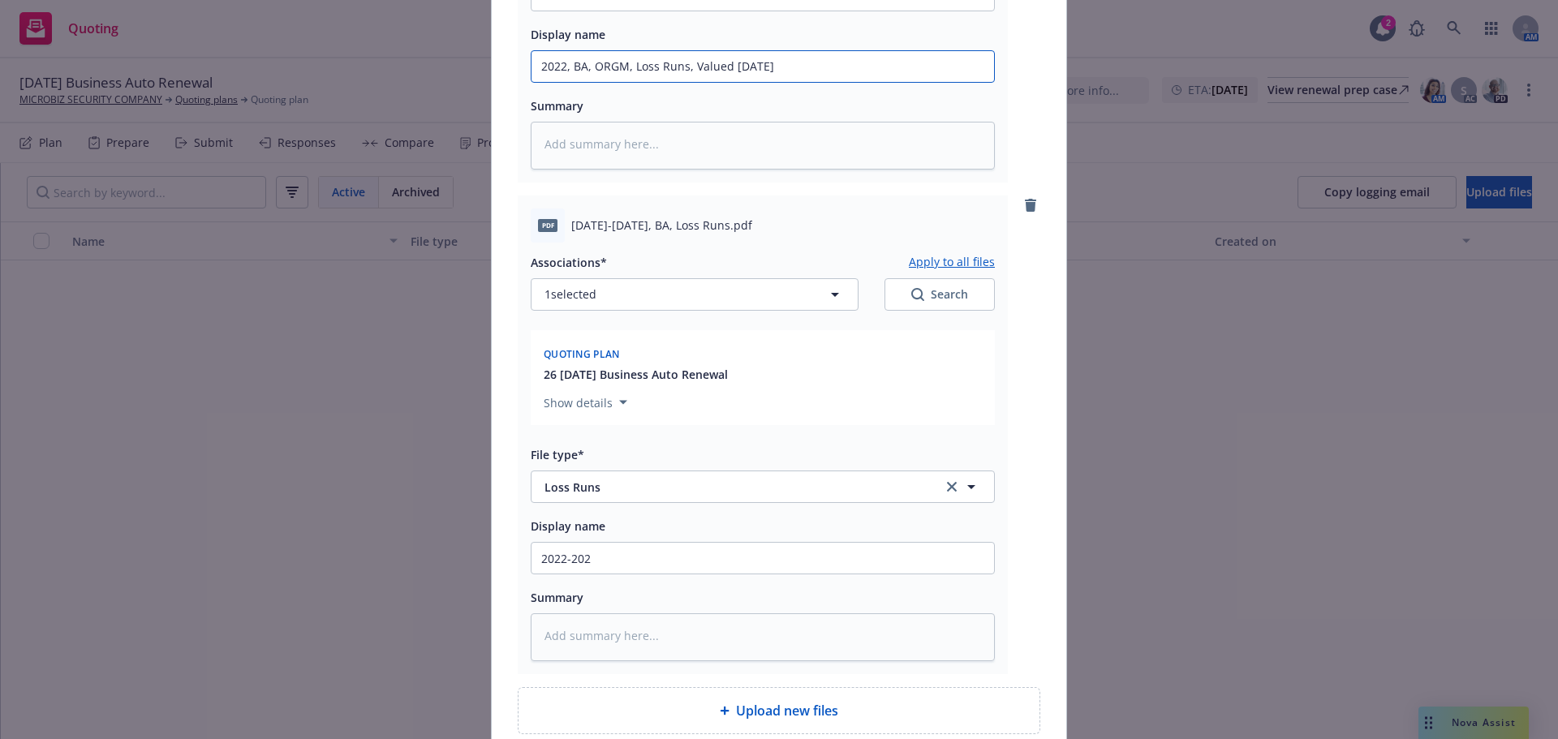
type textarea "x"
type input "22022, BA, ORGM, Loss Runs, Valued 10.11.2025"
type textarea "x"
type input "2012022, BA, ORGM, Loss Runs, Valued 10.11.2025"
type textarea "x"
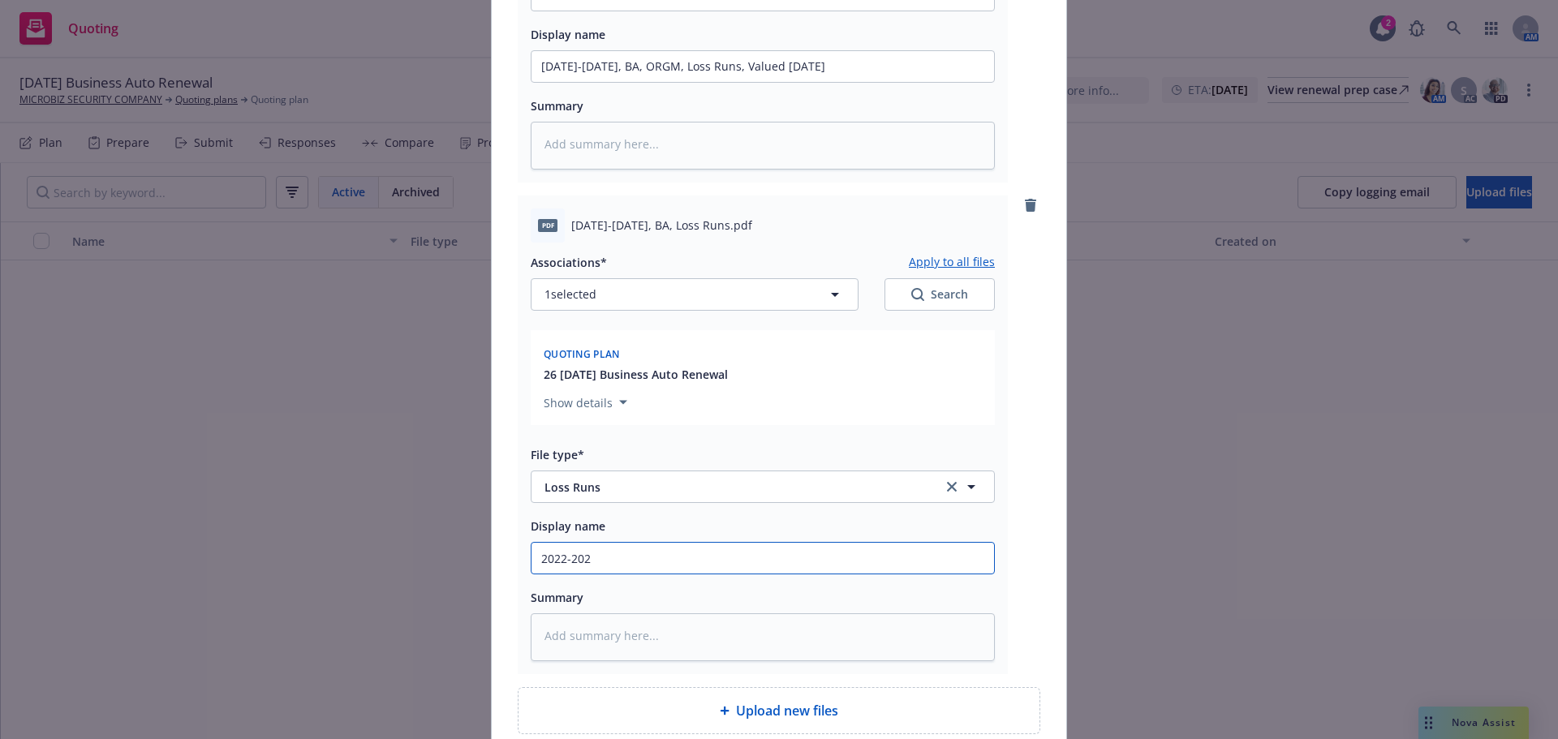
click at [613, 574] on input "2022-202" at bounding box center [762, 558] width 463 height 31
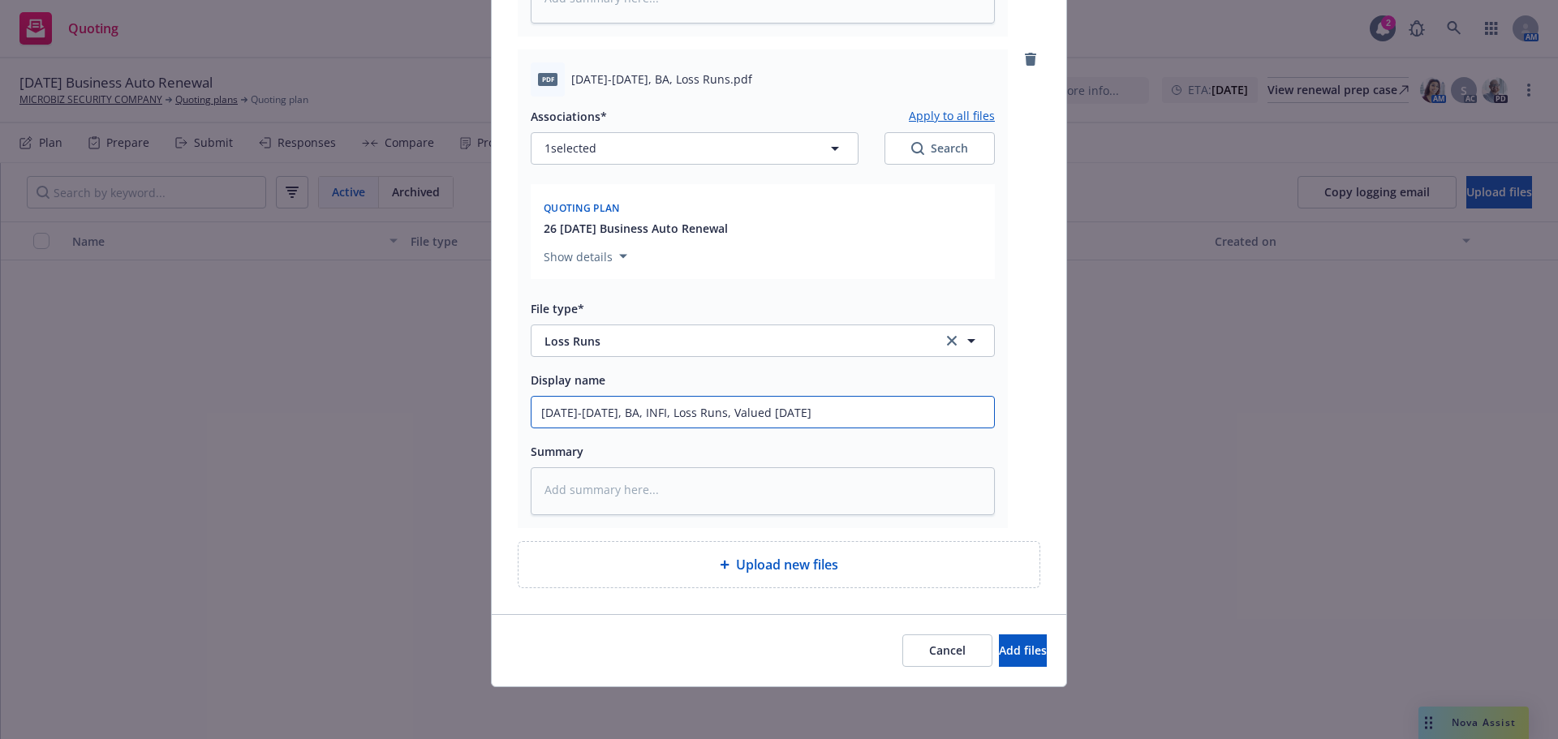
scroll to position [758, 0]
click at [999, 635] on button "Add files" at bounding box center [1023, 651] width 48 height 32
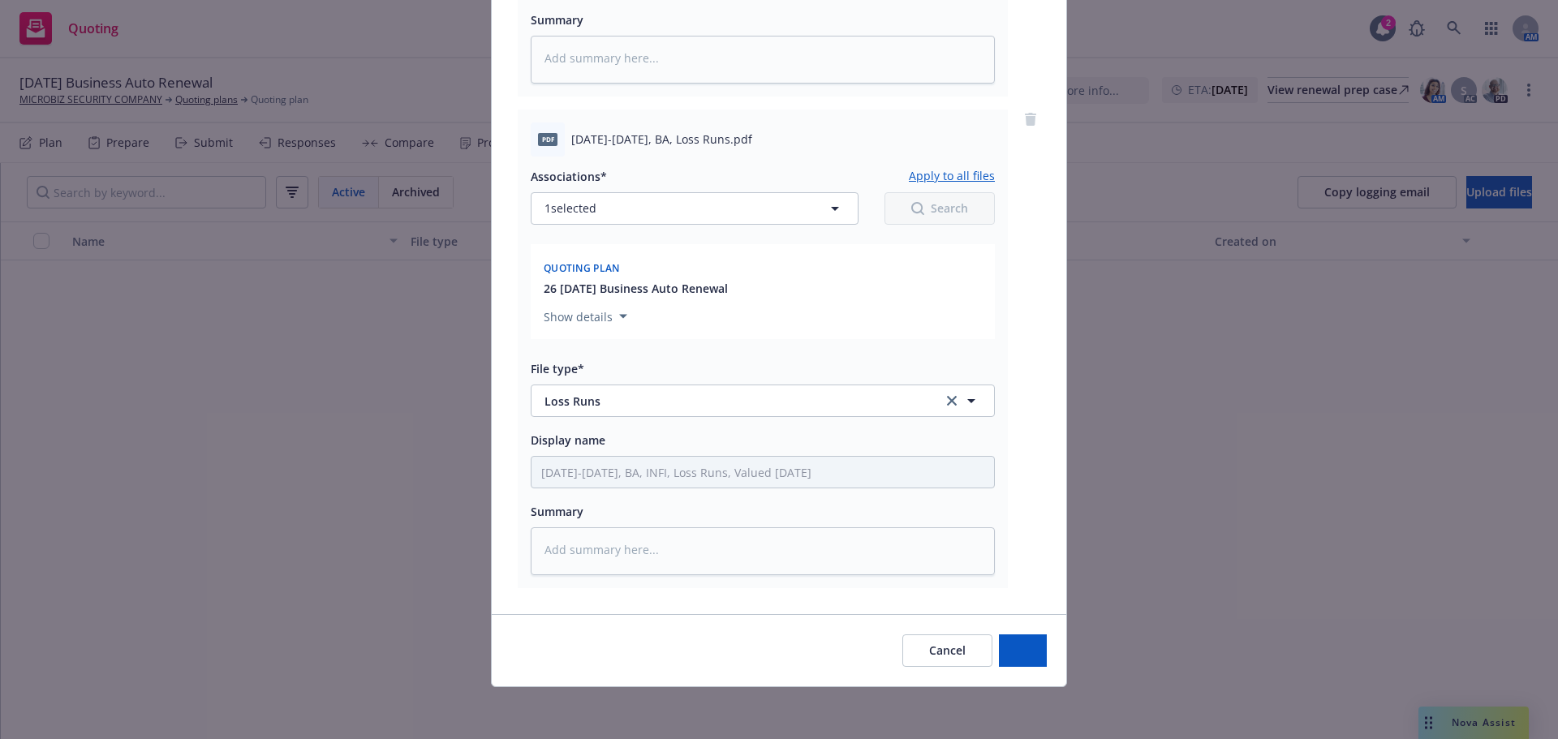
scroll to position [691, 0]
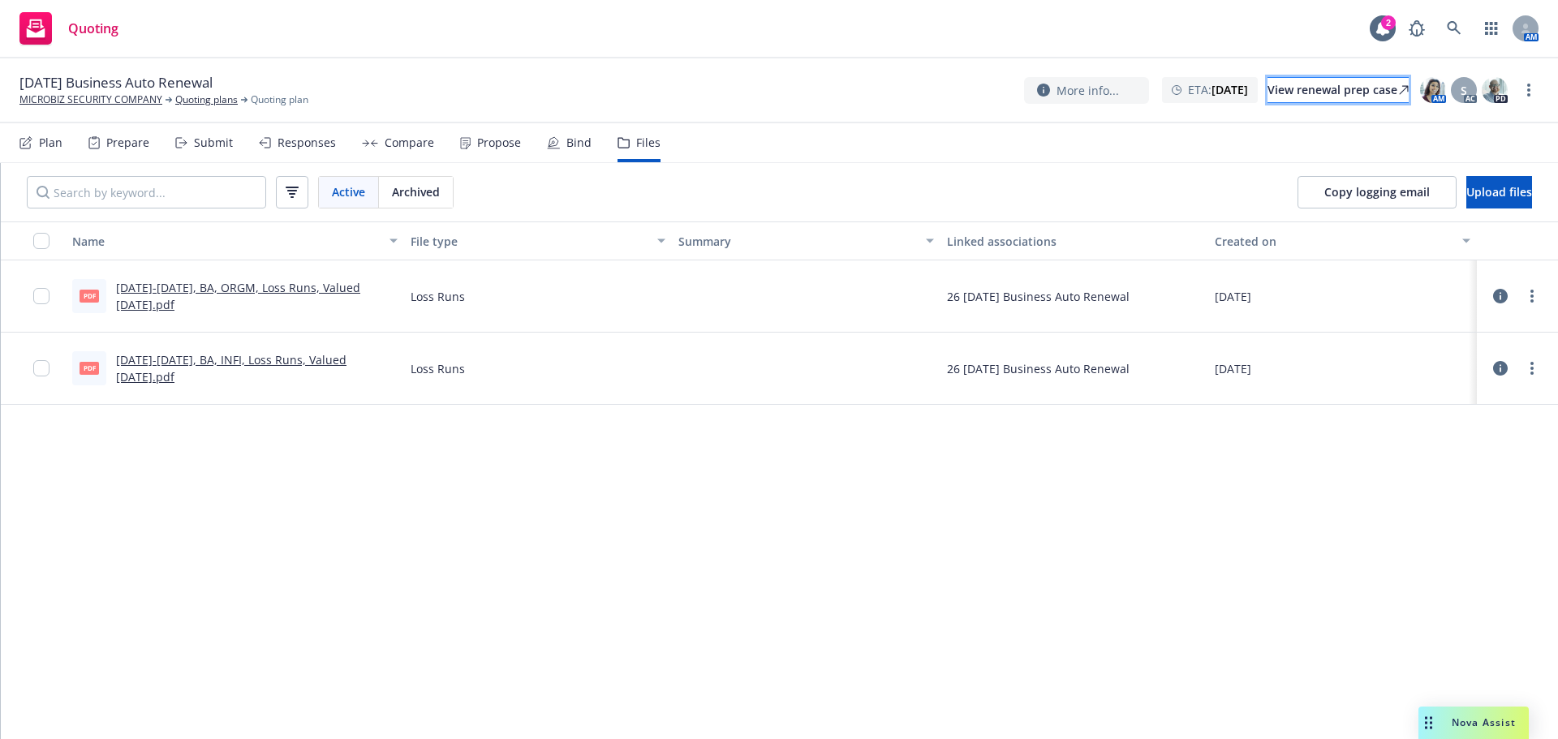
click at [1290, 93] on div "View renewal prep case" at bounding box center [1337, 90] width 141 height 24
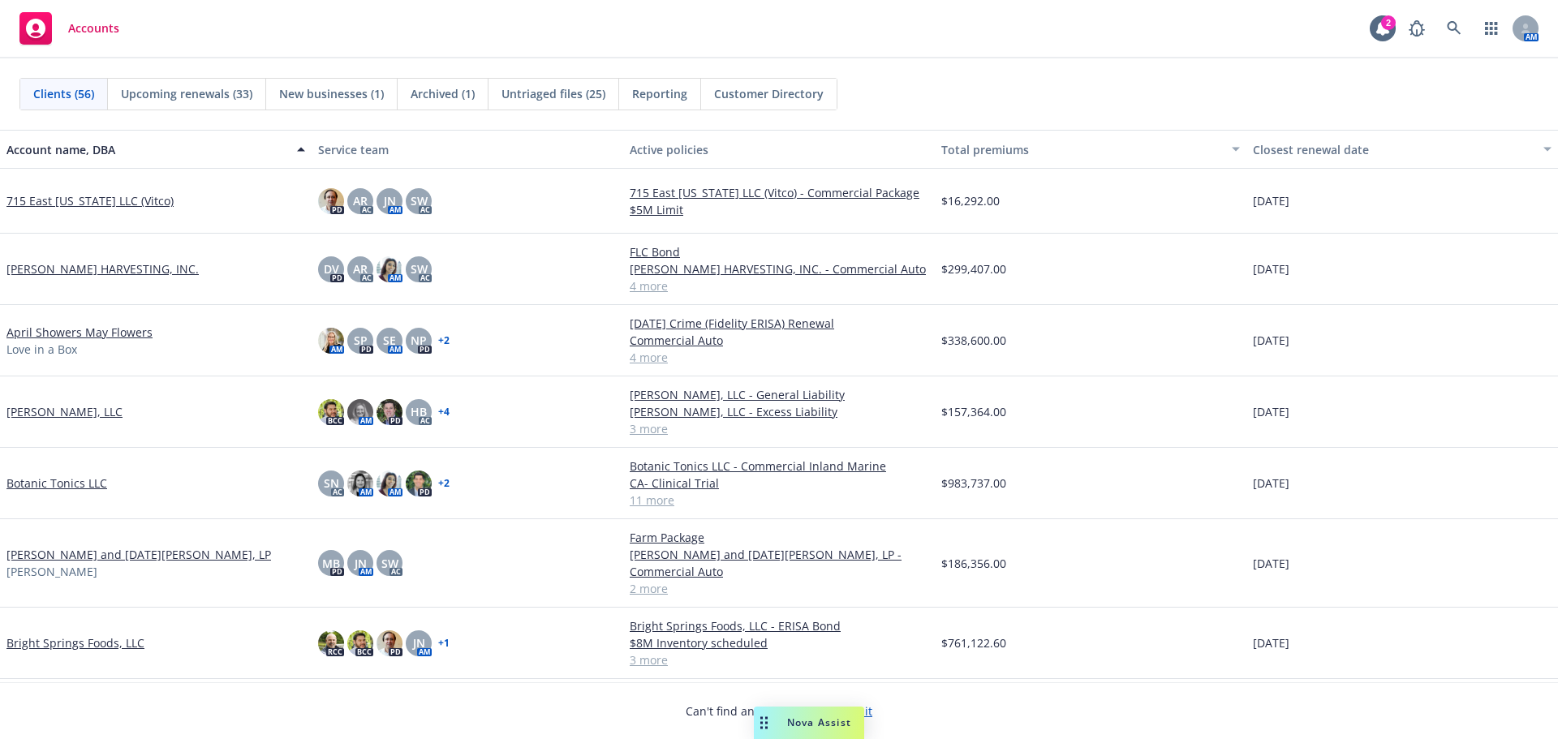
click at [777, 320] on span "Nova Assist" at bounding box center [819, 723] width 64 height 14
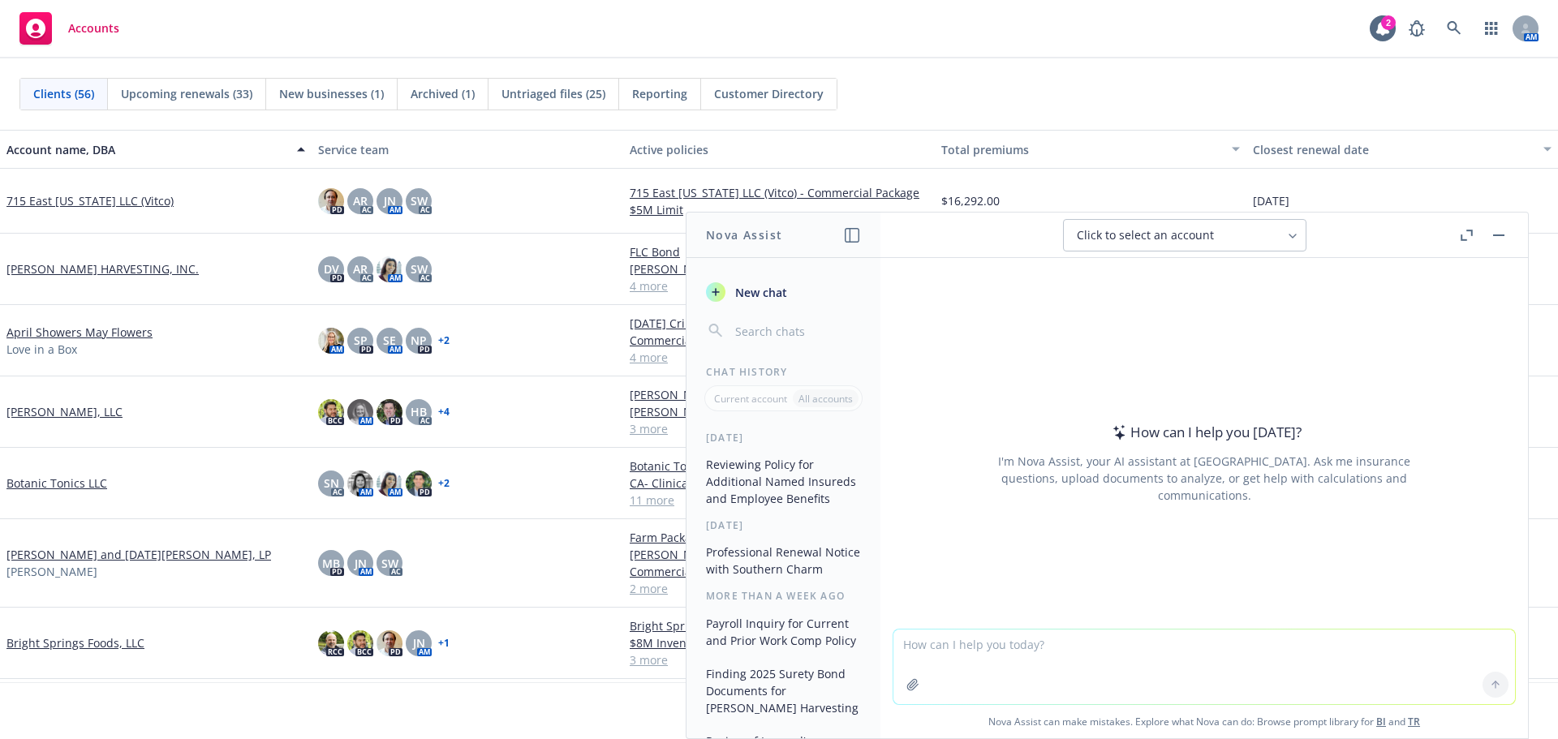
click at [744, 320] on button "Reviewing Policy for Additional Named Insureds and Employee Benefits" at bounding box center [783, 481] width 168 height 61
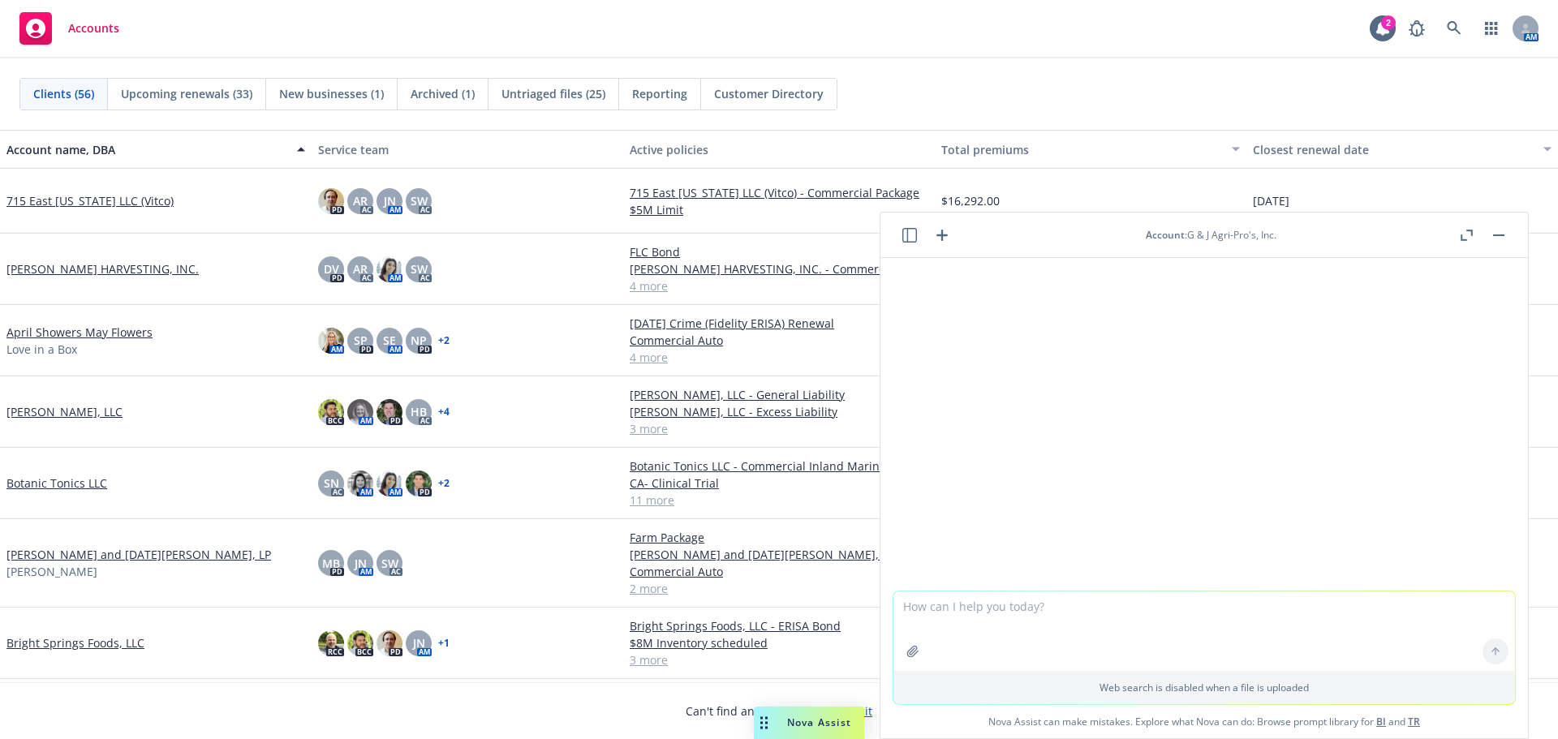
scroll to position [398, 0]
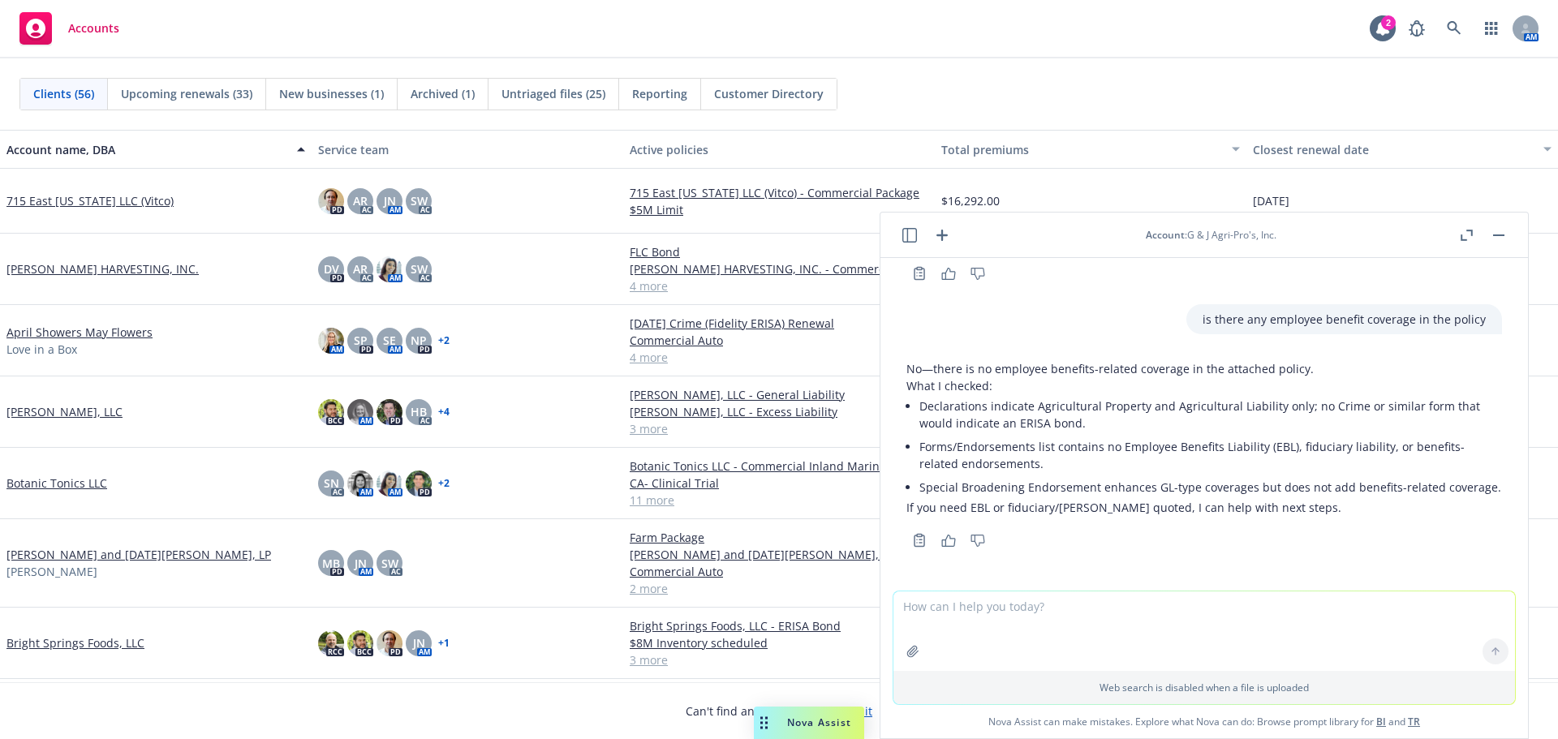
click at [777, 231] on button "button" at bounding box center [1465, 235] width 19 height 19
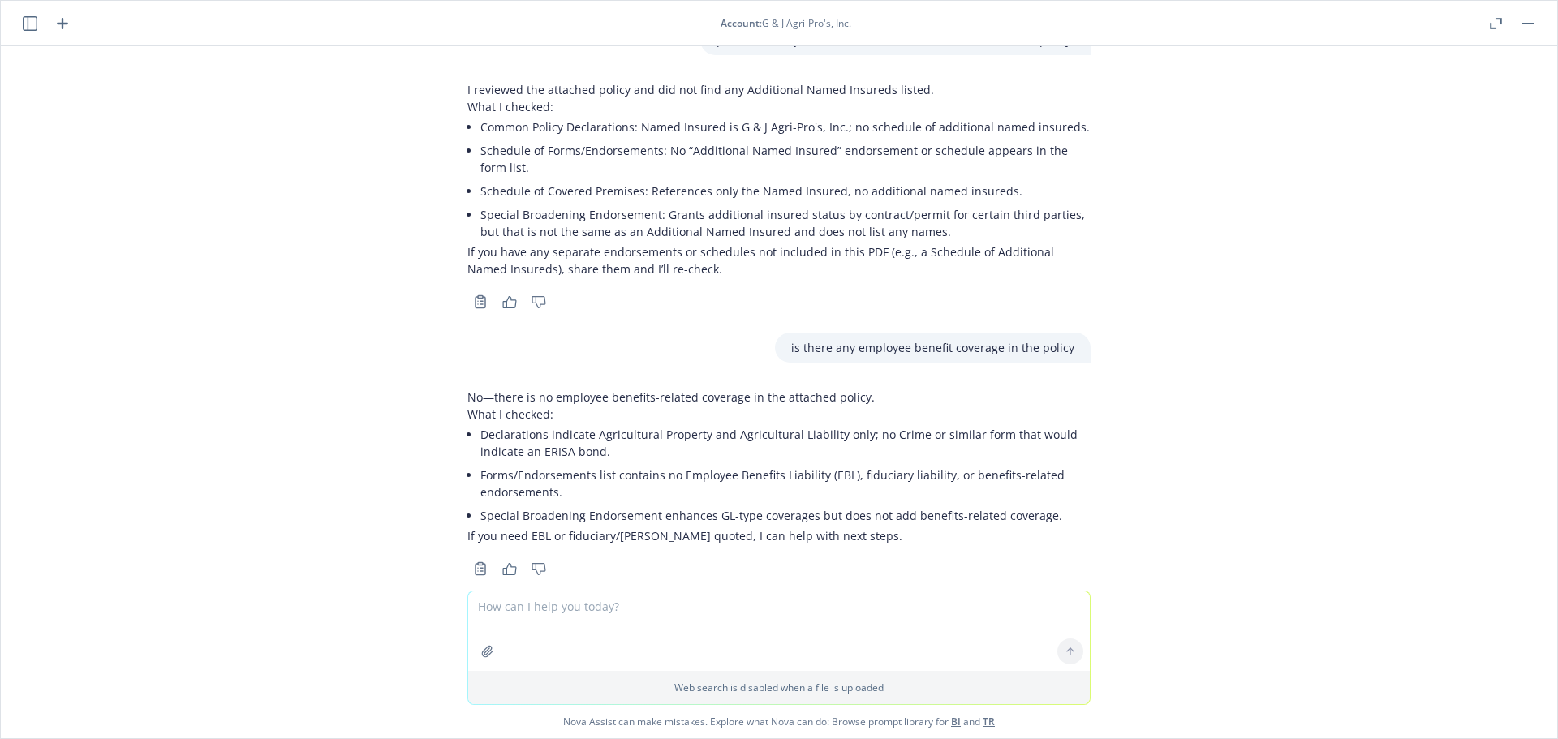
scroll to position [136, 0]
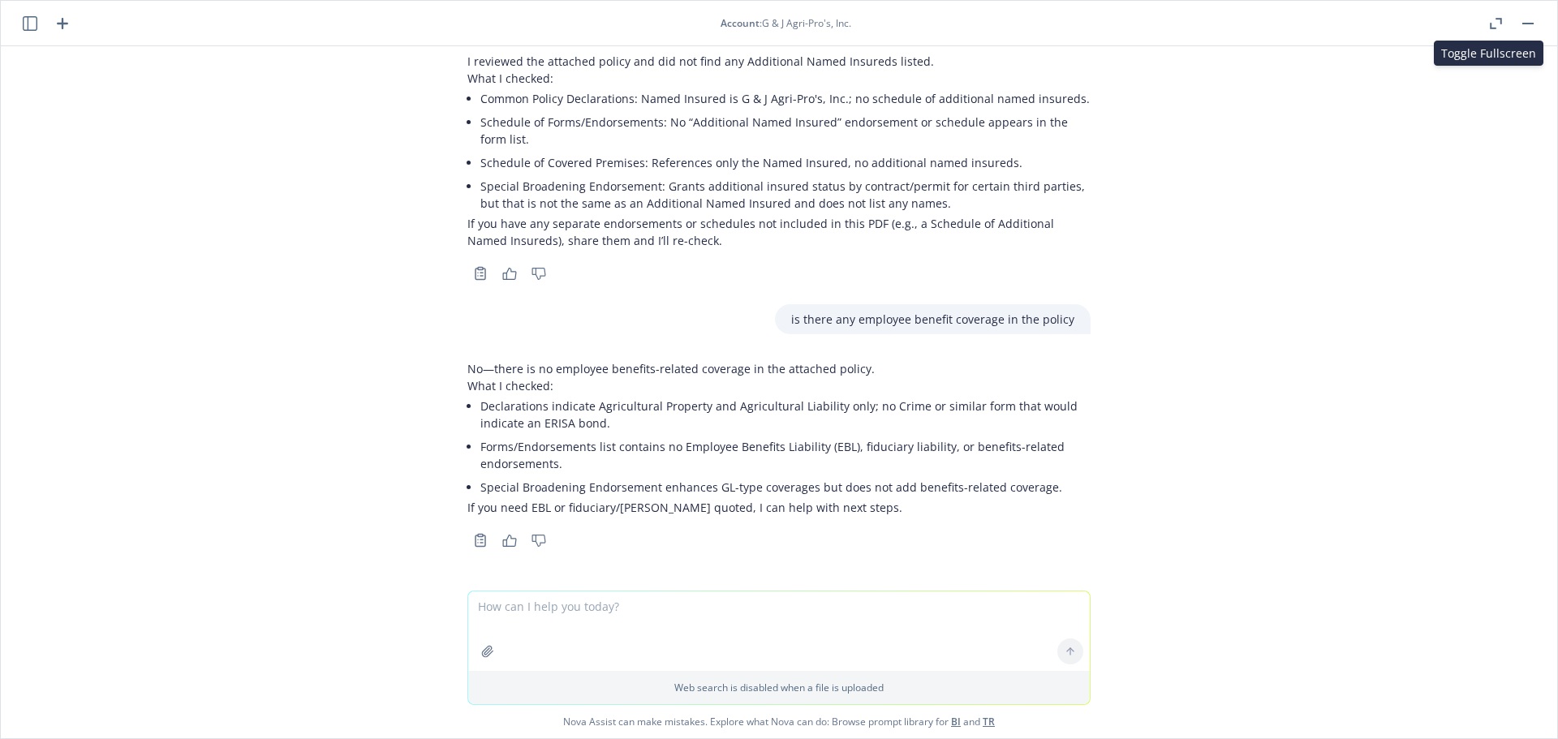
click at [777, 24] on icon "button" at bounding box center [1496, 23] width 12 height 11
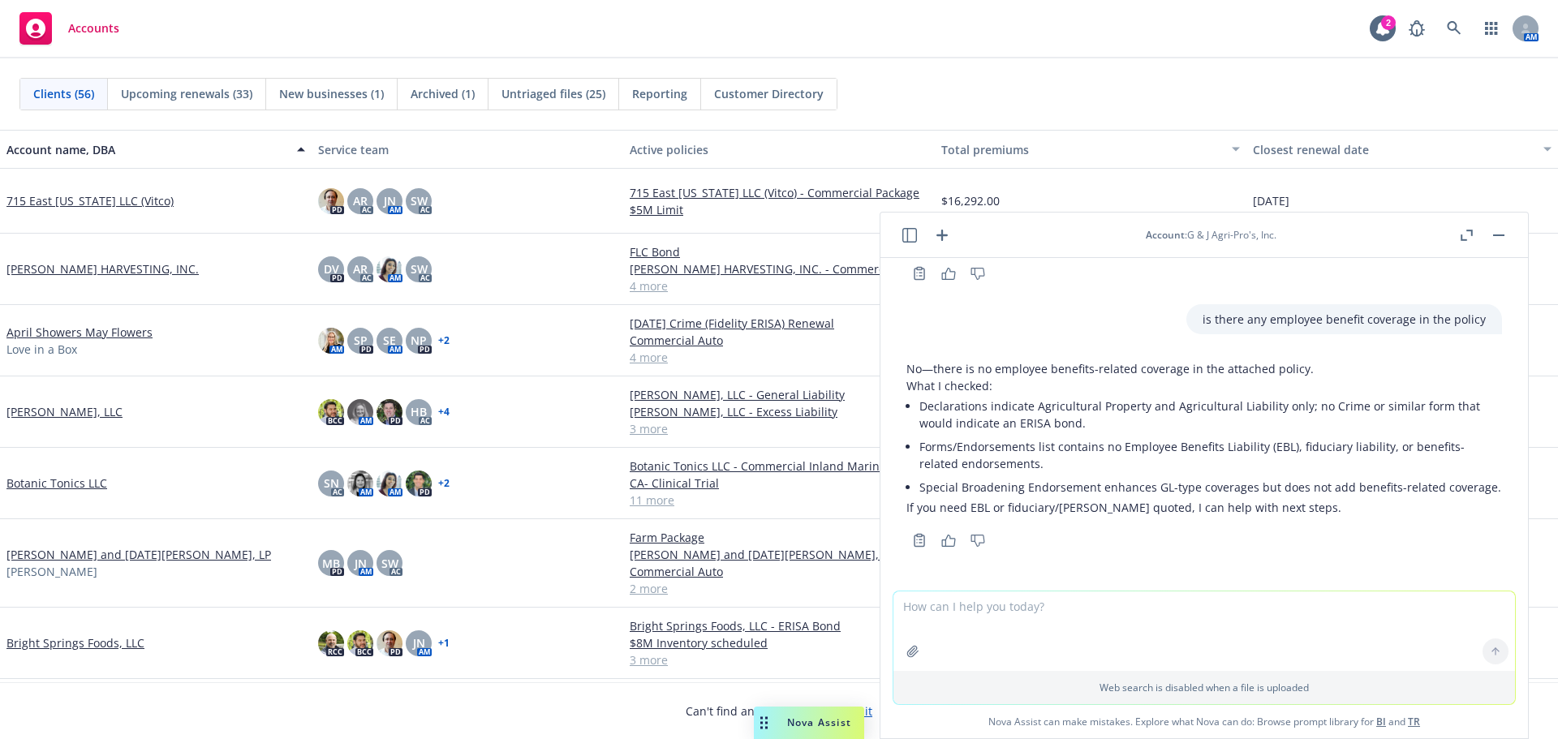
scroll to position [398, 0]
click at [44, 266] on link "ALVAREZ HARVESTING, INC." at bounding box center [102, 268] width 192 height 17
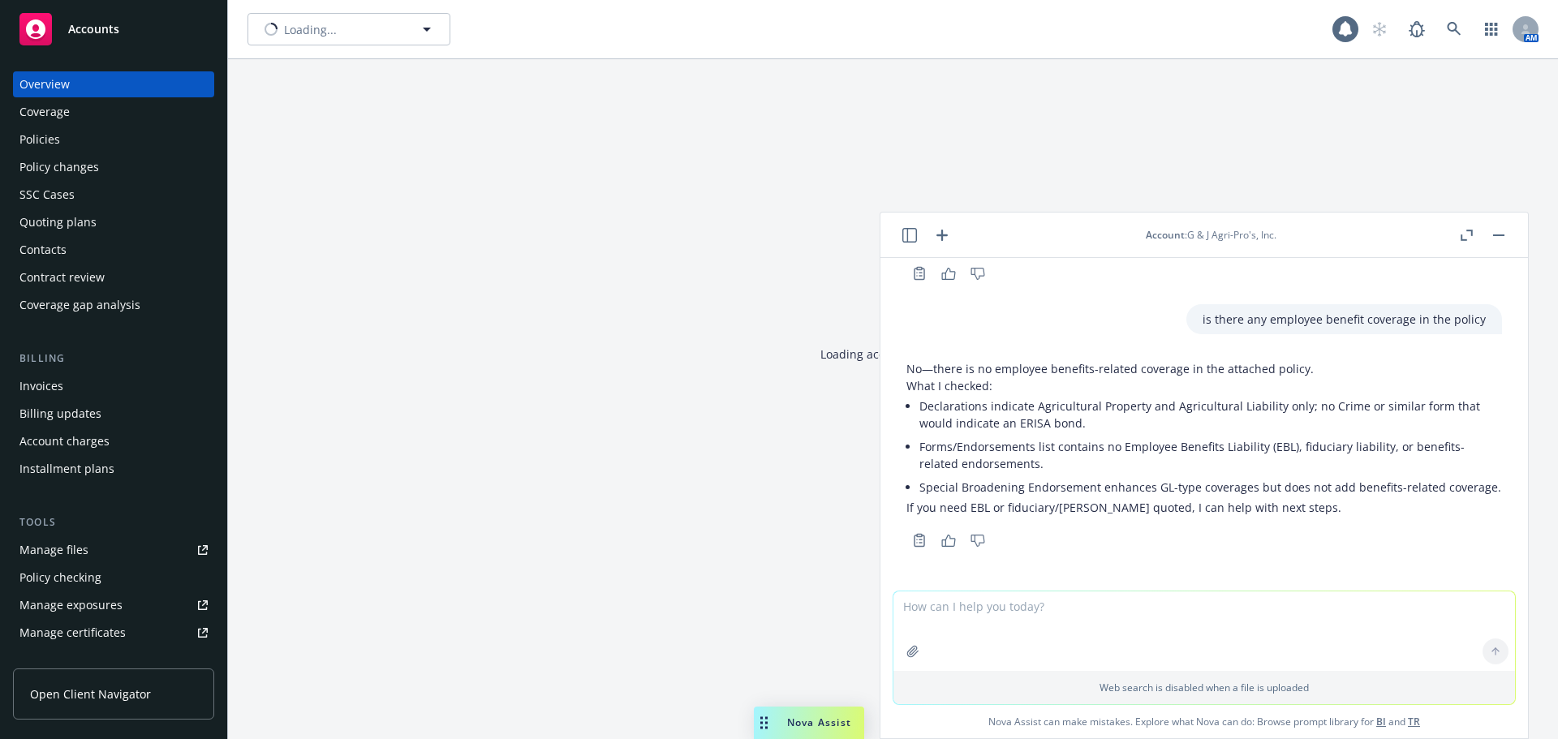
click at [53, 263] on div "Contacts" at bounding box center [42, 250] width 47 height 26
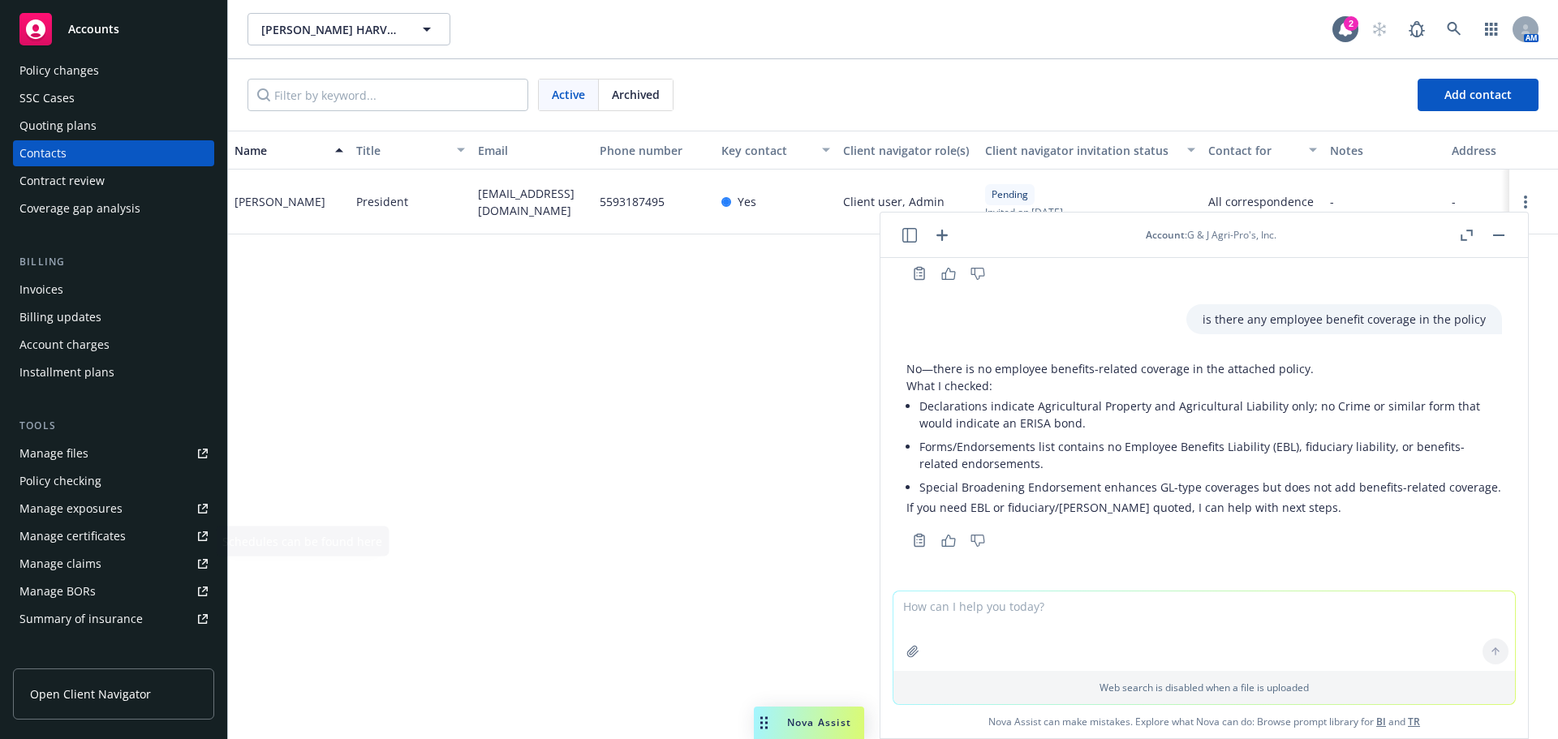
scroll to position [136, 0]
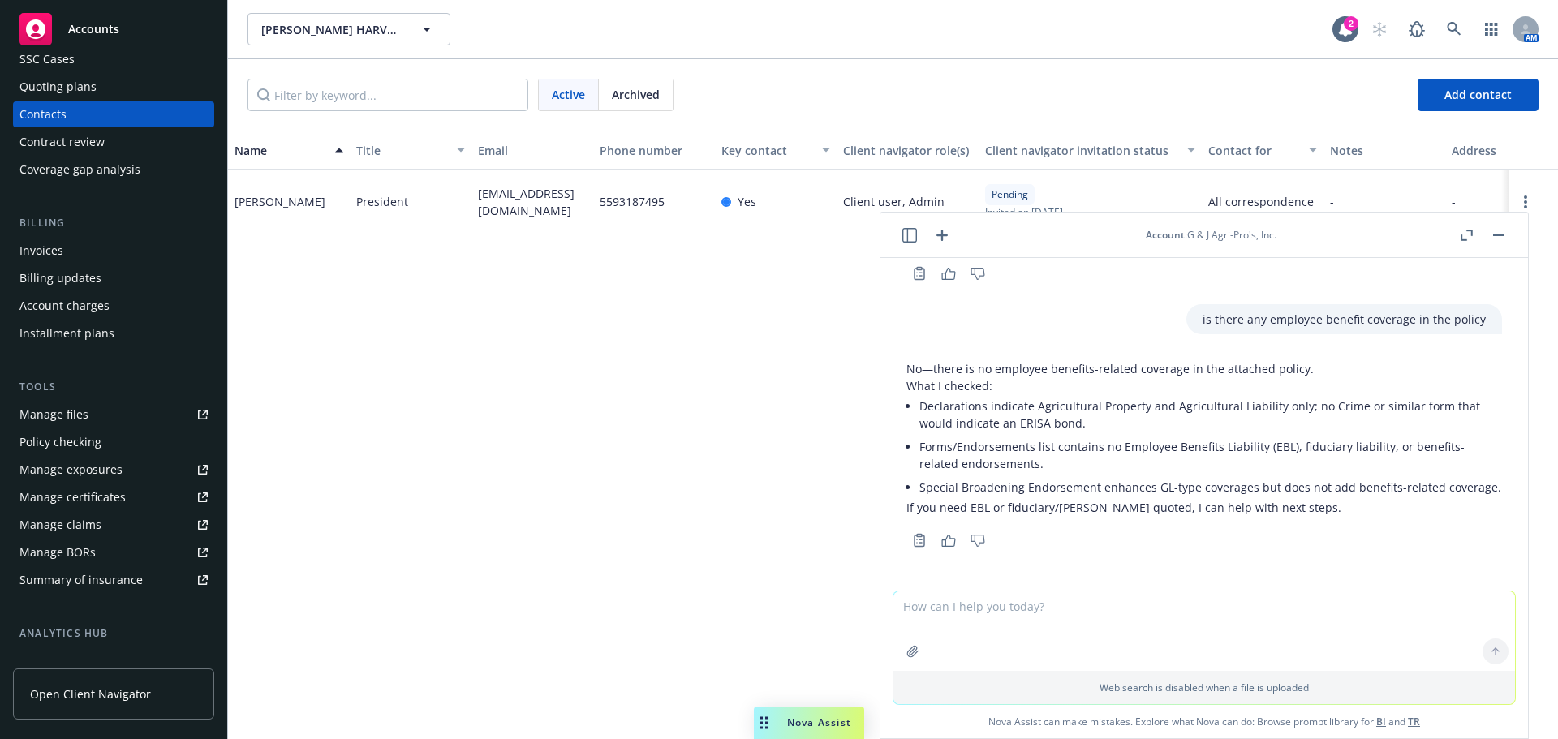
click at [88, 320] on div "Policy checking" at bounding box center [60, 442] width 82 height 26
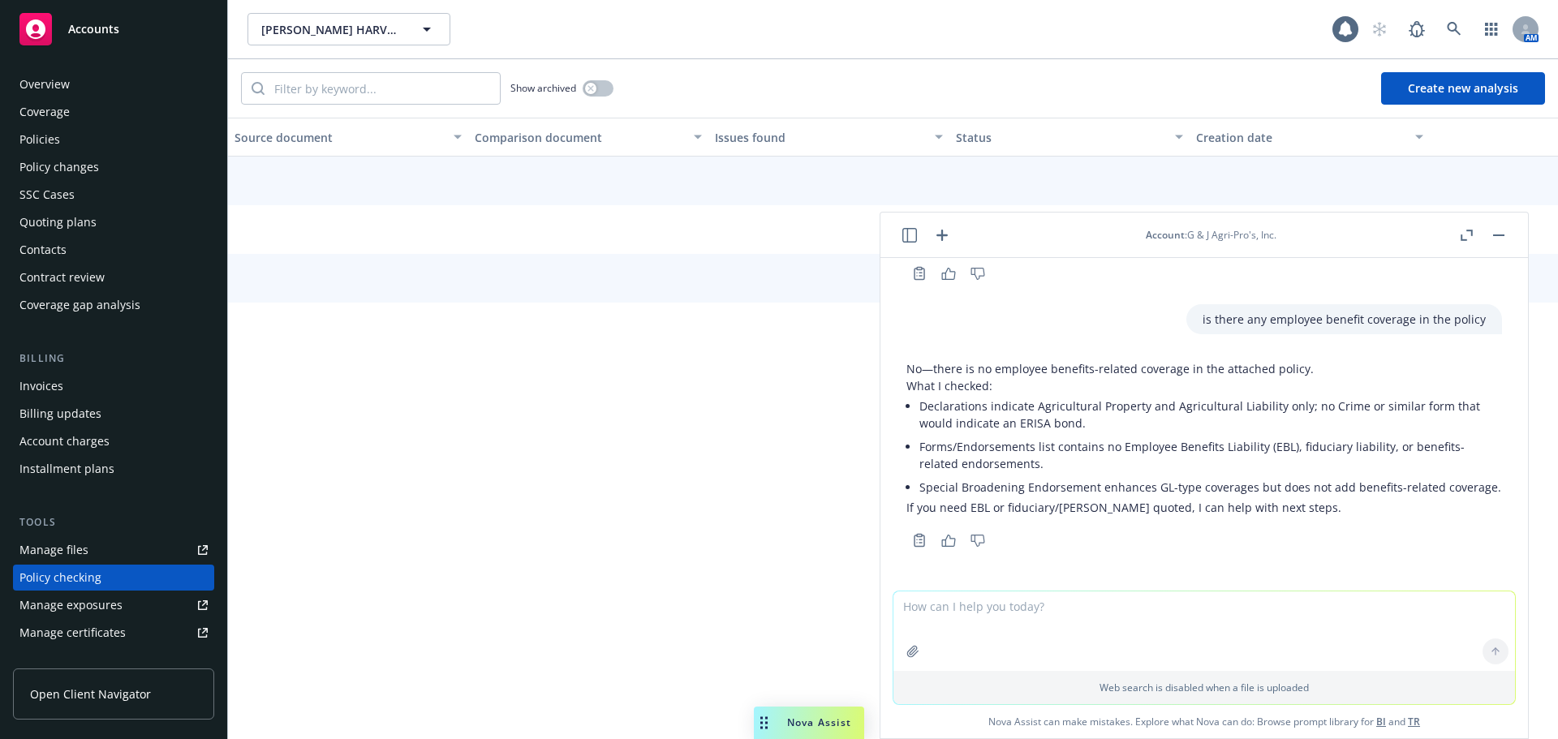
scroll to position [249, 0]
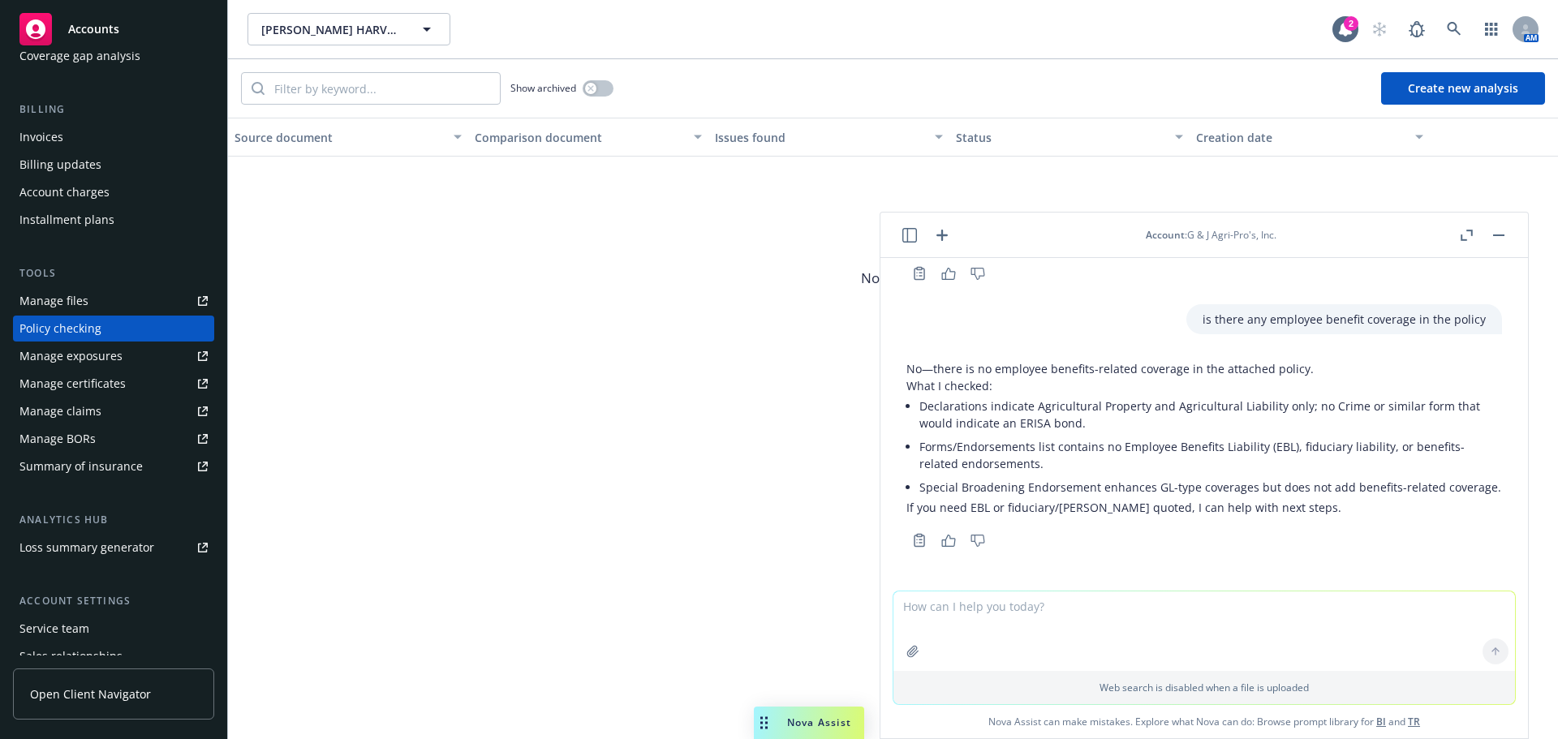
click at [777, 235] on button "button" at bounding box center [1498, 235] width 19 height 19
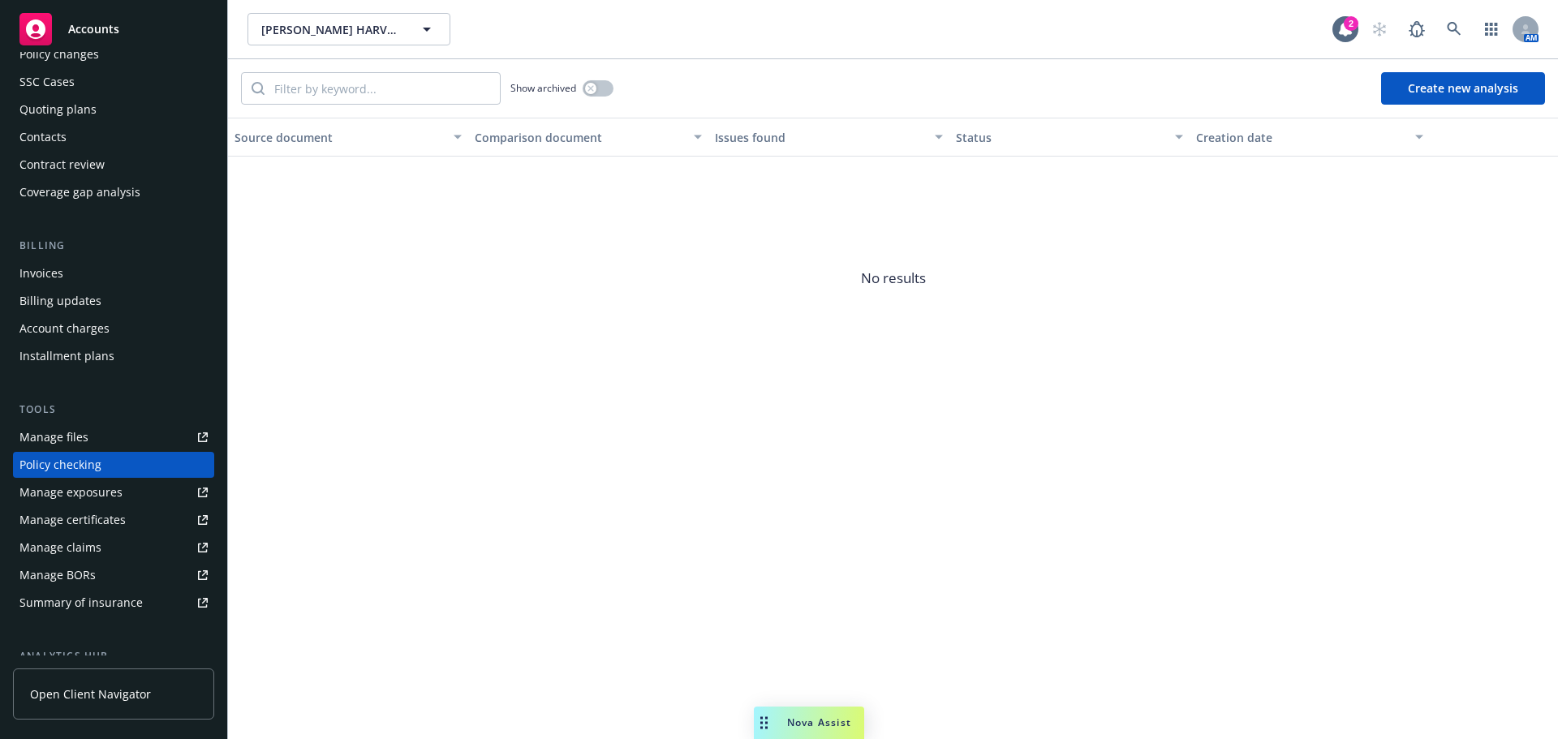
scroll to position [0, 0]
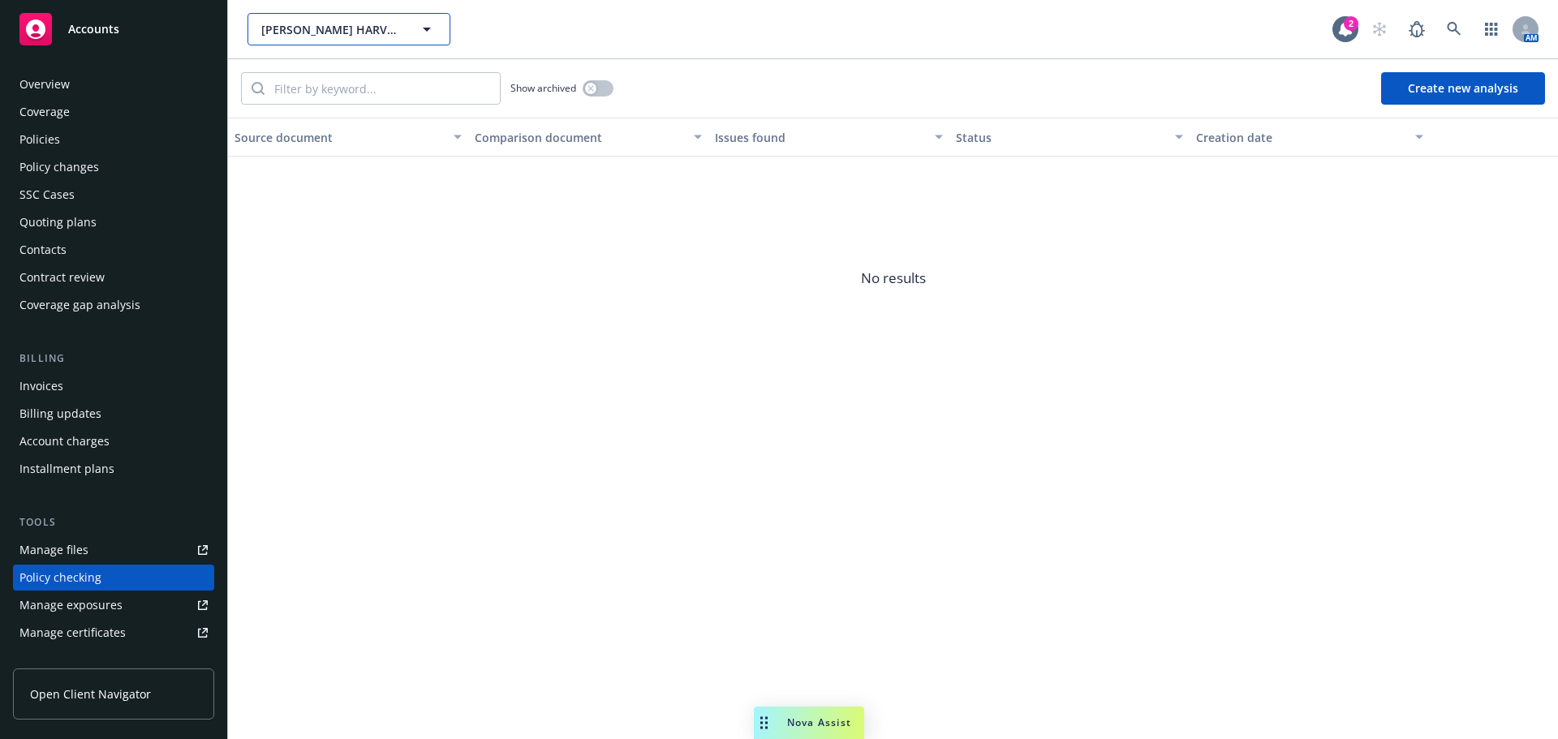
click at [412, 45] on button "ALVAREZ HARVESTING, INC." at bounding box center [348, 29] width 203 height 32
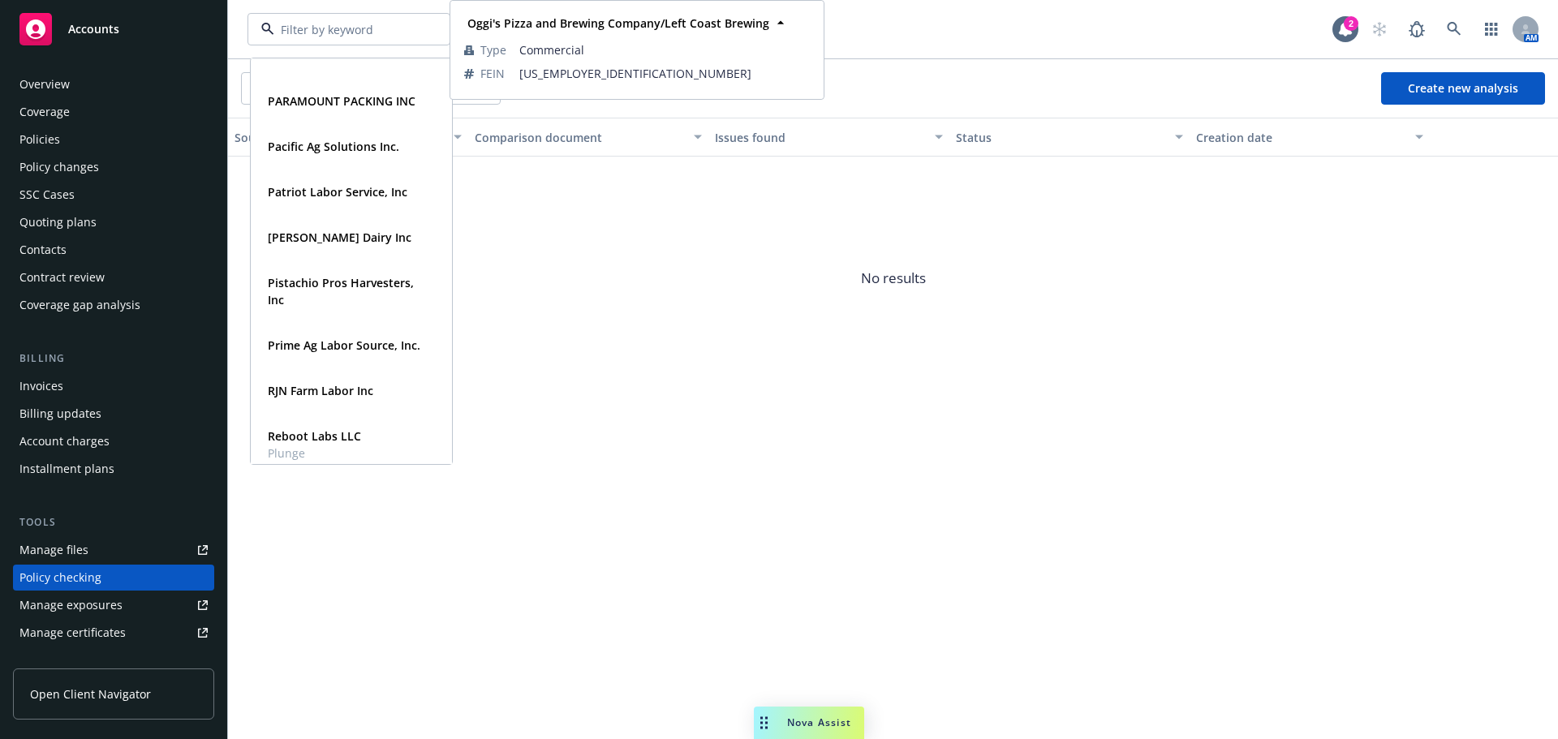
scroll to position [2029, 0]
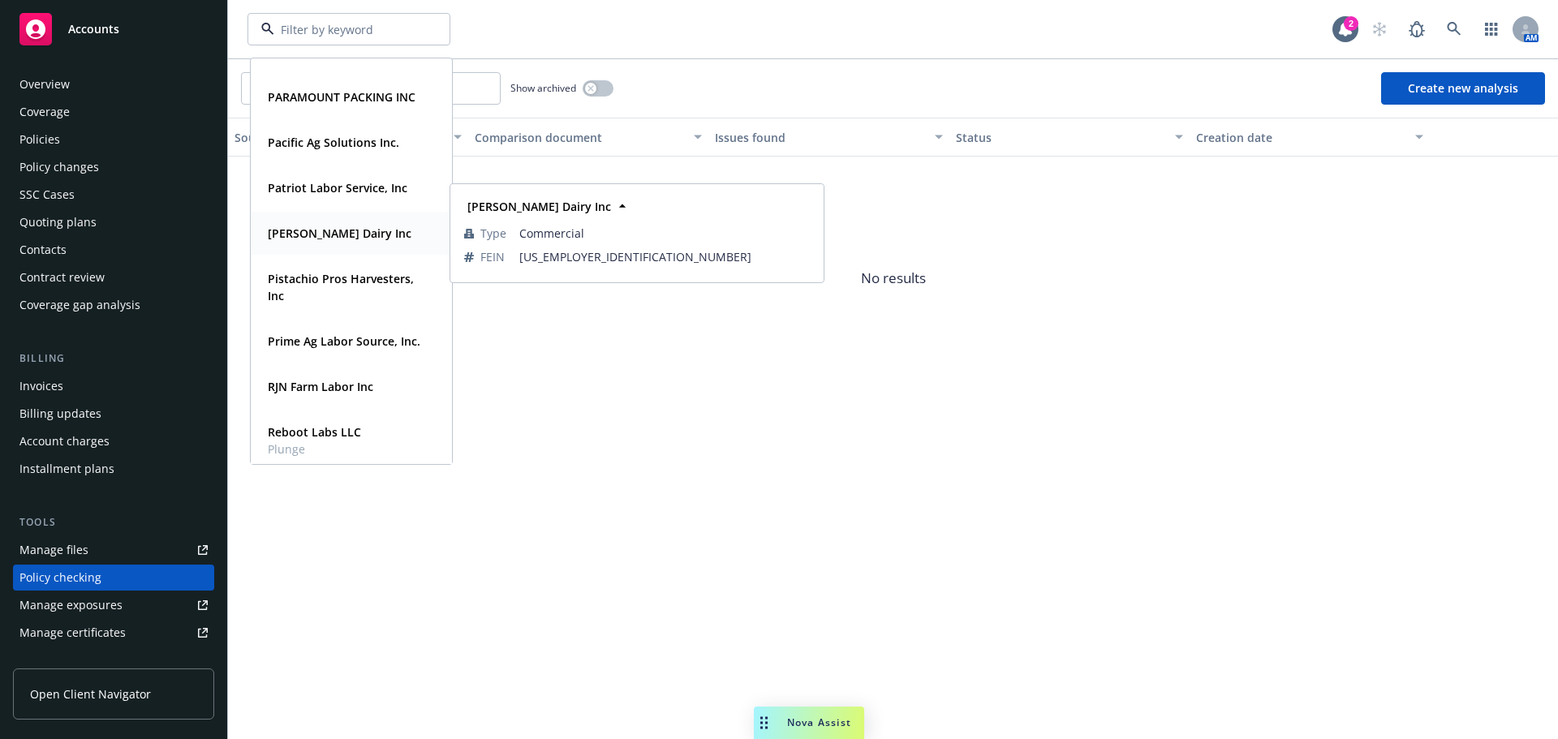
click at [371, 246] on div "Philip Verwey Dairy Inc Type Commercial FEIN 77-0555563" at bounding box center [352, 233] width 200 height 43
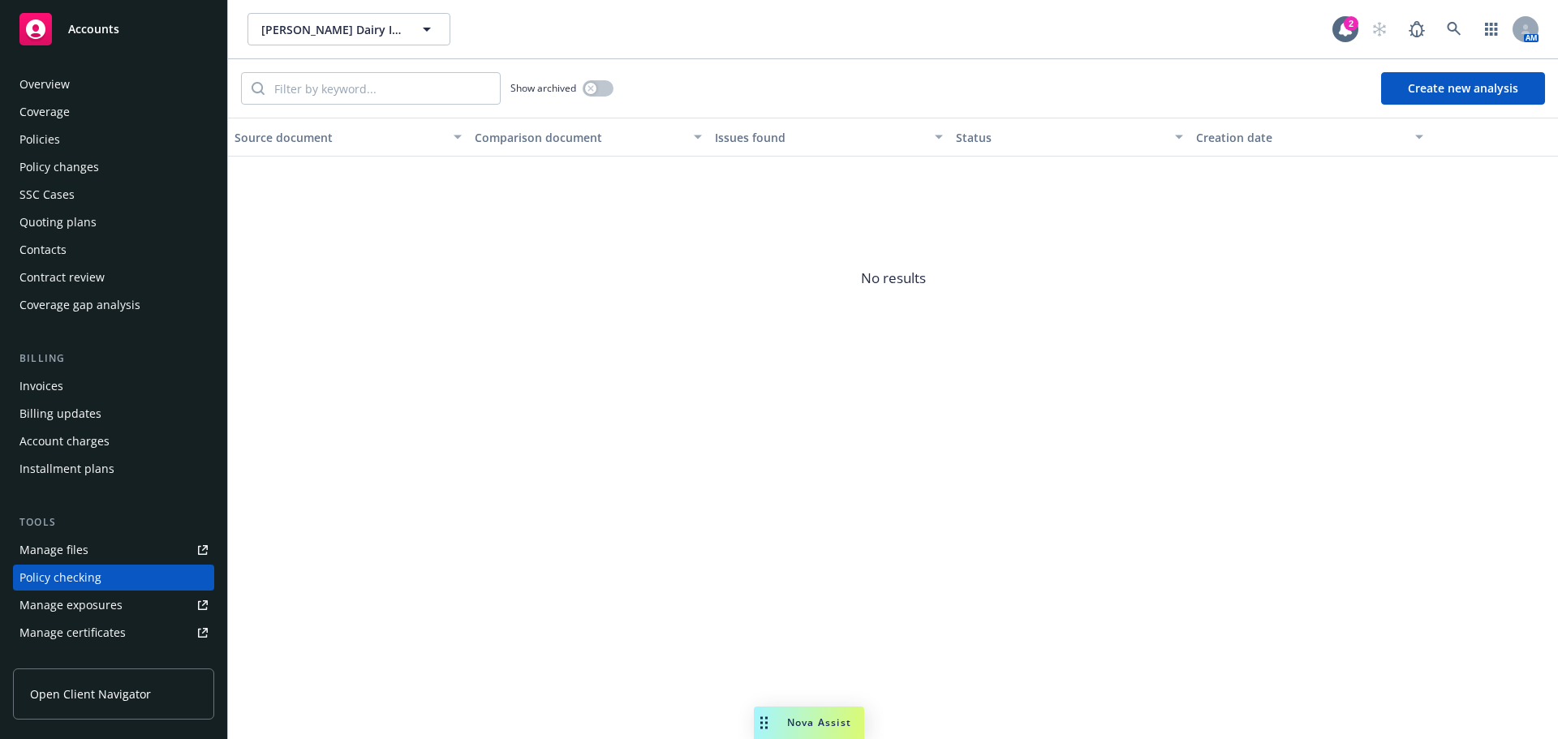
click at [90, 235] on div "Quoting plans" at bounding box center [57, 222] width 77 height 26
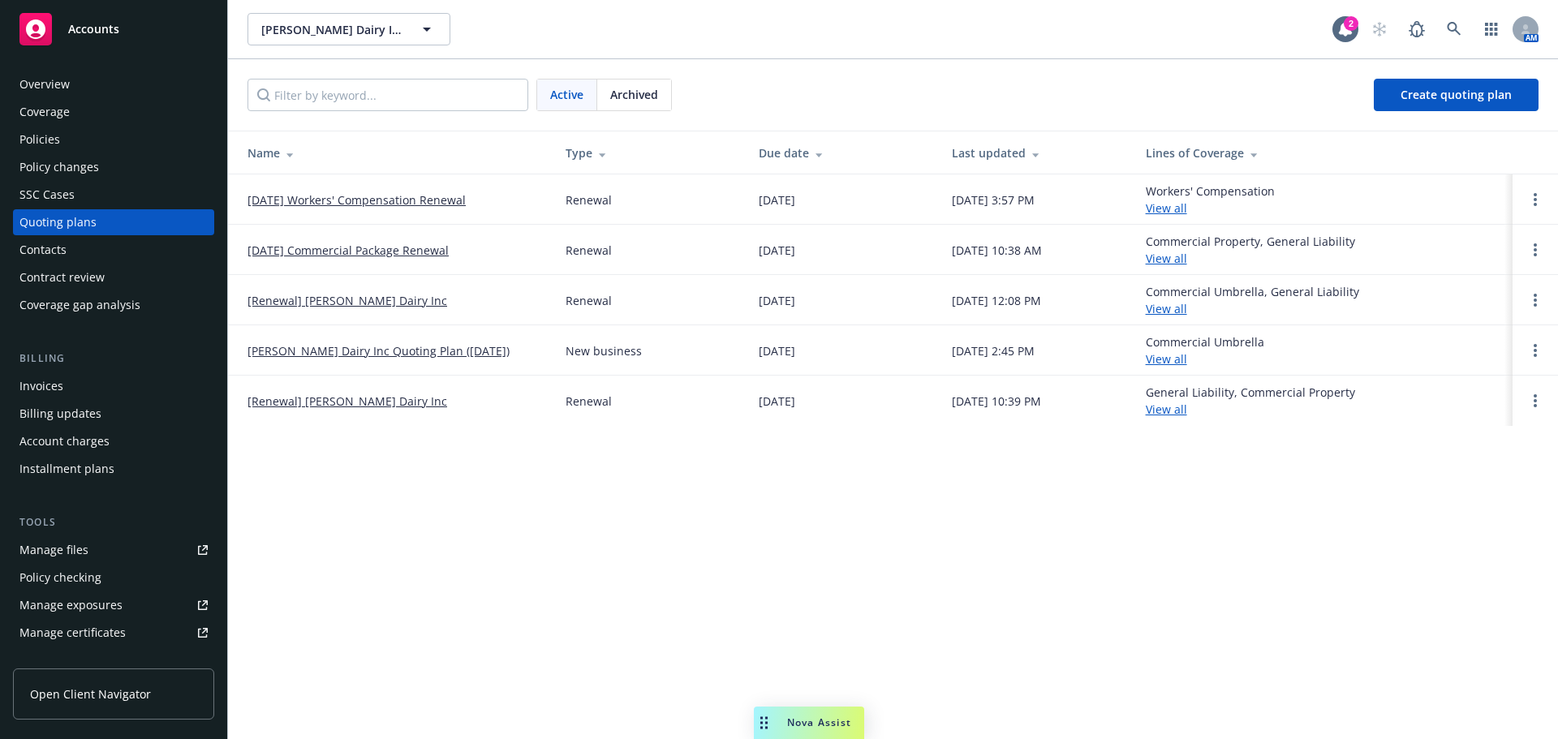
click at [402, 204] on link "[DATE] Workers' Compensation Renewal" at bounding box center [356, 199] width 218 height 17
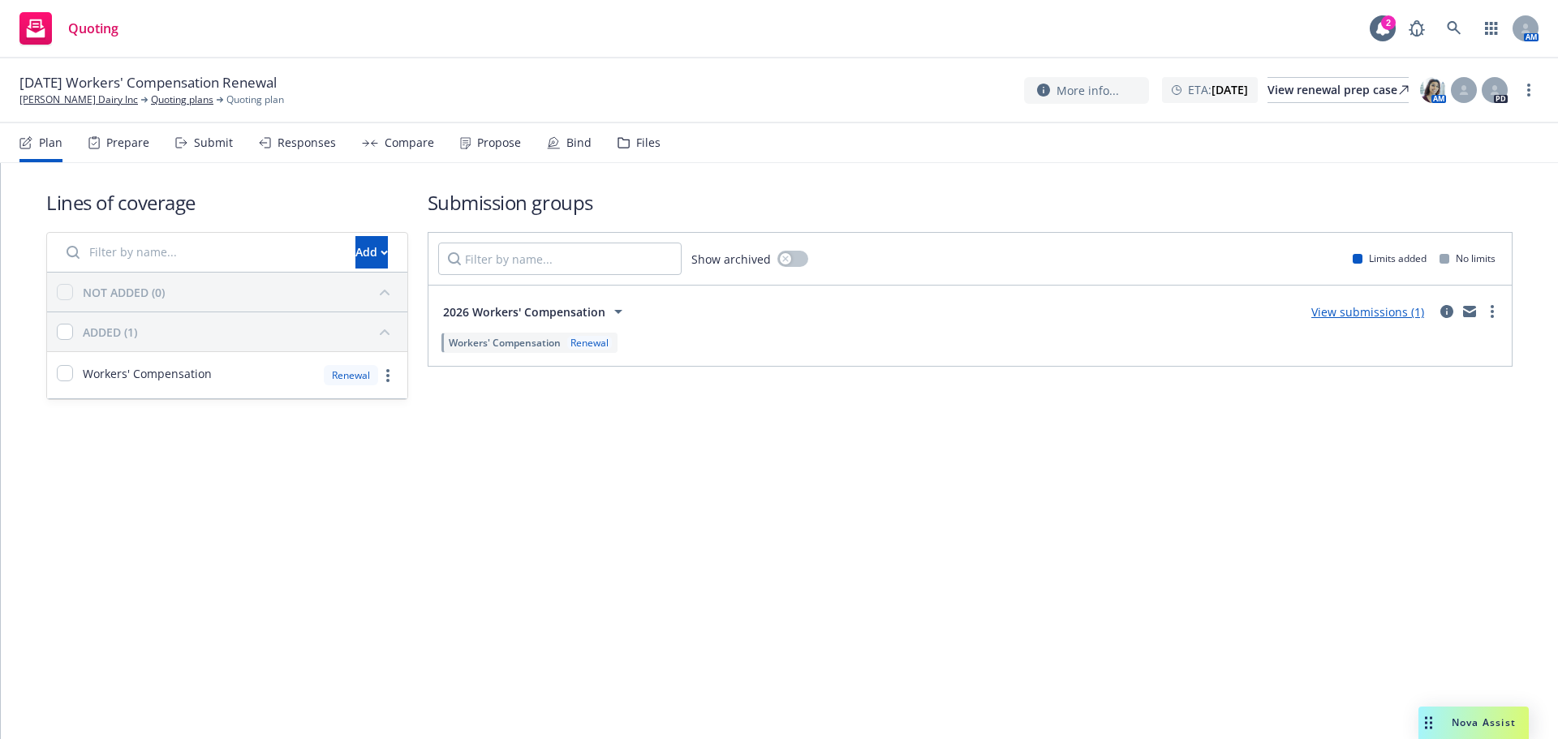
click at [660, 146] on div "Files" at bounding box center [648, 142] width 24 height 13
